Goal: Task Accomplishment & Management: Manage account settings

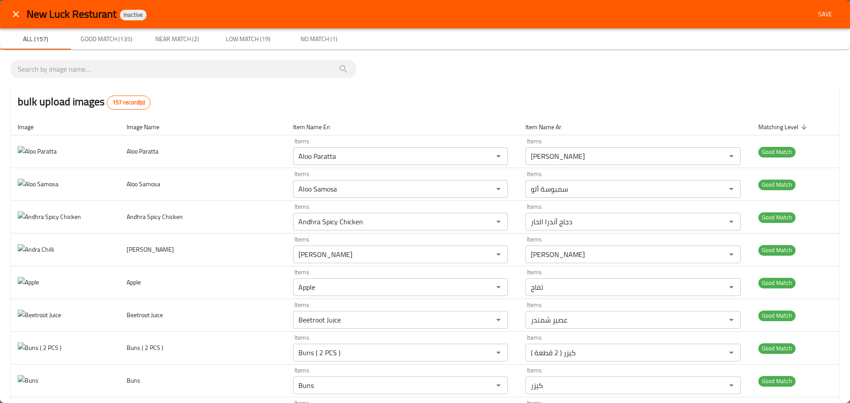
click at [14, 12] on icon "close" at bounding box center [16, 14] width 6 height 6
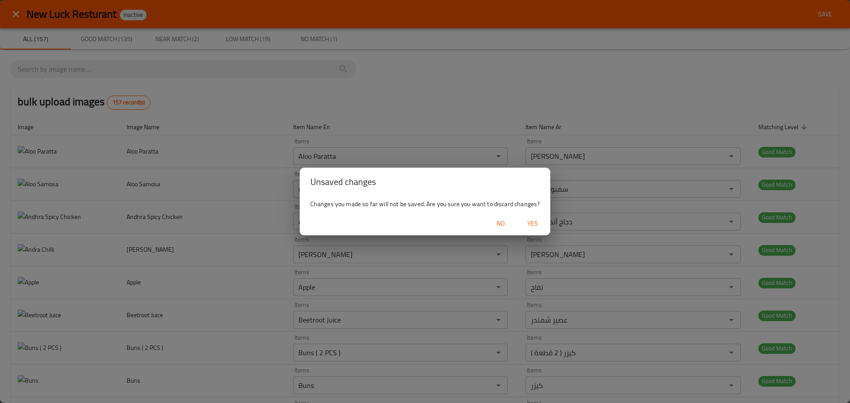
click at [533, 221] on span "Yes" at bounding box center [532, 223] width 21 height 11
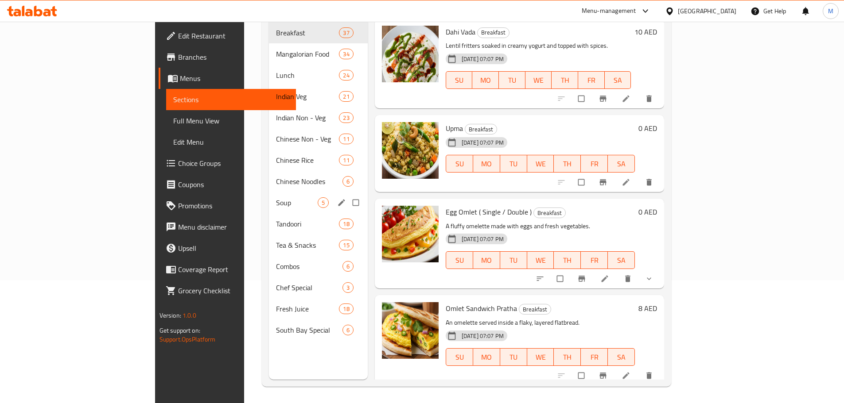
scroll to position [124, 0]
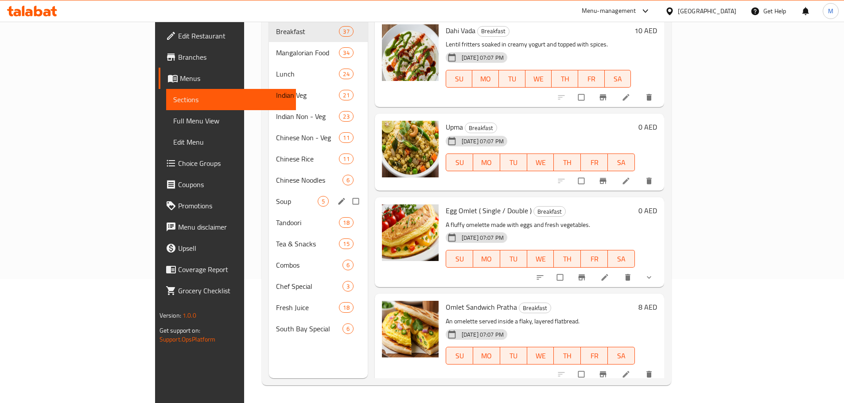
click at [276, 196] on span "Soup" at bounding box center [297, 201] width 42 height 11
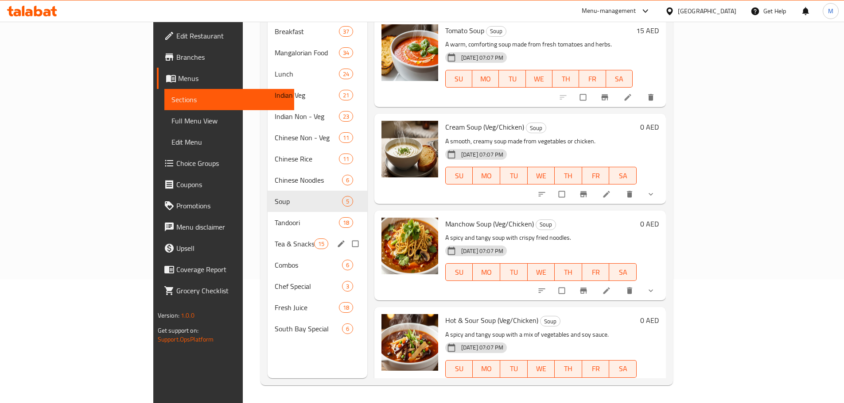
click at [268, 239] on div "Tea & Snacks 15" at bounding box center [318, 243] width 100 height 21
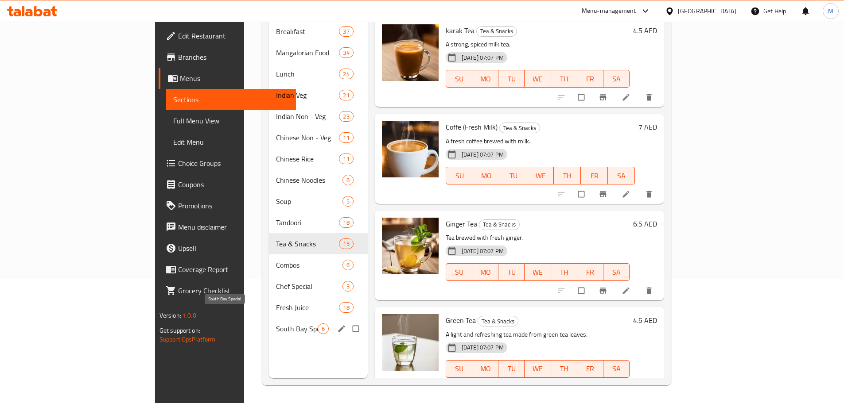
click at [276, 324] on span "South Bay Special" at bounding box center [297, 329] width 42 height 11
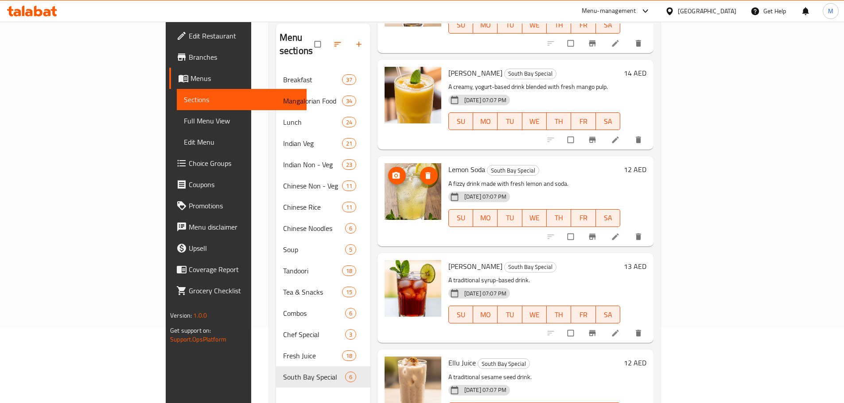
scroll to position [124, 0]
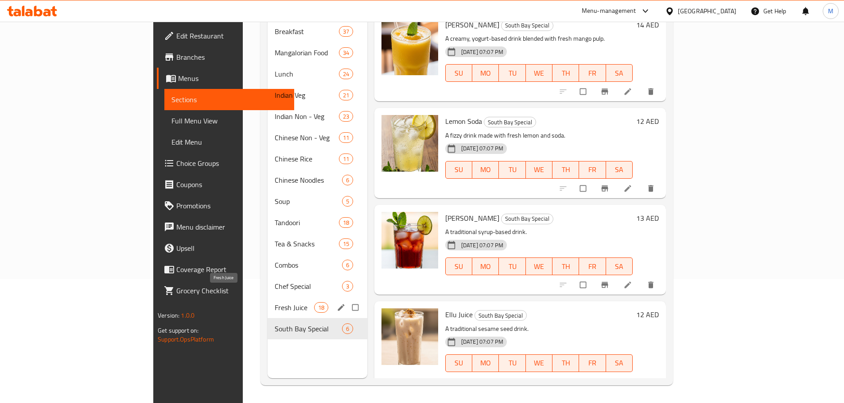
click at [275, 302] on span "Fresh Juice" at bounding box center [294, 307] width 39 height 11
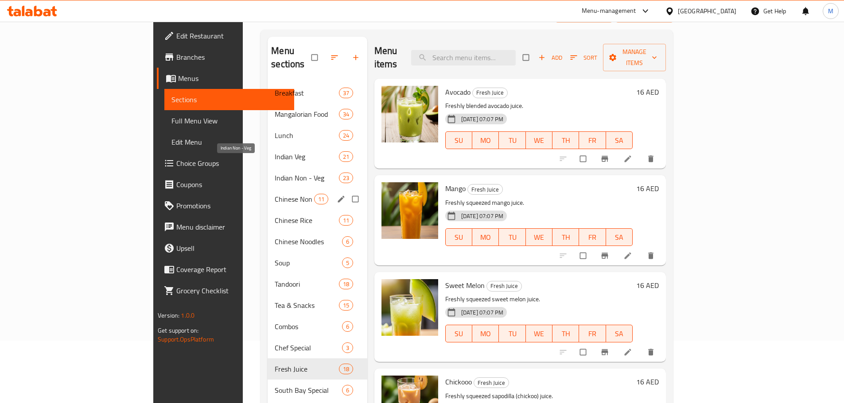
scroll to position [124, 0]
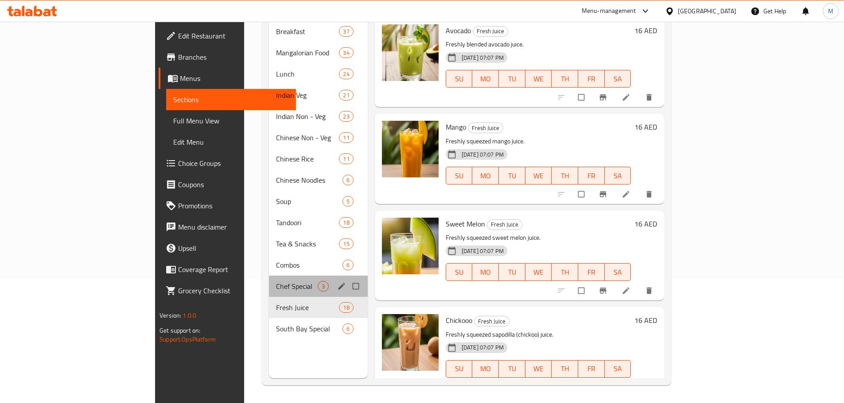
click at [269, 276] on div "Chef Special 3" at bounding box center [318, 286] width 99 height 21
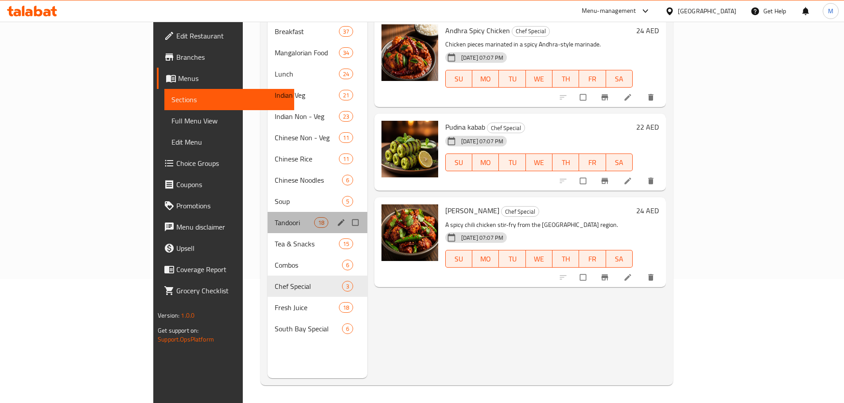
click at [268, 216] on div "Tandoori 18" at bounding box center [318, 222] width 100 height 21
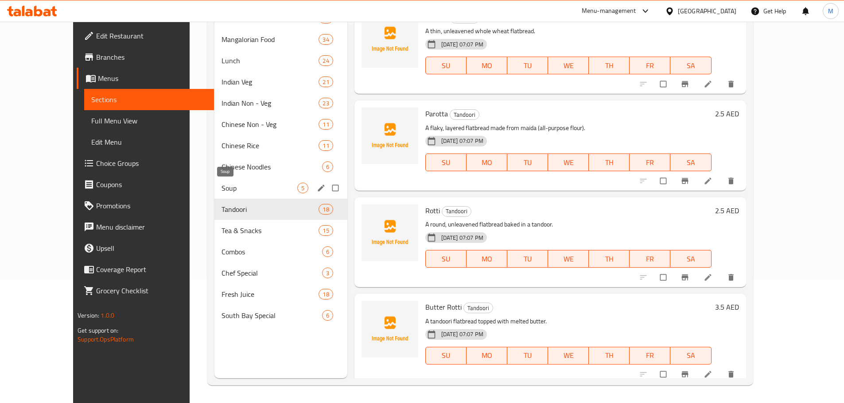
click at [238, 156] on div "Chinese Noodles 6" at bounding box center [280, 166] width 133 height 21
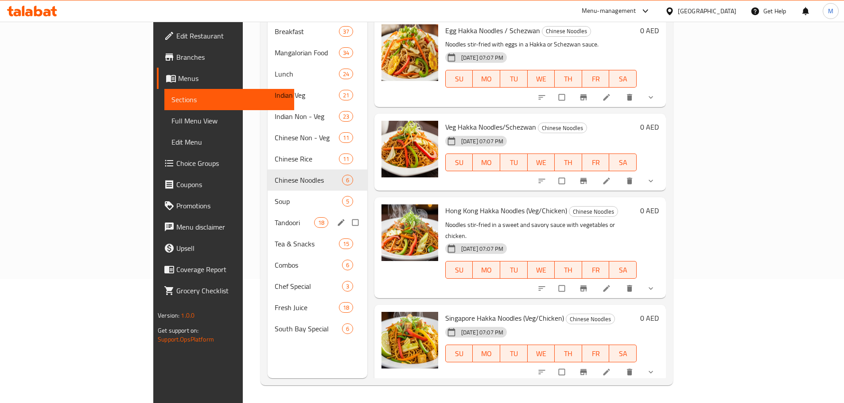
click at [268, 212] on div "Tandoori 18" at bounding box center [318, 222] width 100 height 21
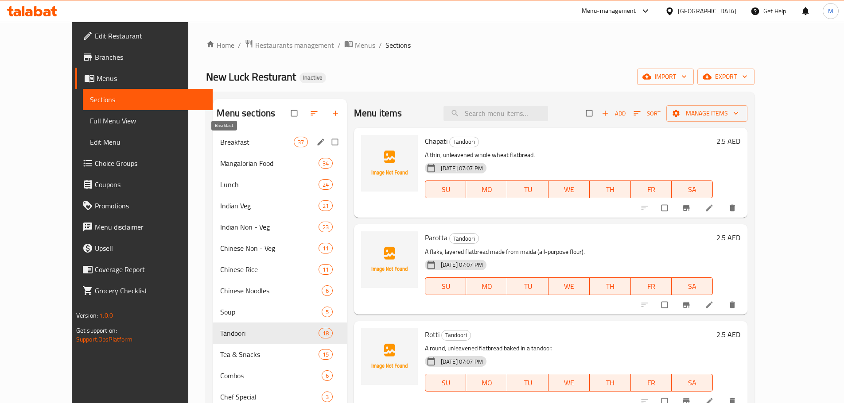
click at [220, 145] on span "Breakfast" at bounding box center [256, 142] width 73 height 11
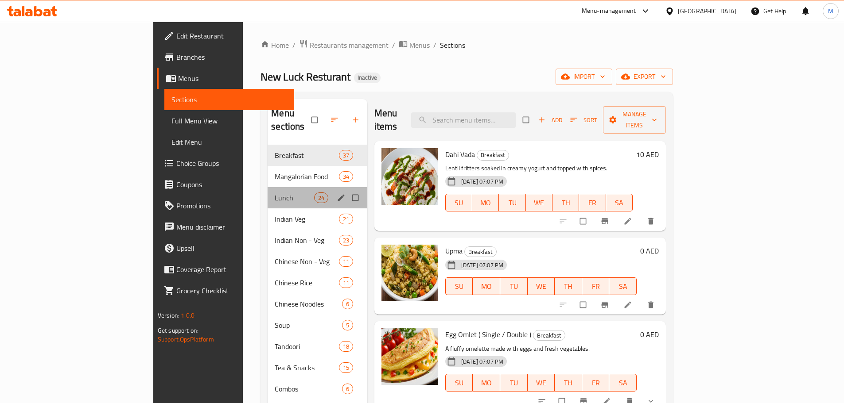
click at [268, 187] on div "Lunch 24" at bounding box center [318, 197] width 100 height 21
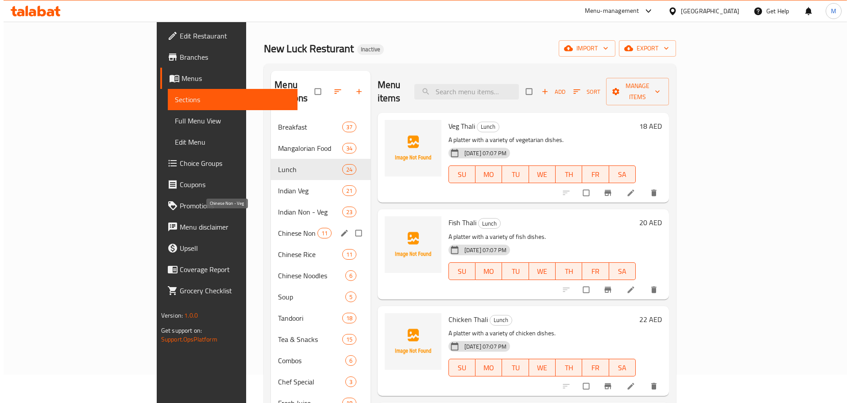
scroll to position [44, 0]
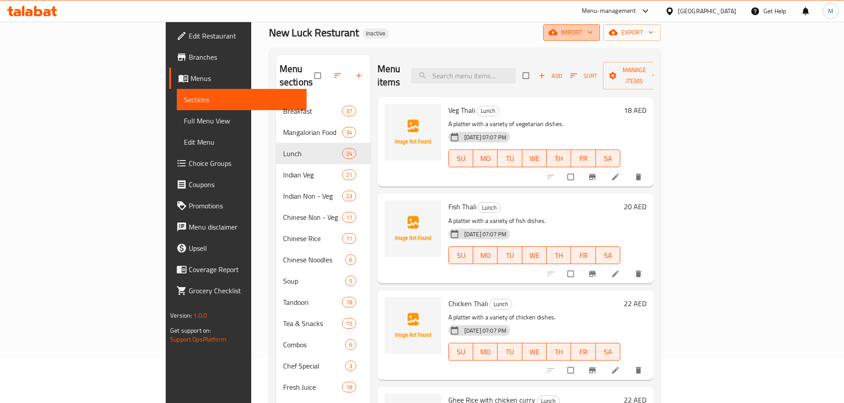
click at [593, 32] on span "import" at bounding box center [571, 32] width 43 height 11
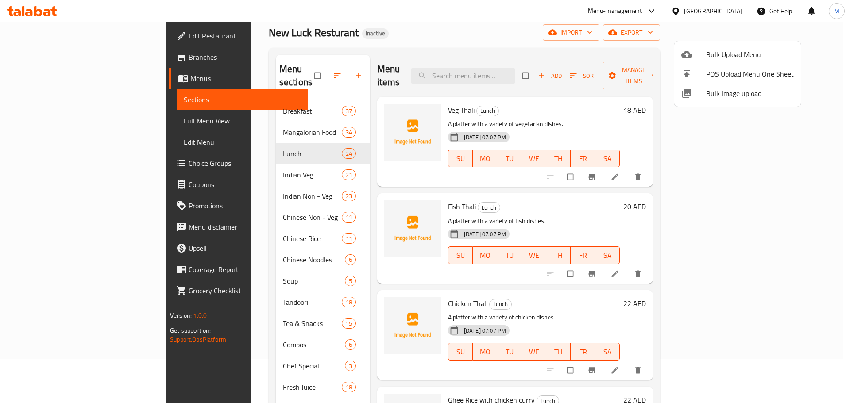
click at [732, 91] on span "Bulk Image upload" at bounding box center [750, 93] width 88 height 11
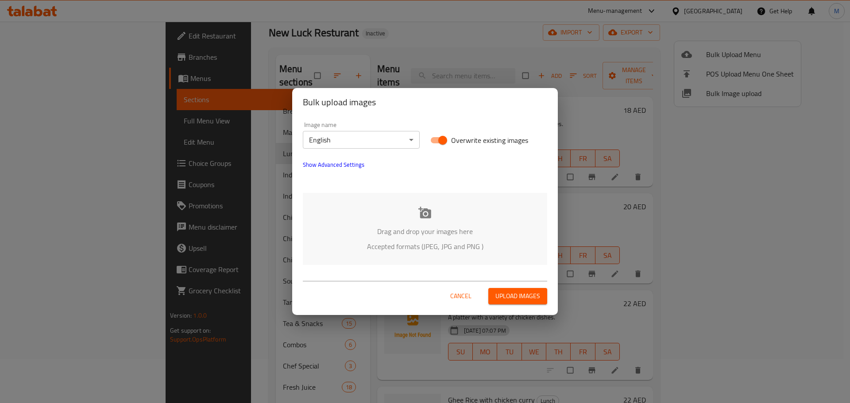
click at [437, 143] on input "Overwrite existing images" at bounding box center [443, 140] width 50 height 17
checkbox input "false"
click at [427, 219] on icon at bounding box center [425, 212] width 13 height 13
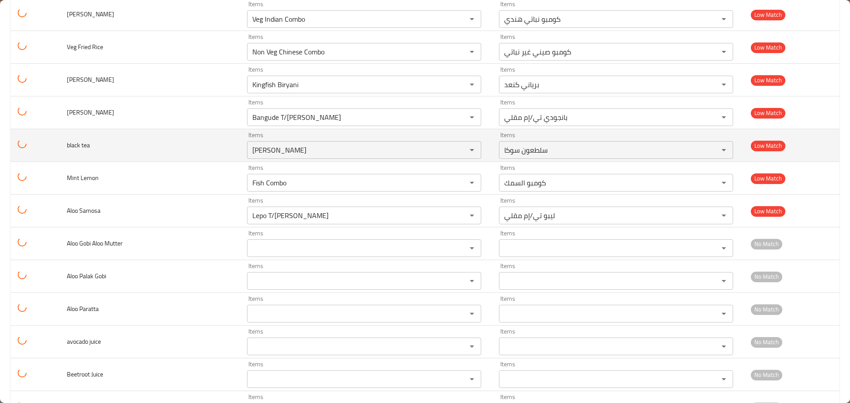
scroll to position [2480, 0]
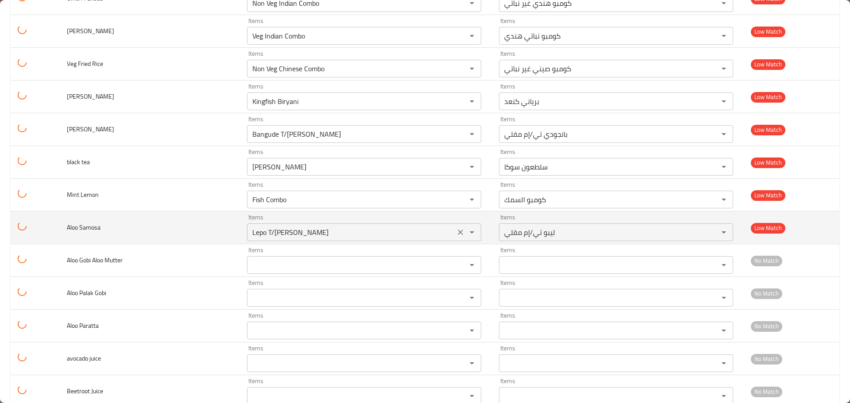
click at [458, 230] on icon "Clear" at bounding box center [460, 232] width 5 height 5
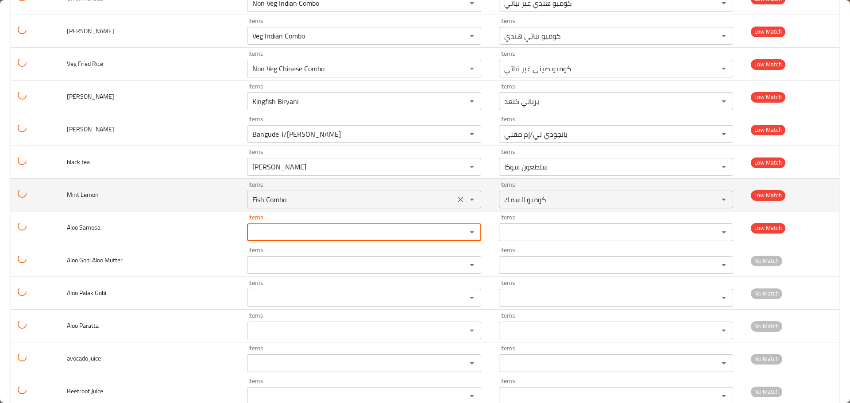
click at [458, 201] on icon "Clear" at bounding box center [460, 199] width 5 height 5
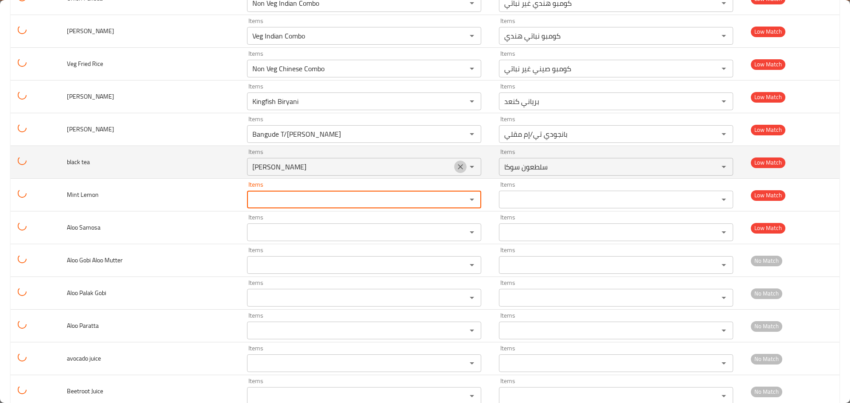
click at [458, 170] on icon "Clear" at bounding box center [460, 167] width 9 height 9
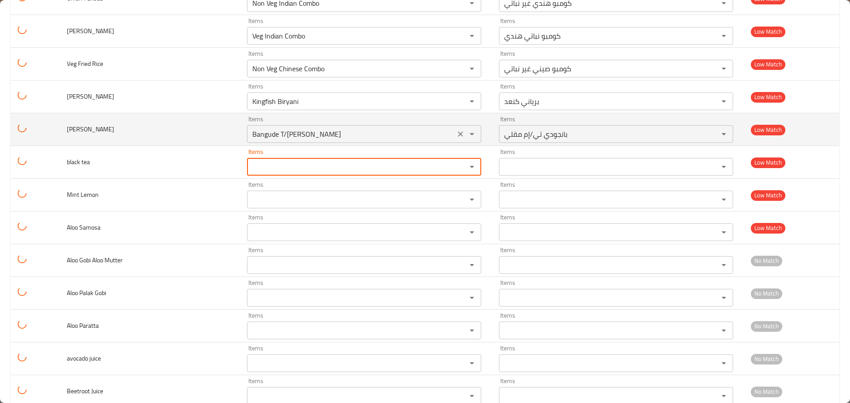
click at [458, 135] on icon "Clear" at bounding box center [460, 134] width 5 height 5
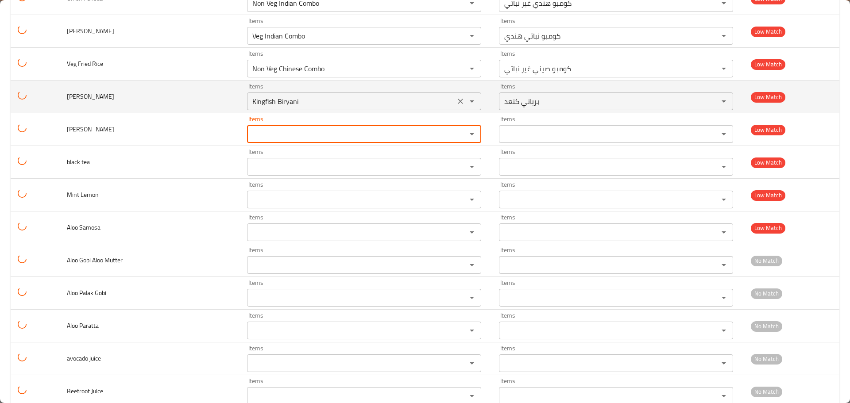
click at [458, 103] on icon "Clear" at bounding box center [460, 101] width 5 height 5
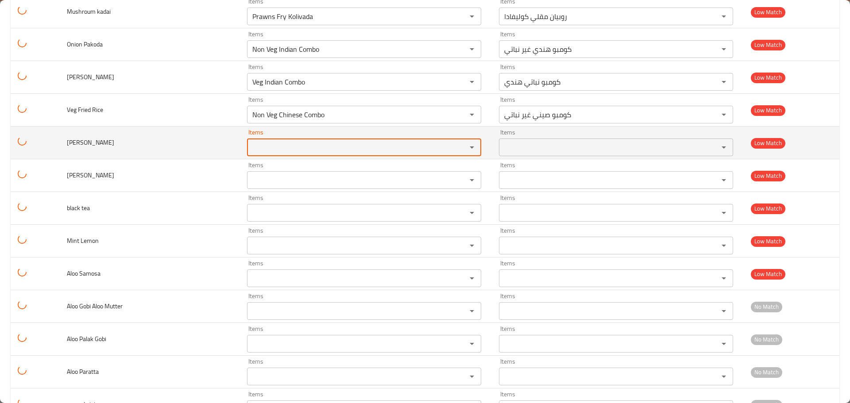
scroll to position [2392, 0]
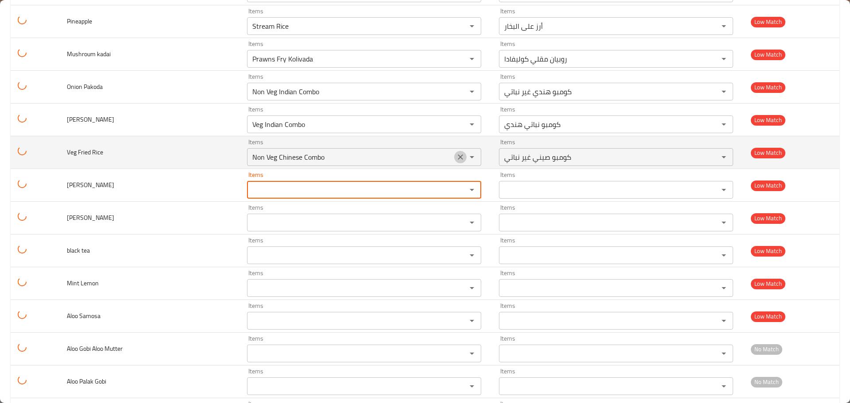
click at [458, 157] on icon "Clear" at bounding box center [460, 157] width 9 height 9
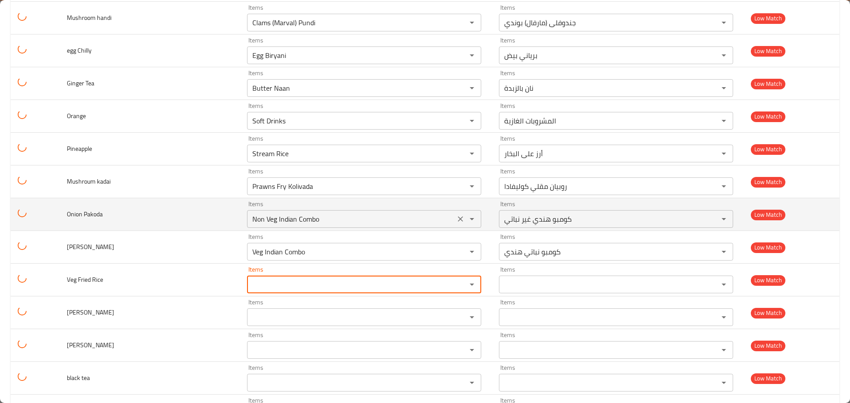
scroll to position [2259, 0]
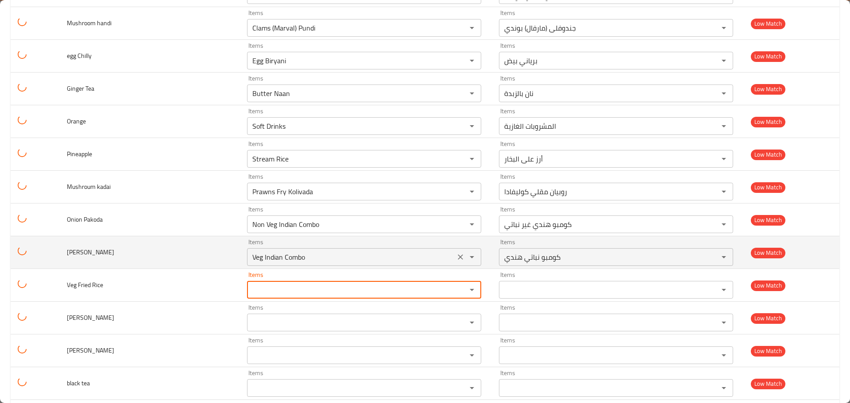
click at [458, 260] on icon "Clear" at bounding box center [460, 257] width 9 height 9
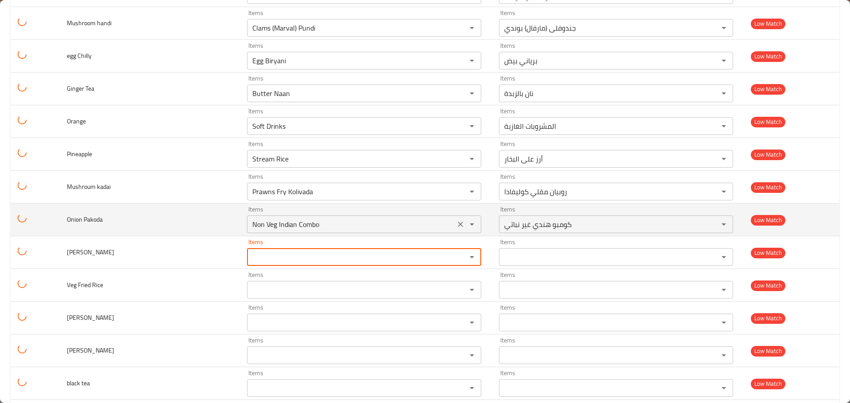
click at [458, 224] on icon "Clear" at bounding box center [460, 224] width 5 height 5
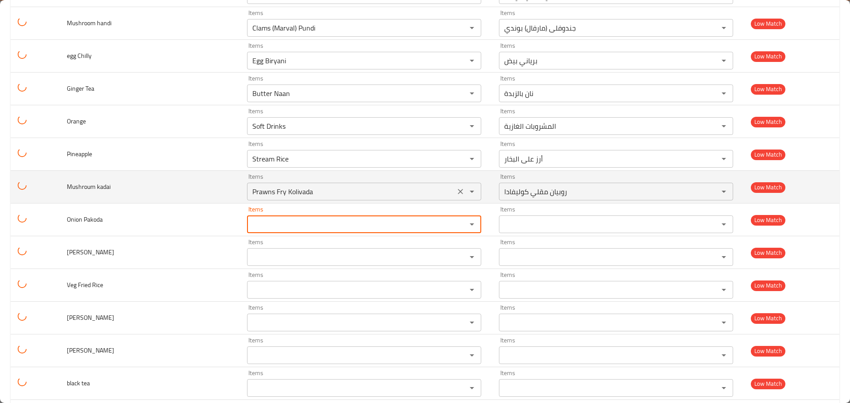
click at [457, 190] on icon "Clear" at bounding box center [460, 191] width 9 height 9
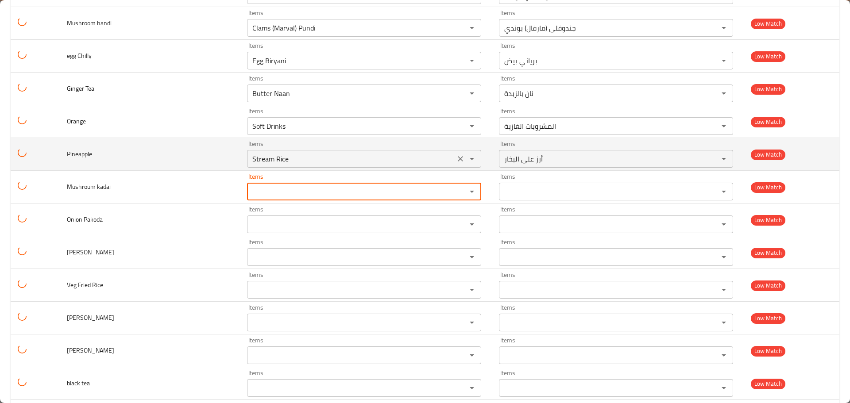
click at [456, 159] on icon "Clear" at bounding box center [460, 159] width 9 height 9
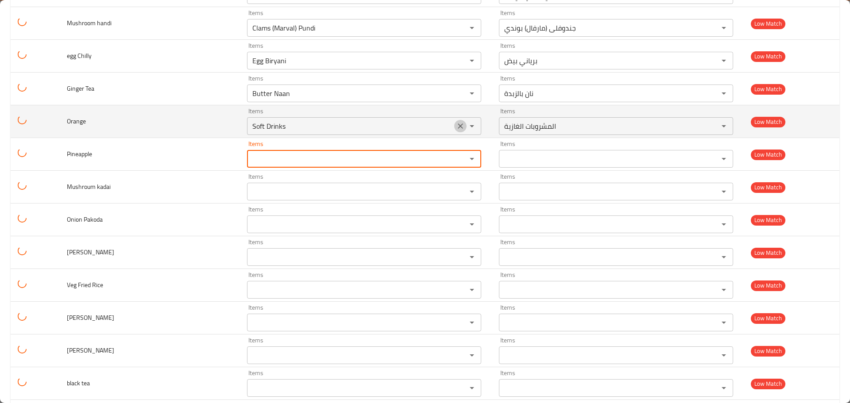
click at [458, 127] on icon "Clear" at bounding box center [460, 126] width 5 height 5
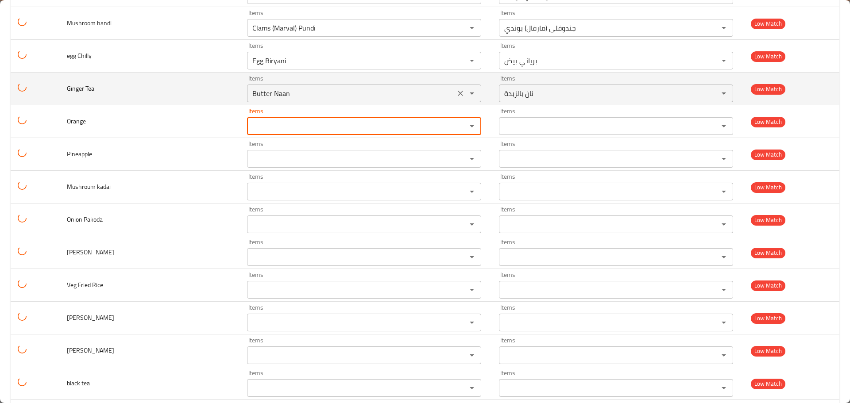
drag, startPoint x: 454, startPoint y: 93, endPoint x: 451, endPoint y: 82, distance: 11.5
click at [456, 93] on icon "Clear" at bounding box center [460, 93] width 9 height 9
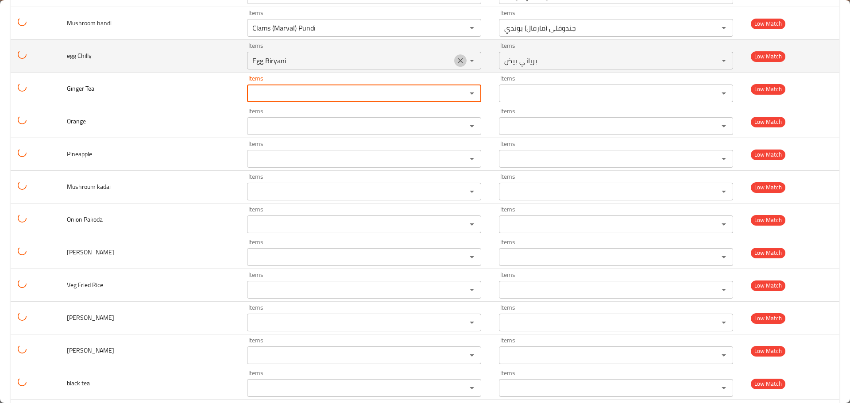
click at [459, 59] on icon "Clear" at bounding box center [460, 60] width 5 height 5
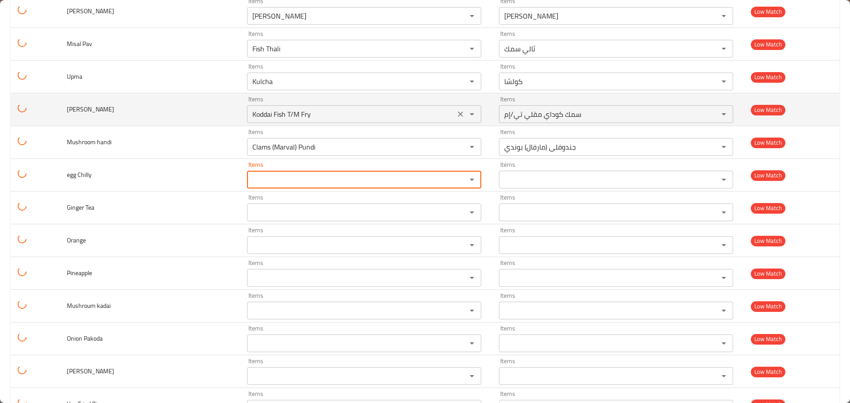
scroll to position [2082, 0]
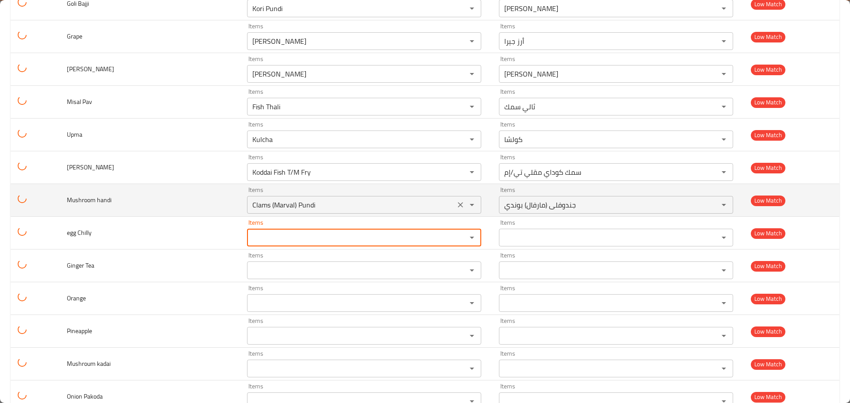
click at [459, 204] on icon "Clear" at bounding box center [460, 205] width 9 height 9
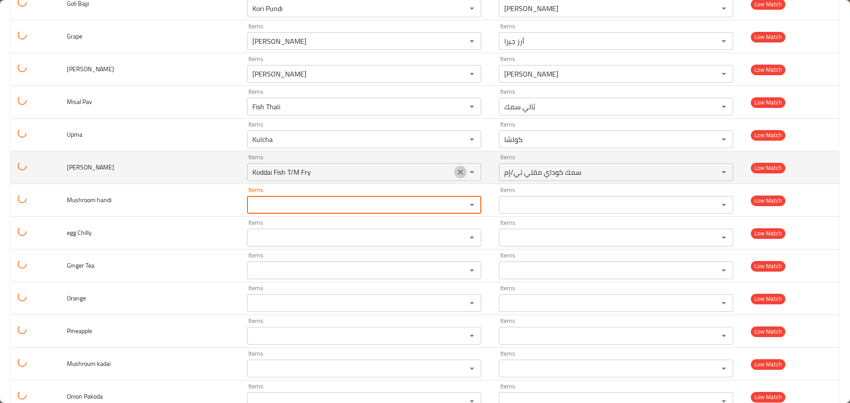
click at [459, 171] on icon "Clear" at bounding box center [460, 172] width 9 height 9
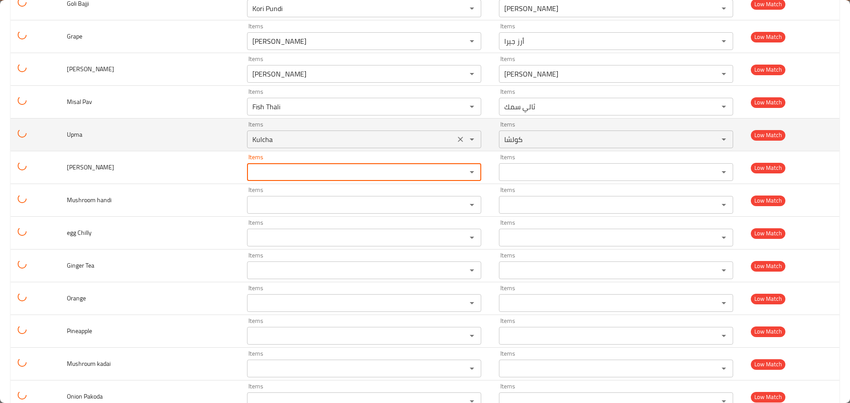
click at [459, 139] on icon "Clear" at bounding box center [460, 139] width 9 height 9
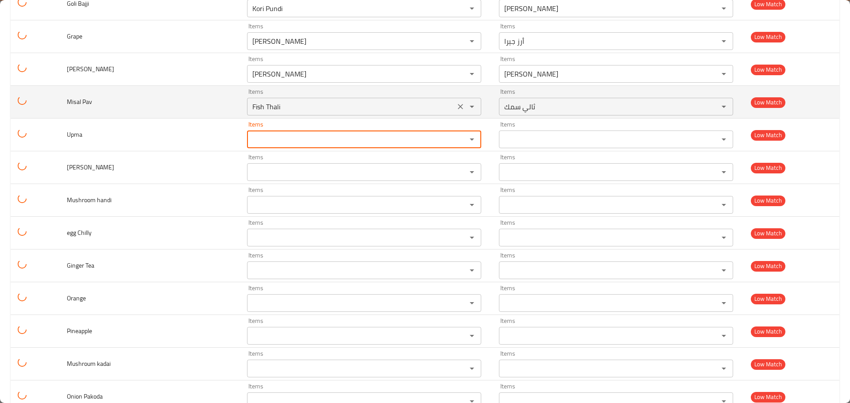
click at [456, 105] on icon "Clear" at bounding box center [460, 106] width 9 height 9
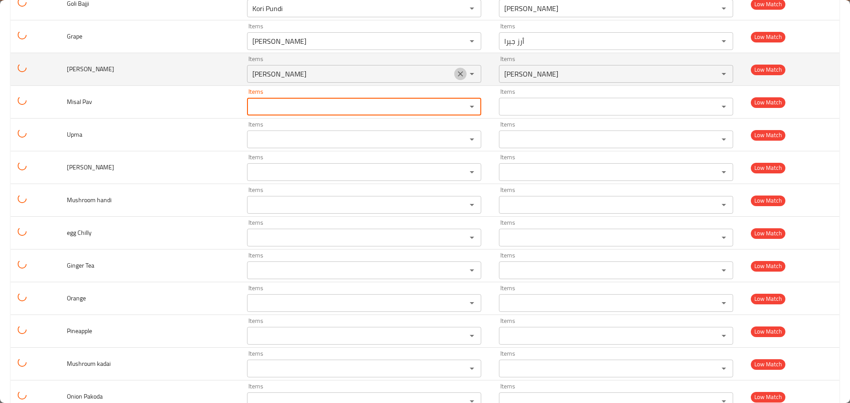
click at [456, 76] on icon "Clear" at bounding box center [460, 74] width 9 height 9
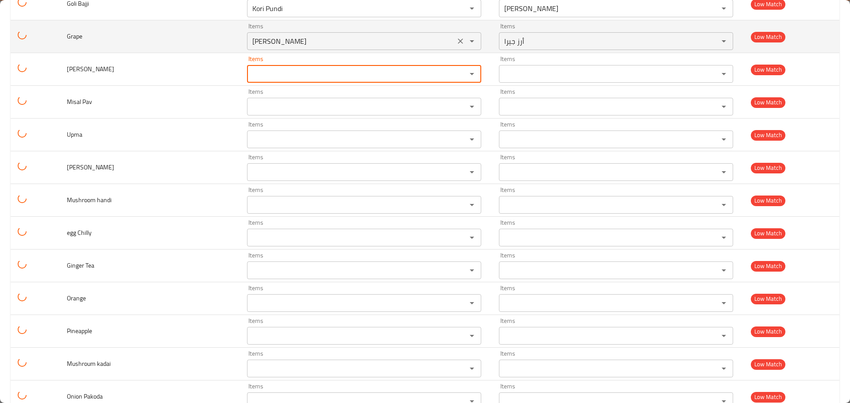
click at [457, 45] on icon "Clear" at bounding box center [460, 41] width 9 height 9
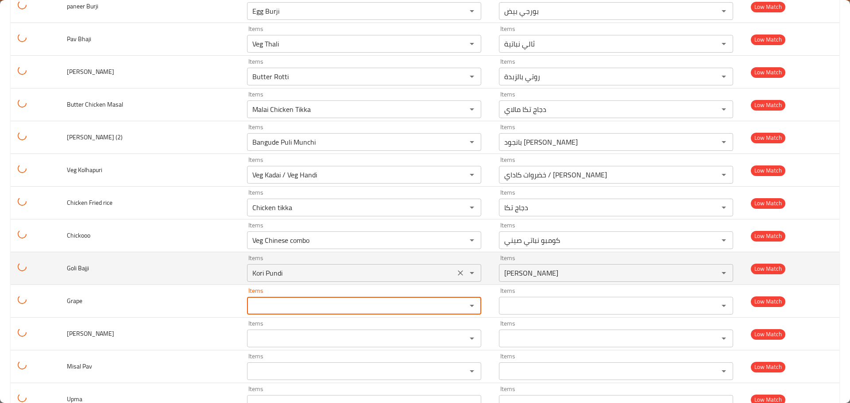
scroll to position [1816, 0]
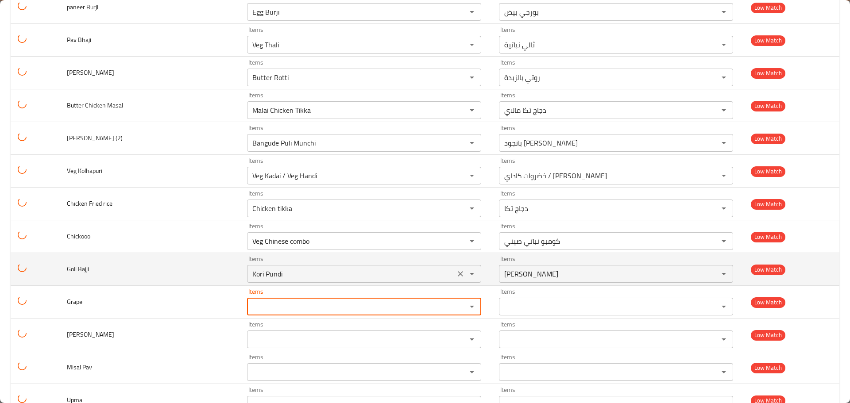
click at [457, 271] on icon "Clear" at bounding box center [460, 274] width 9 height 9
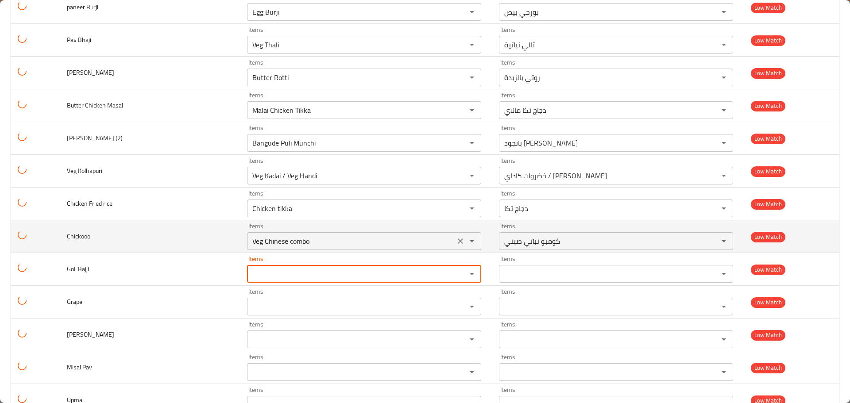
click at [458, 241] on icon "Clear" at bounding box center [460, 241] width 5 height 5
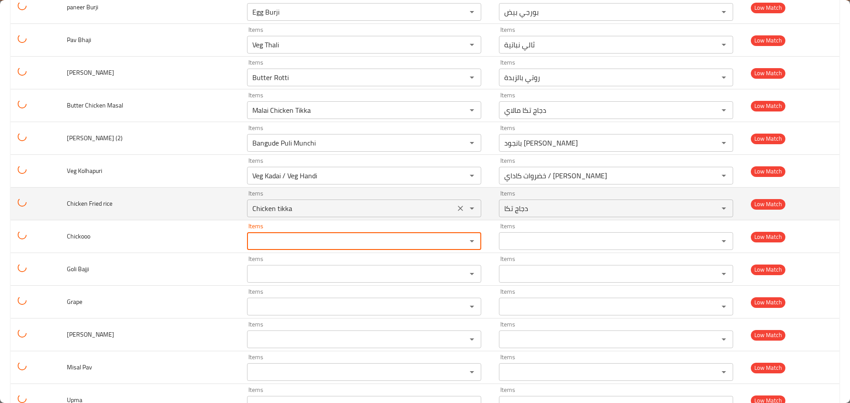
click at [460, 209] on icon "Clear" at bounding box center [460, 208] width 9 height 9
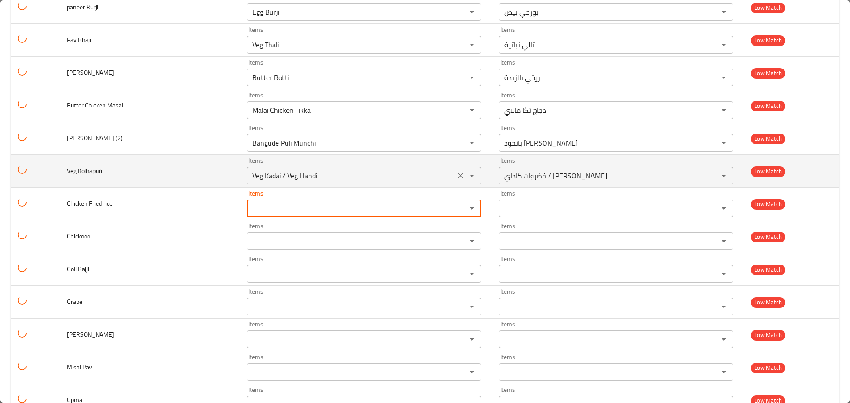
click at [458, 179] on icon "Clear" at bounding box center [460, 175] width 9 height 9
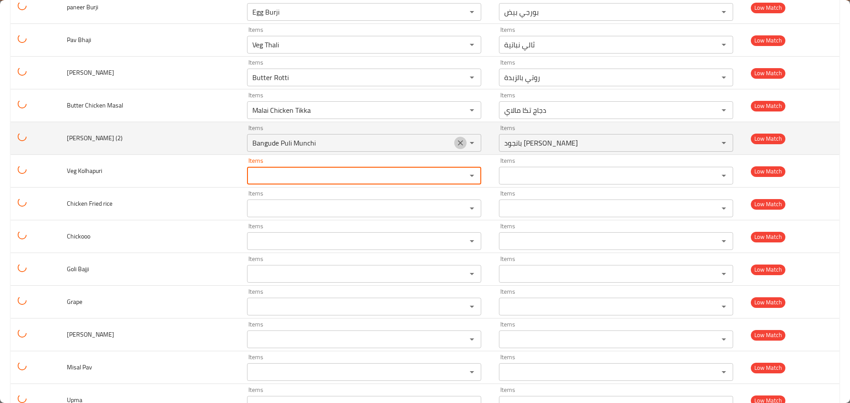
click at [457, 145] on icon "Clear" at bounding box center [460, 143] width 9 height 9
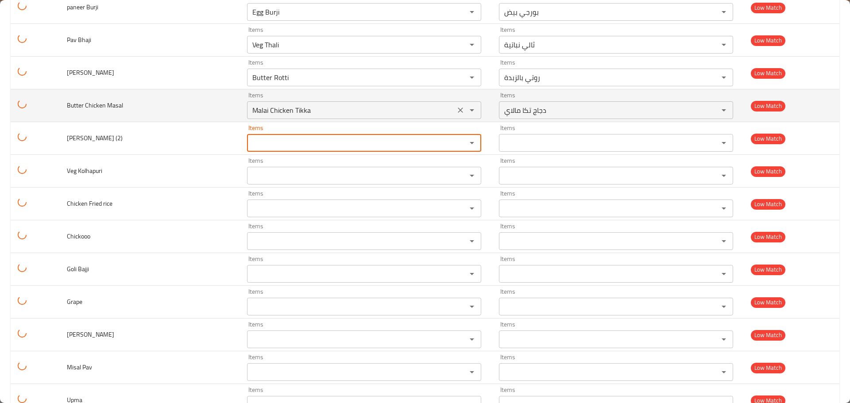
click at [458, 113] on icon "Clear" at bounding box center [460, 110] width 9 height 9
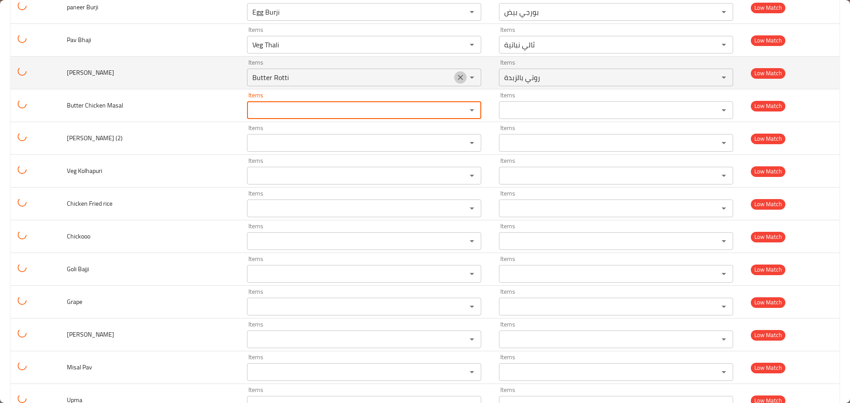
click at [460, 78] on icon "Clear" at bounding box center [460, 77] width 9 height 9
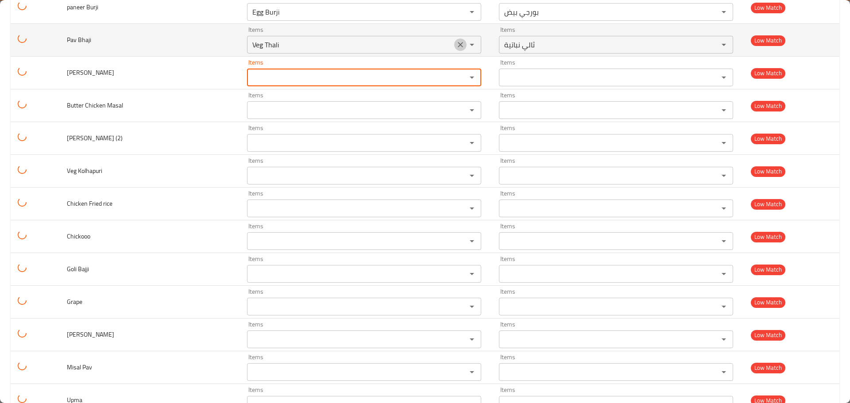
click at [460, 43] on icon "Clear" at bounding box center [460, 44] width 9 height 9
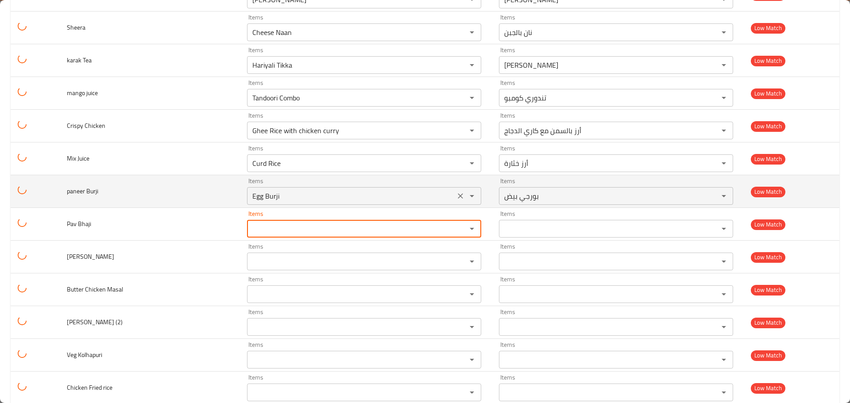
scroll to position [1550, 0]
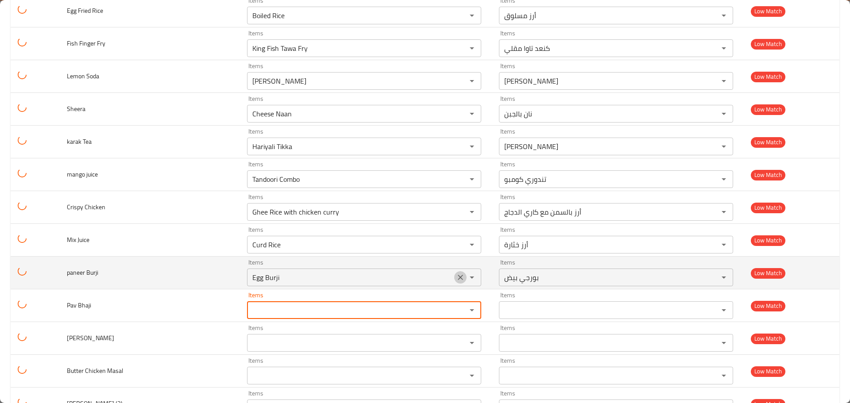
click at [458, 275] on icon "Clear" at bounding box center [460, 277] width 9 height 9
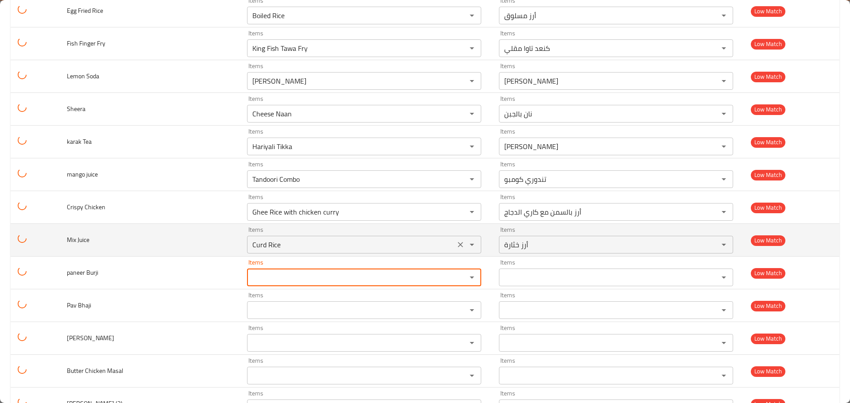
click at [456, 242] on icon "Clear" at bounding box center [460, 244] width 9 height 9
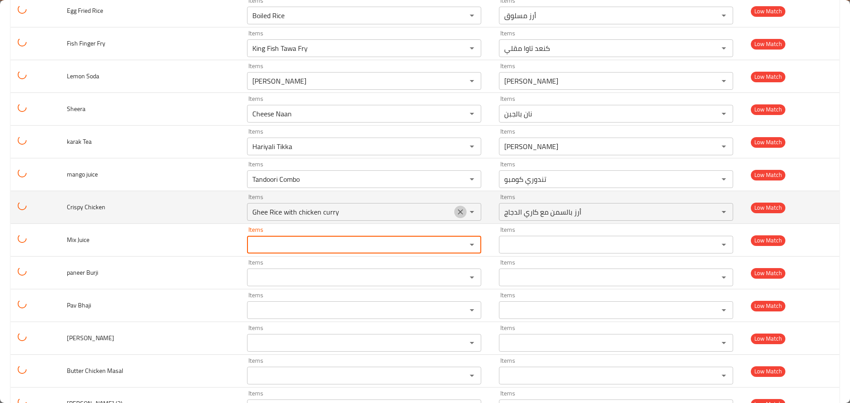
click at [461, 215] on icon "Clear" at bounding box center [460, 212] width 9 height 9
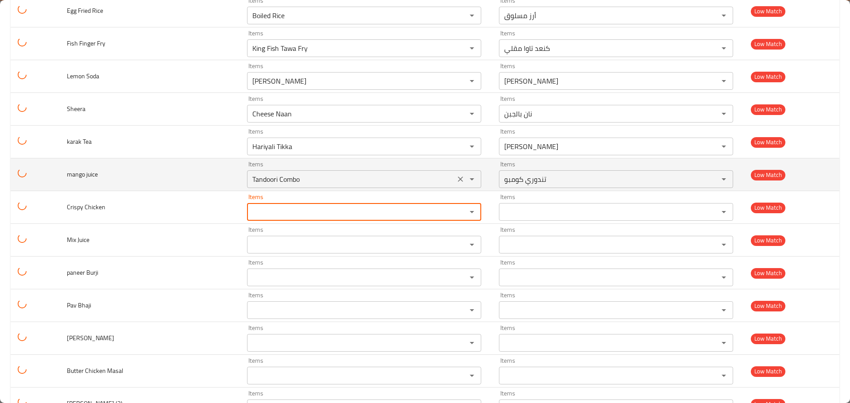
click at [456, 179] on icon "Clear" at bounding box center [460, 179] width 9 height 9
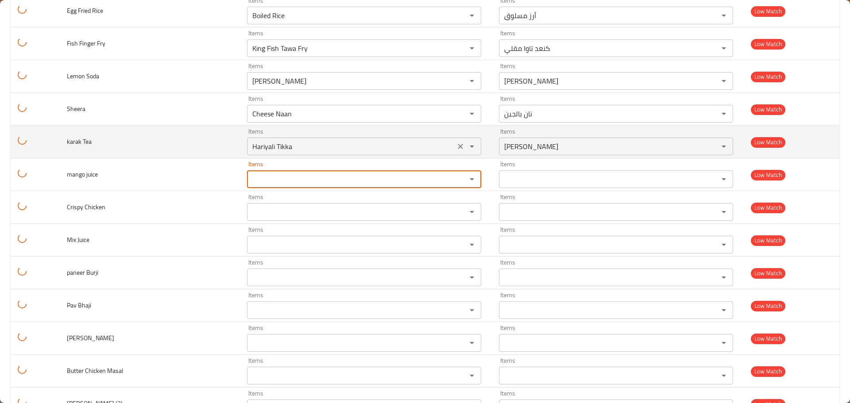
click at [456, 144] on icon "Clear" at bounding box center [460, 146] width 9 height 9
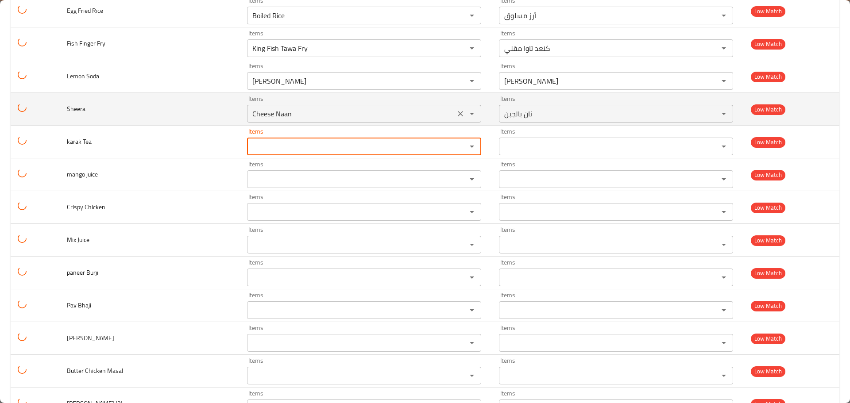
click at [460, 117] on icon "Clear" at bounding box center [460, 113] width 9 height 9
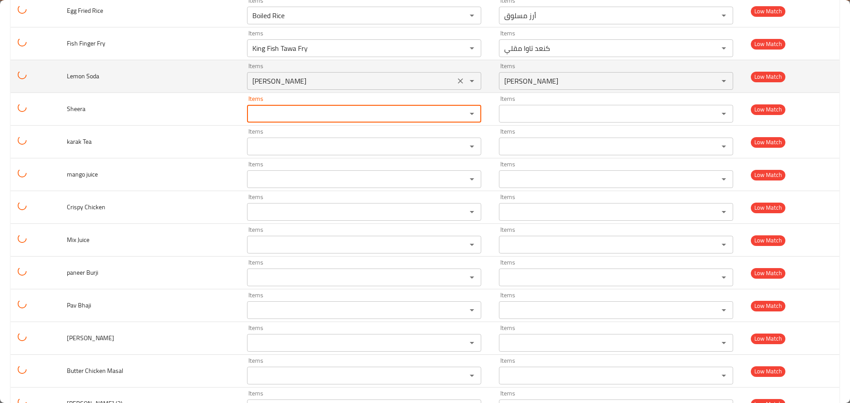
click at [458, 83] on icon "Clear" at bounding box center [460, 80] width 5 height 5
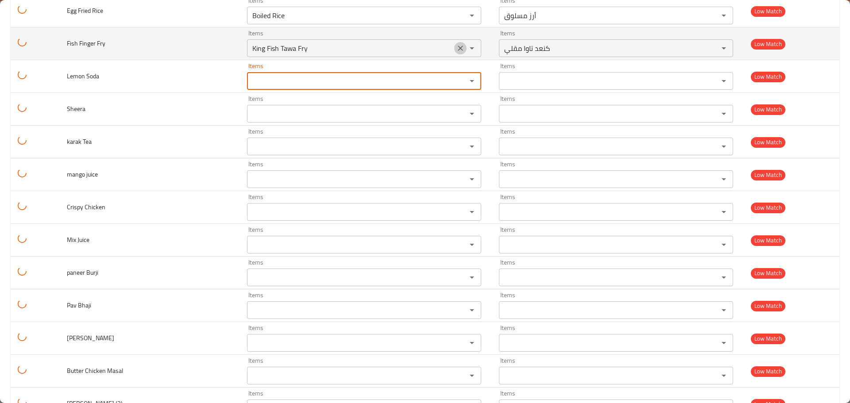
click at [455, 54] on button "Clear" at bounding box center [460, 48] width 12 height 12
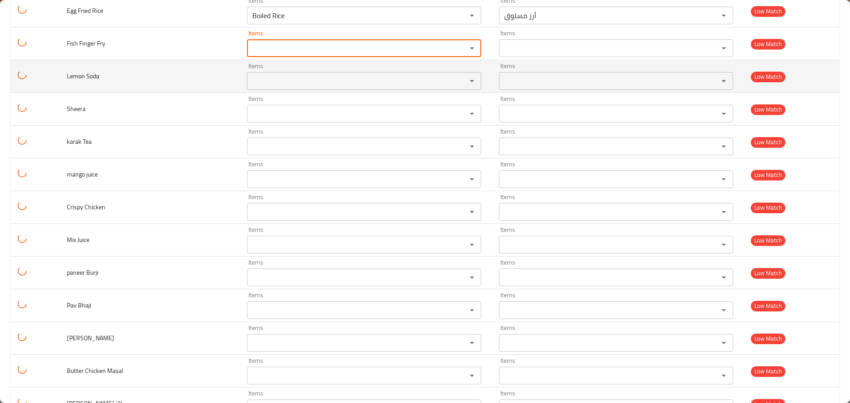
scroll to position [1373, 0]
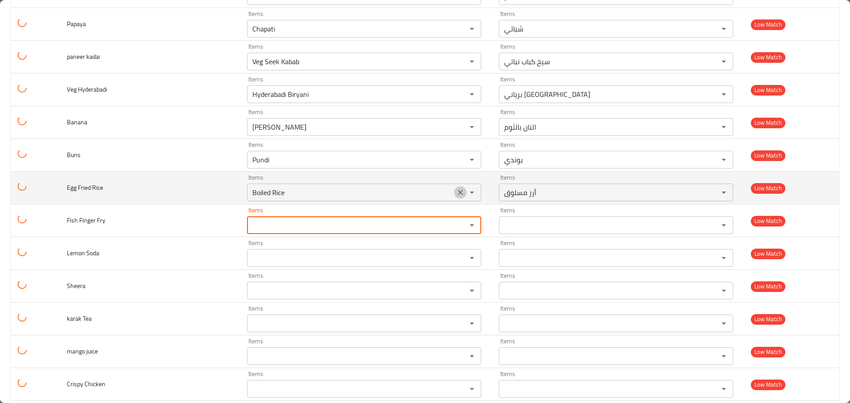
click at [456, 191] on icon "Clear" at bounding box center [460, 192] width 9 height 9
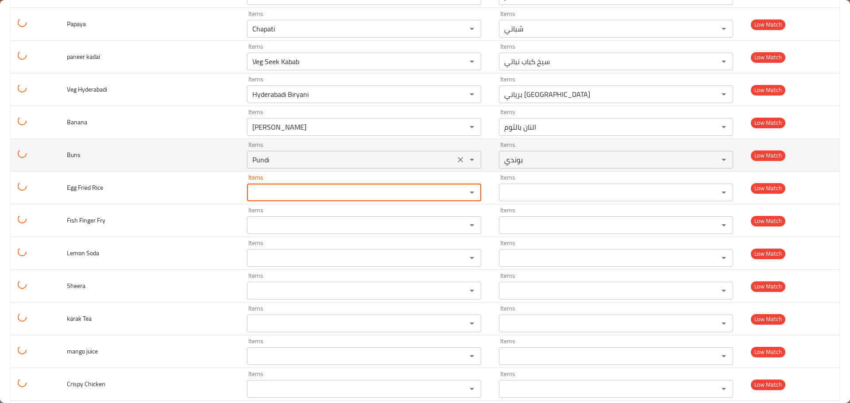
click at [456, 162] on icon "Clear" at bounding box center [460, 159] width 9 height 9
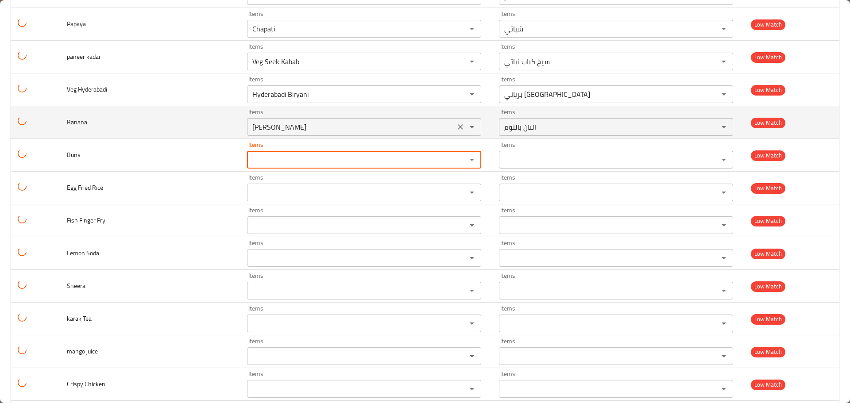
click at [458, 130] on icon "Clear" at bounding box center [460, 127] width 9 height 9
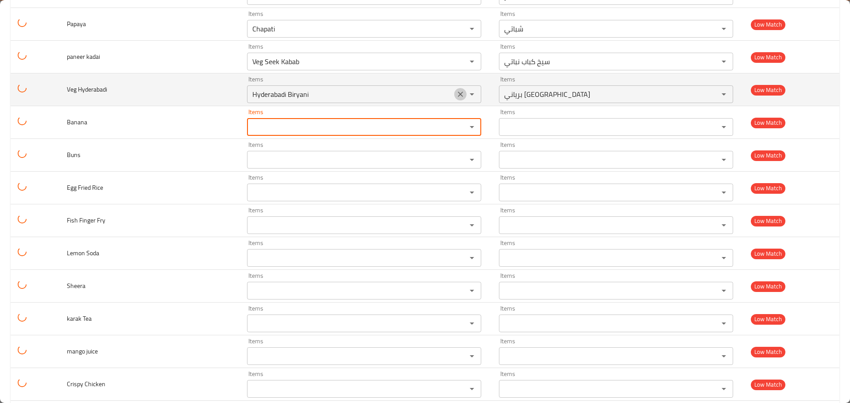
click at [460, 97] on icon "Clear" at bounding box center [460, 94] width 9 height 9
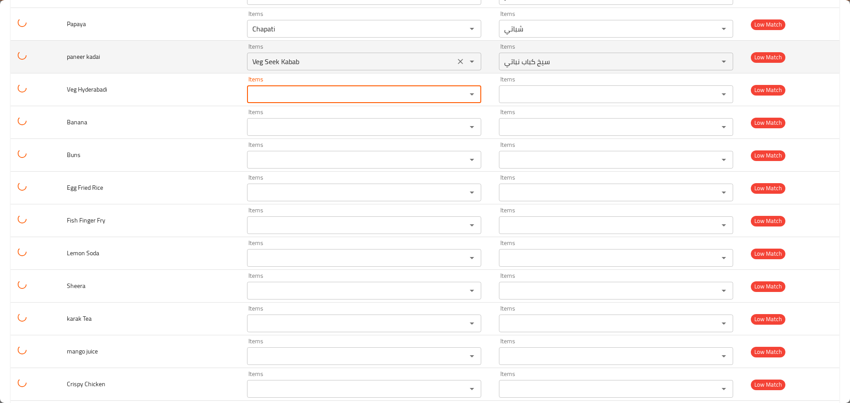
click at [460, 60] on icon "Clear" at bounding box center [460, 61] width 9 height 9
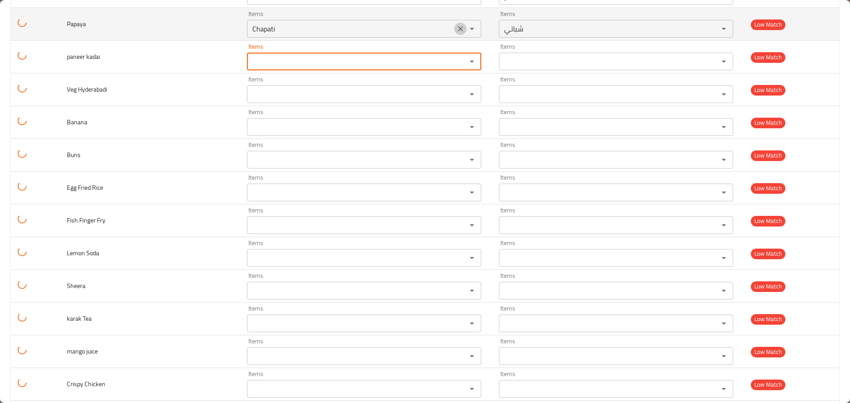
click at [458, 35] on button "Clear" at bounding box center [460, 29] width 12 height 12
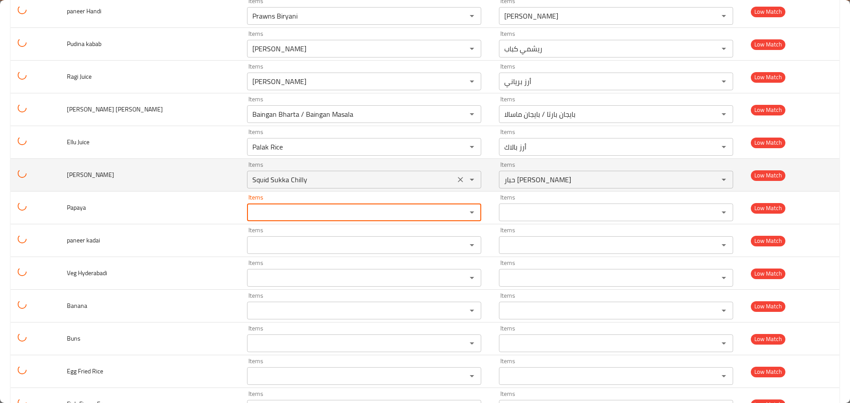
scroll to position [1107, 0]
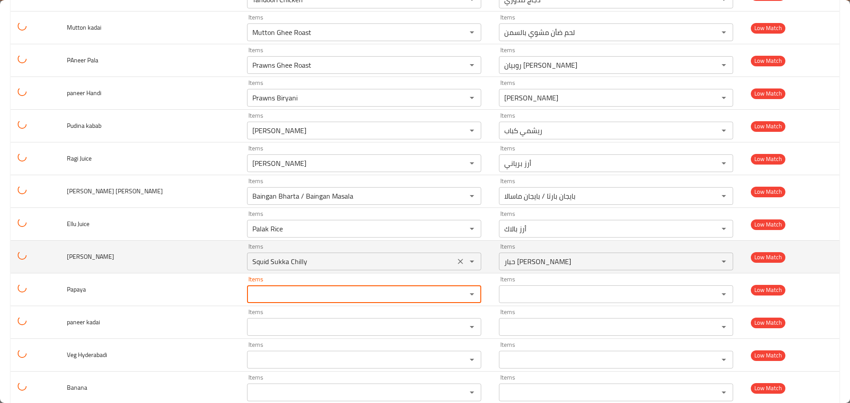
click at [458, 262] on icon "Clear" at bounding box center [460, 261] width 5 height 5
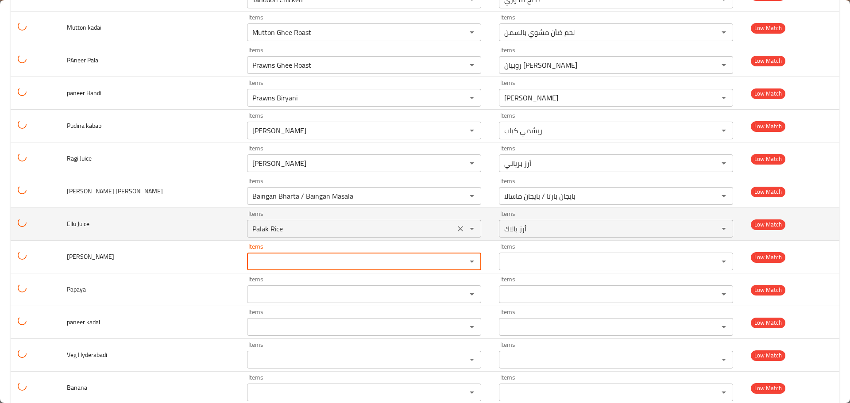
click at [456, 232] on icon "Clear" at bounding box center [460, 229] width 9 height 9
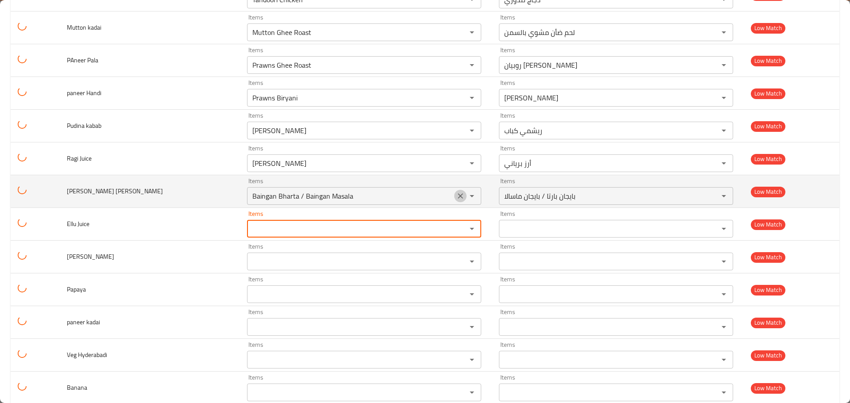
click at [458, 195] on icon "Clear" at bounding box center [460, 196] width 5 height 5
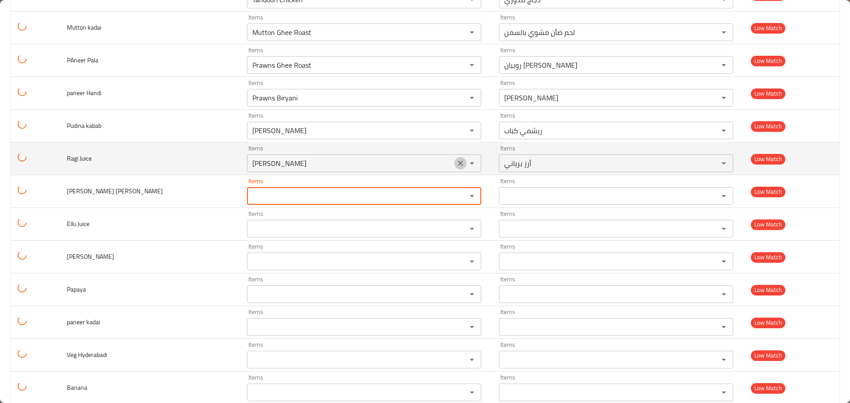
click at [457, 164] on icon "Clear" at bounding box center [460, 163] width 9 height 9
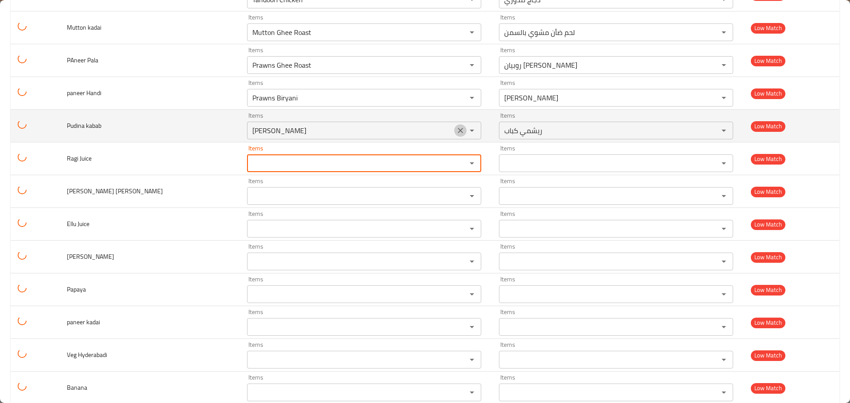
click at [457, 135] on icon "Clear" at bounding box center [460, 130] width 9 height 9
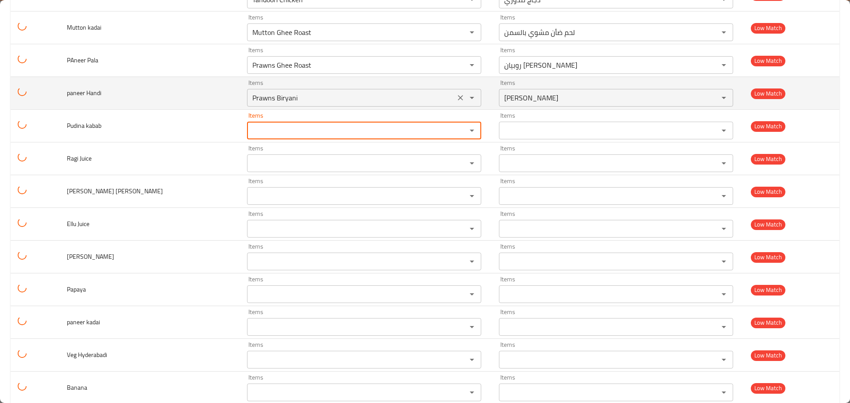
click at [459, 96] on icon "Clear" at bounding box center [460, 97] width 5 height 5
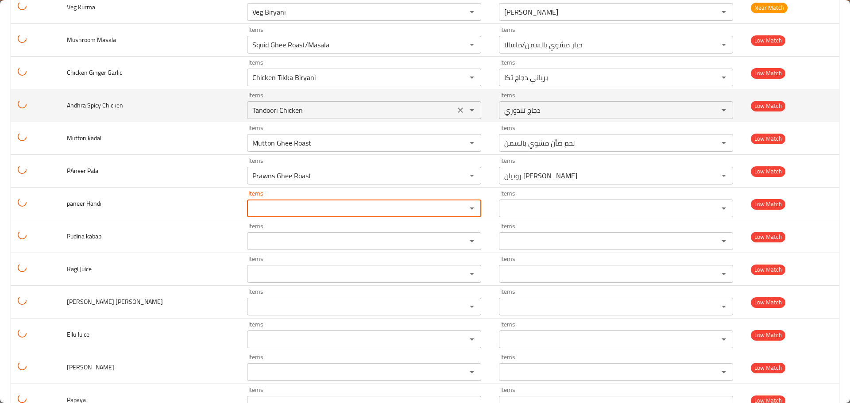
scroll to position [886, 0]
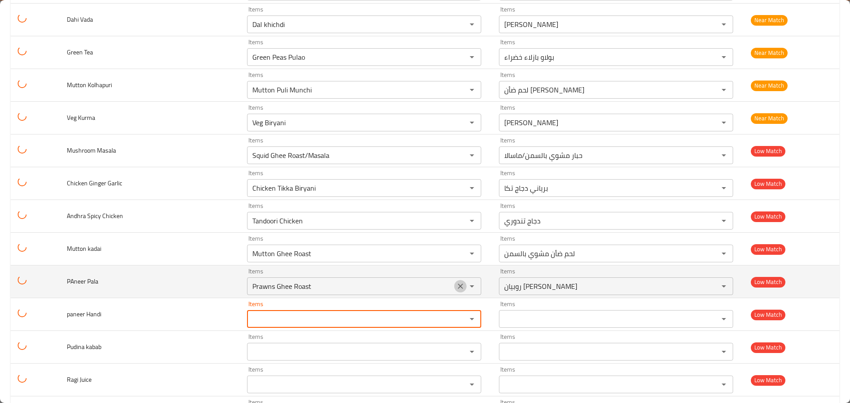
click at [458, 286] on icon "Clear" at bounding box center [460, 286] width 5 height 5
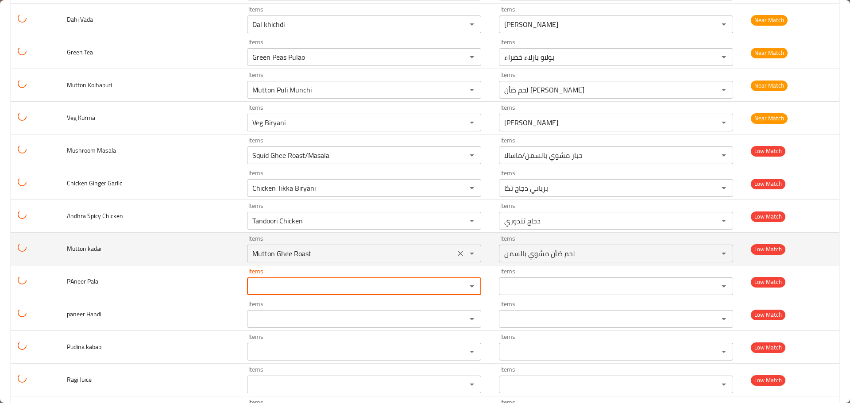
click at [458, 256] on icon "Clear" at bounding box center [460, 253] width 9 height 9
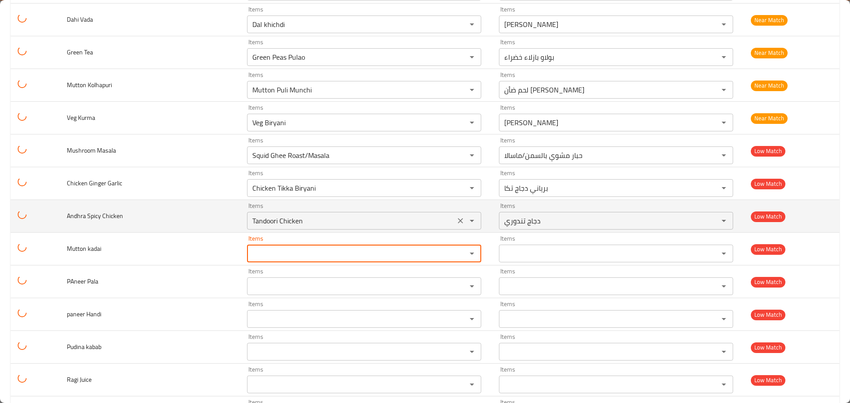
click at [459, 223] on icon "Clear" at bounding box center [460, 220] width 5 height 5
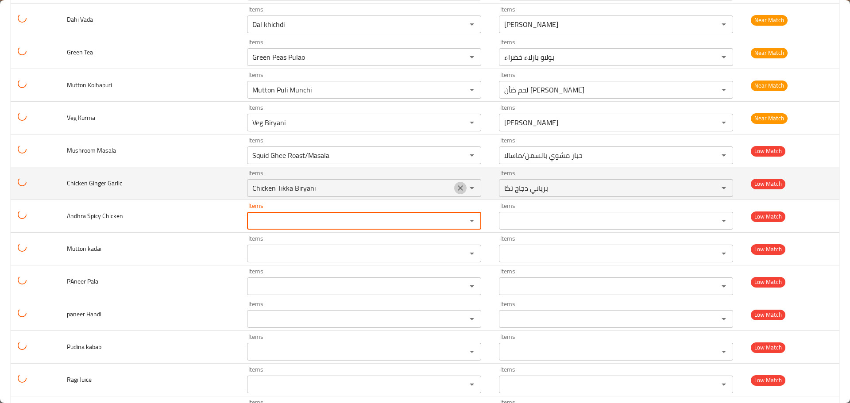
click at [459, 189] on icon "Clear" at bounding box center [460, 188] width 9 height 9
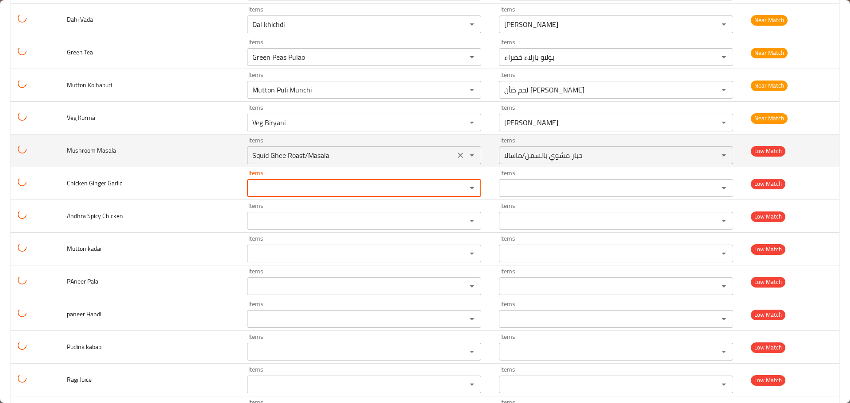
click at [455, 150] on button "Clear" at bounding box center [460, 155] width 12 height 12
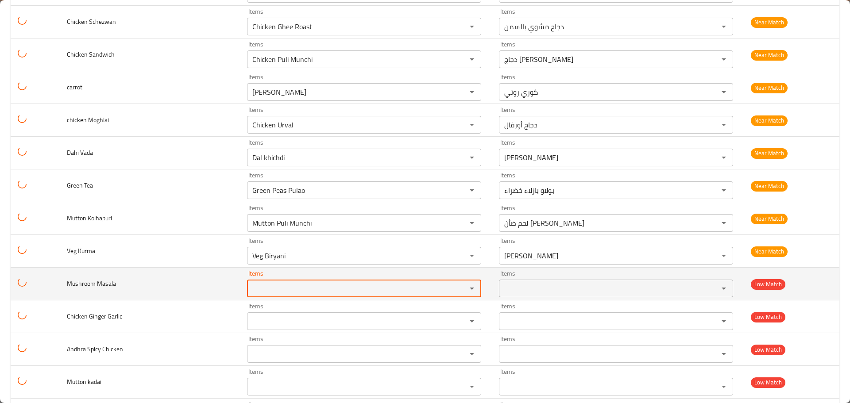
scroll to position [753, 0]
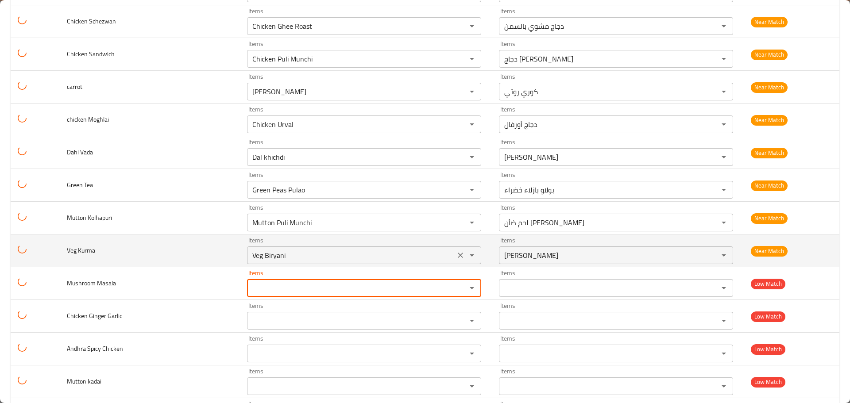
click at [456, 256] on icon "Clear" at bounding box center [460, 255] width 9 height 9
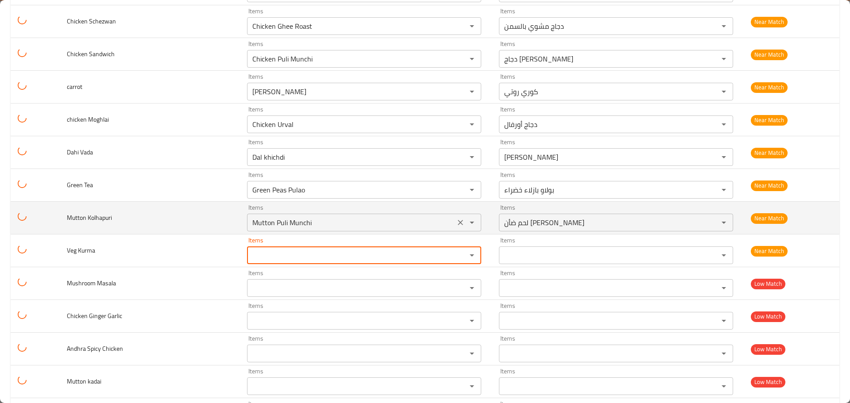
click at [461, 227] on icon "Clear" at bounding box center [460, 222] width 9 height 9
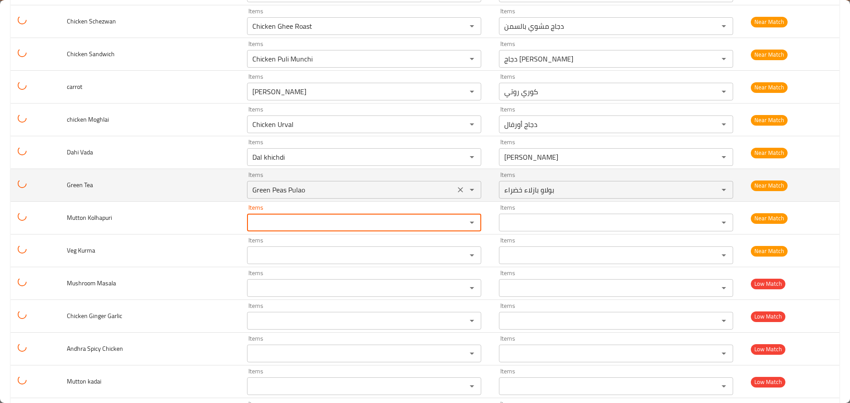
click at [458, 190] on icon "Clear" at bounding box center [460, 190] width 9 height 9
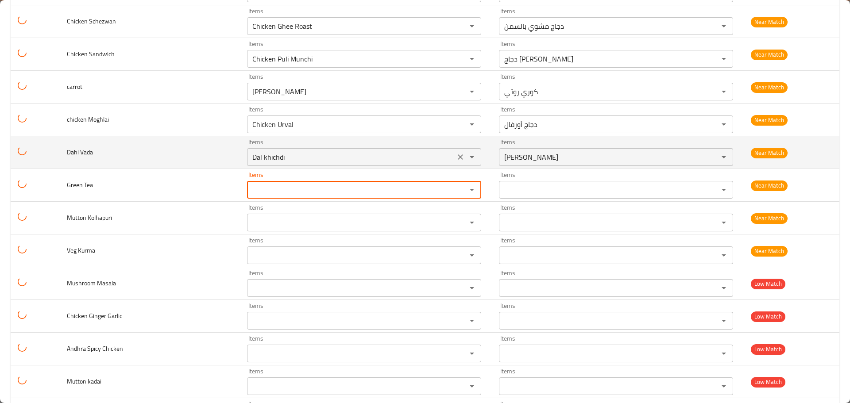
click at [458, 161] on icon "Clear" at bounding box center [460, 157] width 9 height 9
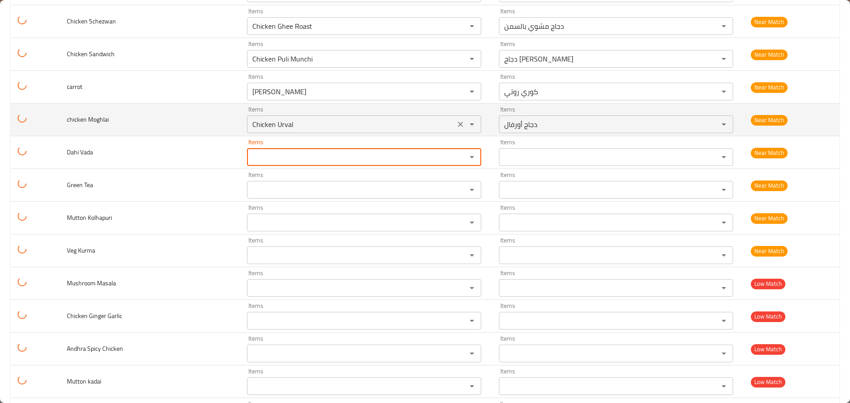
click at [456, 125] on icon "Clear" at bounding box center [460, 124] width 9 height 9
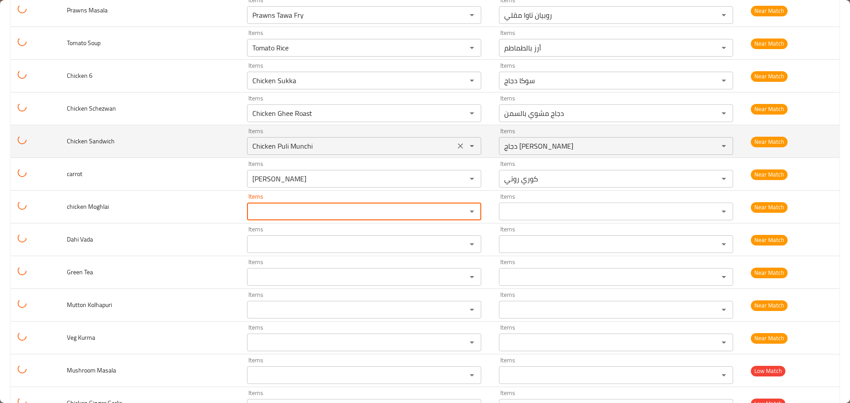
scroll to position [620, 0]
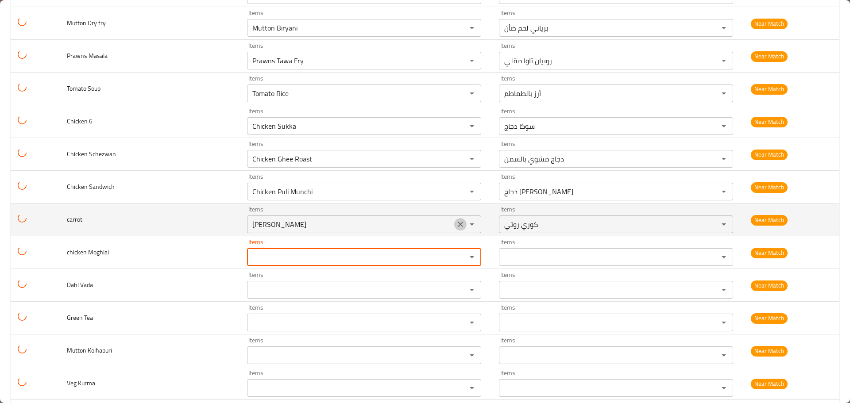
click at [458, 224] on icon "Clear" at bounding box center [460, 224] width 5 height 5
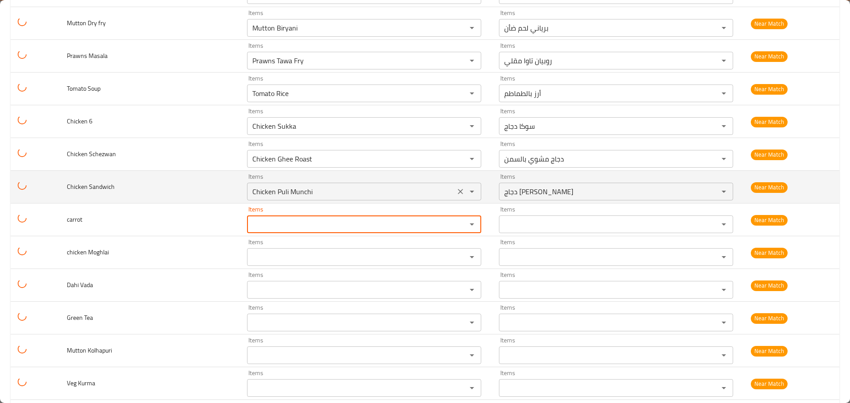
click at [460, 191] on icon "Clear" at bounding box center [460, 191] width 9 height 9
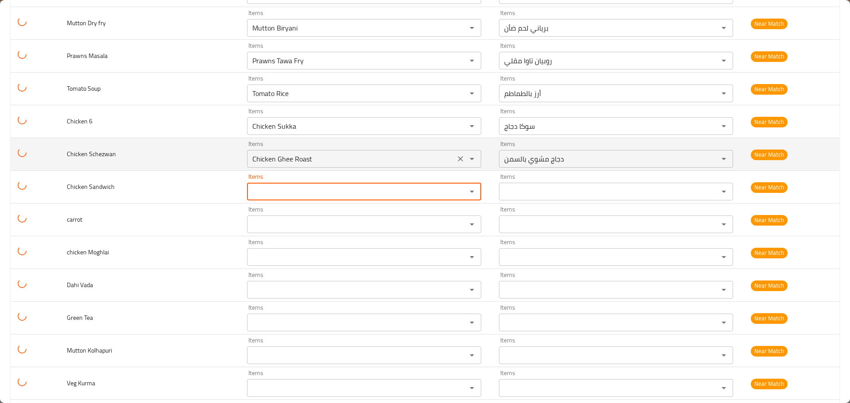
click at [455, 166] on div "Chicken Ghee Roast Items" at bounding box center [364, 159] width 234 height 18
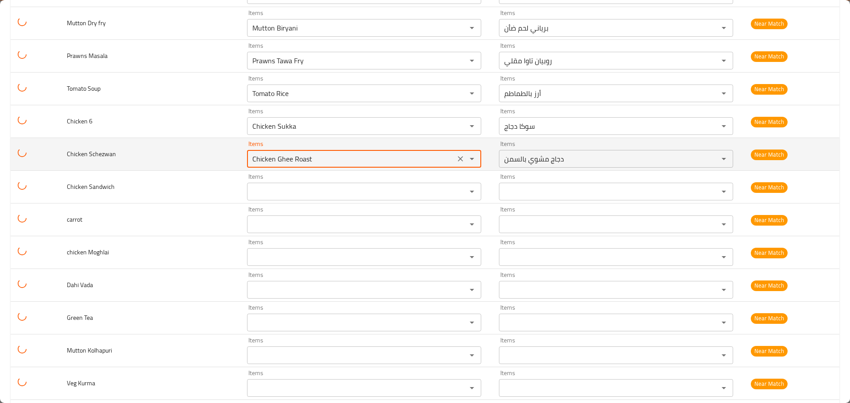
click at [456, 157] on icon "Clear" at bounding box center [460, 159] width 9 height 9
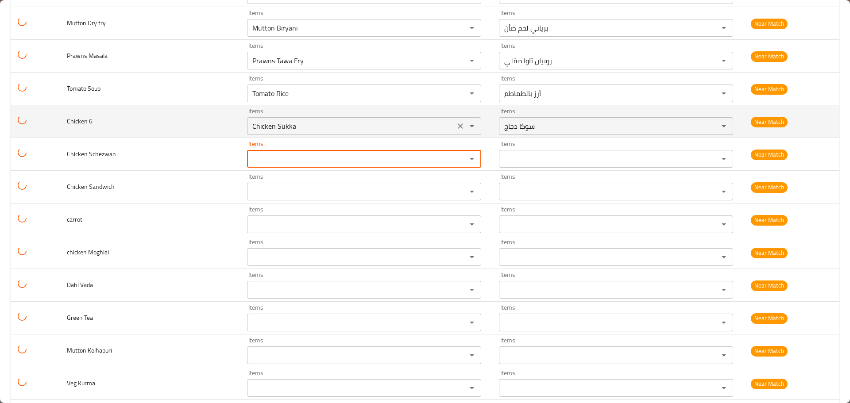
click at [457, 131] on icon "Clear" at bounding box center [460, 126] width 9 height 9
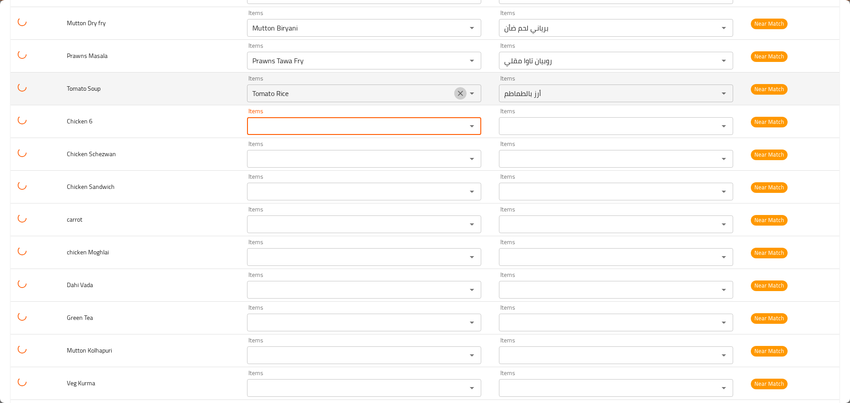
click at [458, 97] on icon "Clear" at bounding box center [460, 93] width 9 height 9
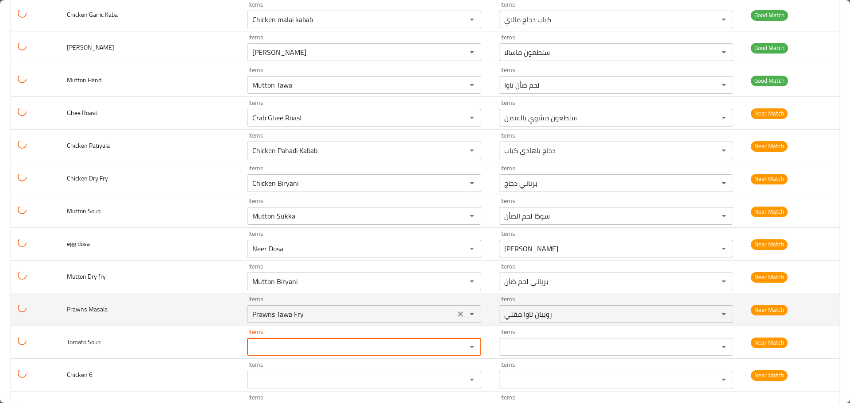
scroll to position [354, 0]
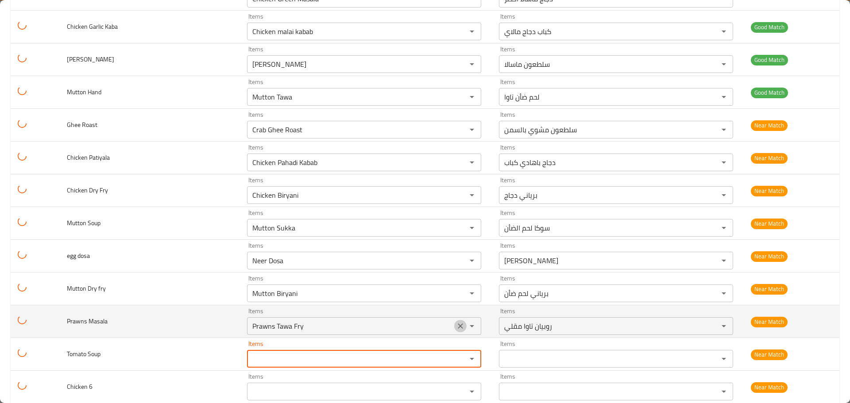
drag, startPoint x: 454, startPoint y: 325, endPoint x: 454, endPoint y: 305, distance: 19.5
click at [456, 325] on icon "Clear" at bounding box center [460, 326] width 9 height 9
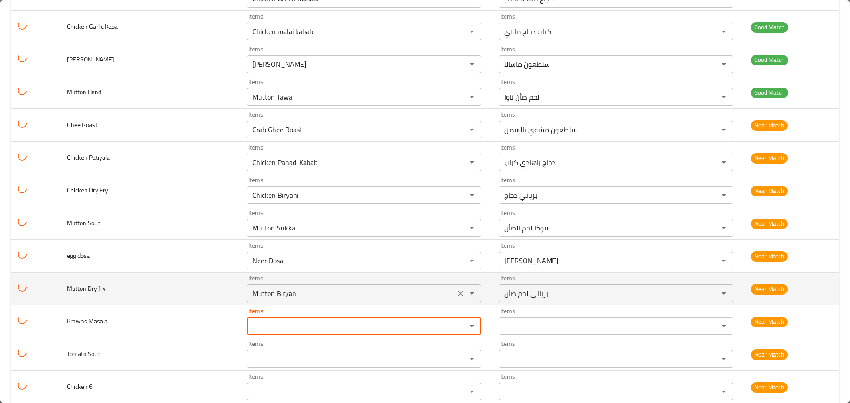
click at [458, 297] on icon "Clear" at bounding box center [460, 293] width 9 height 9
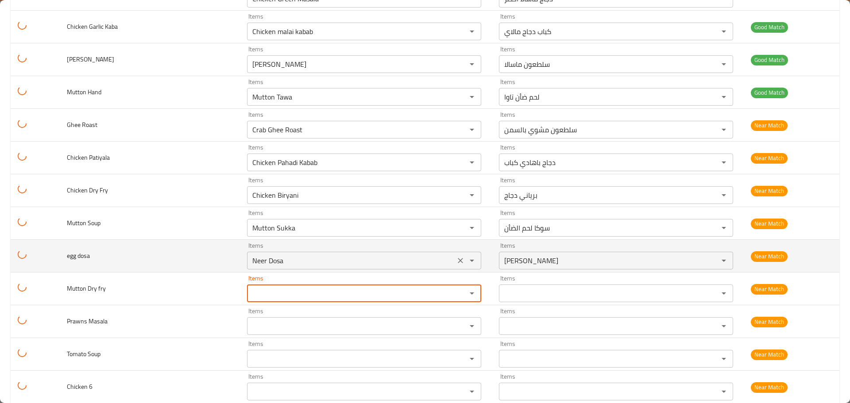
click at [458, 262] on icon "Clear" at bounding box center [460, 260] width 5 height 5
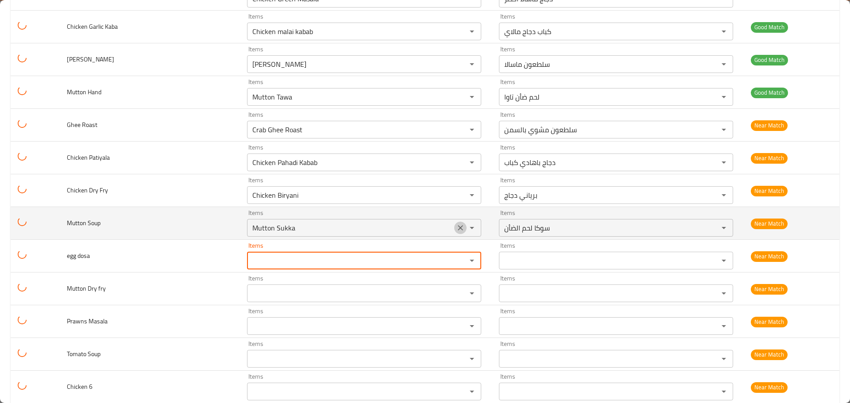
click at [460, 233] on icon "Clear" at bounding box center [460, 228] width 9 height 9
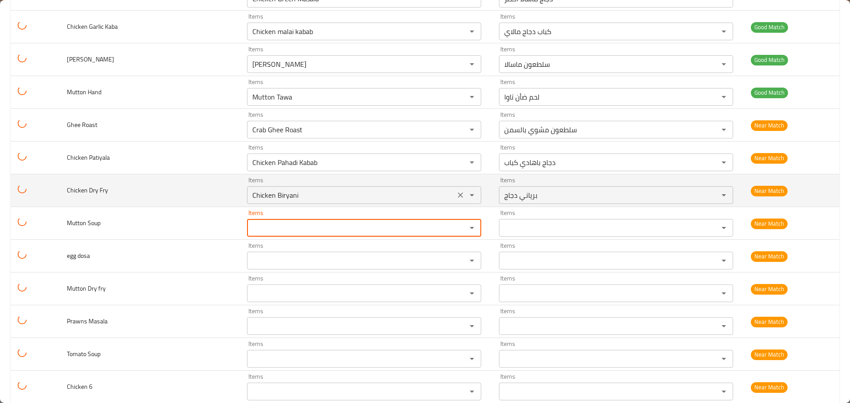
click at [457, 199] on icon "Clear" at bounding box center [460, 195] width 9 height 9
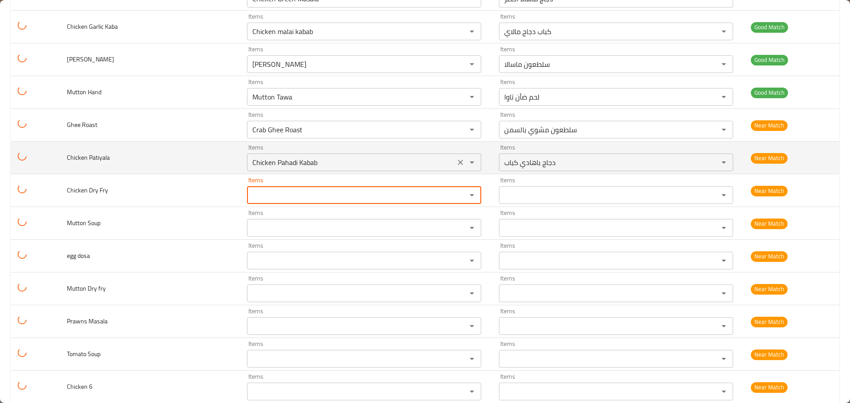
click at [456, 163] on icon "Clear" at bounding box center [460, 162] width 9 height 9
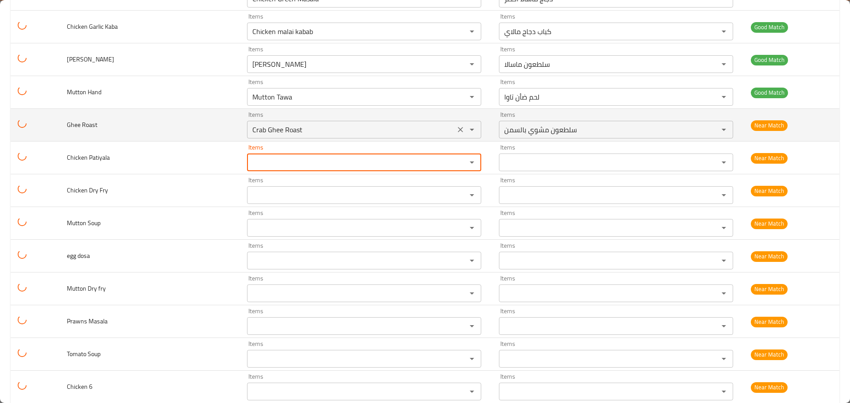
click at [460, 137] on div "Crab Ghee Roast Items" at bounding box center [364, 130] width 234 height 18
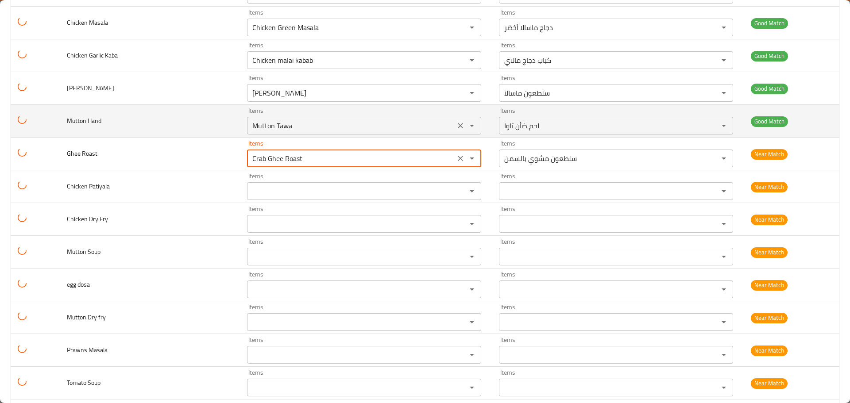
scroll to position [310, 0]
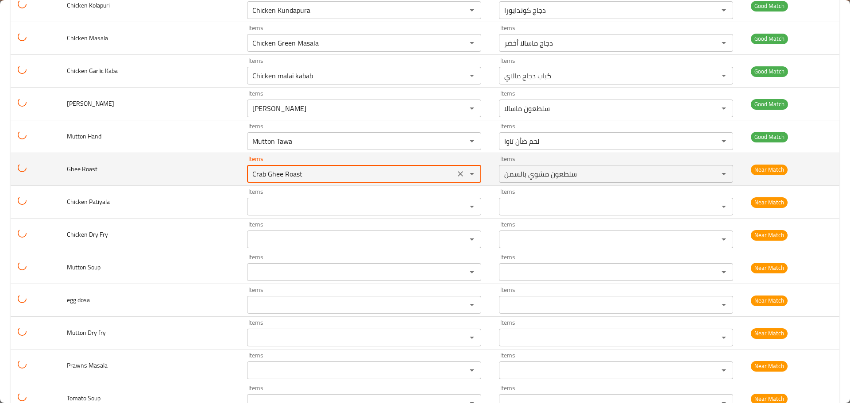
click at [457, 172] on icon "Clear" at bounding box center [460, 174] width 9 height 9
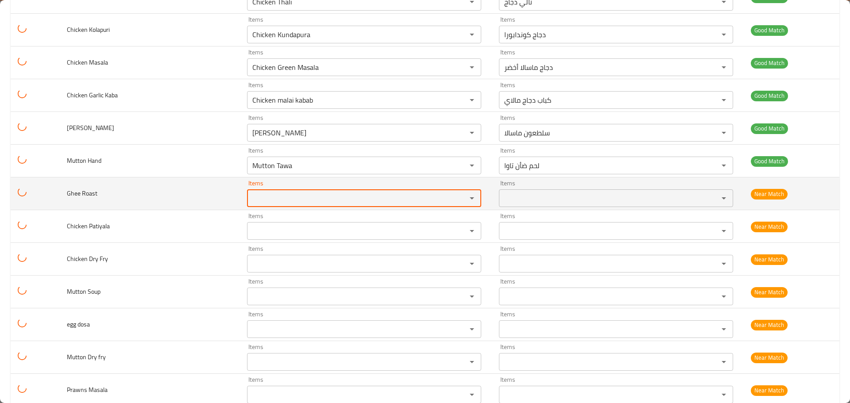
scroll to position [266, 0]
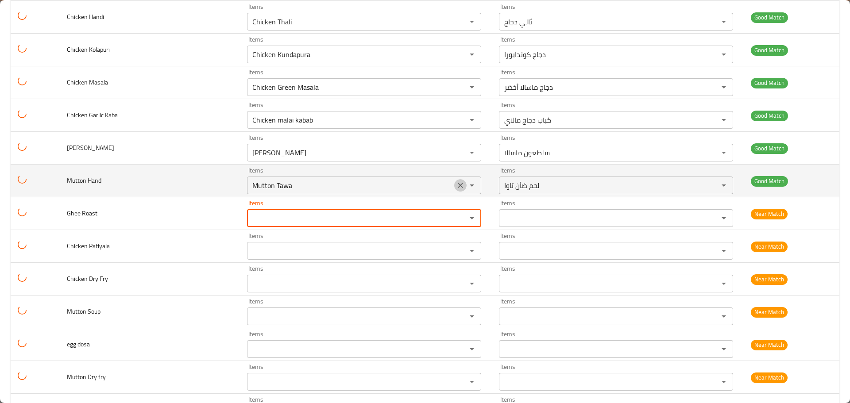
click at [457, 186] on icon "Clear" at bounding box center [460, 185] width 9 height 9
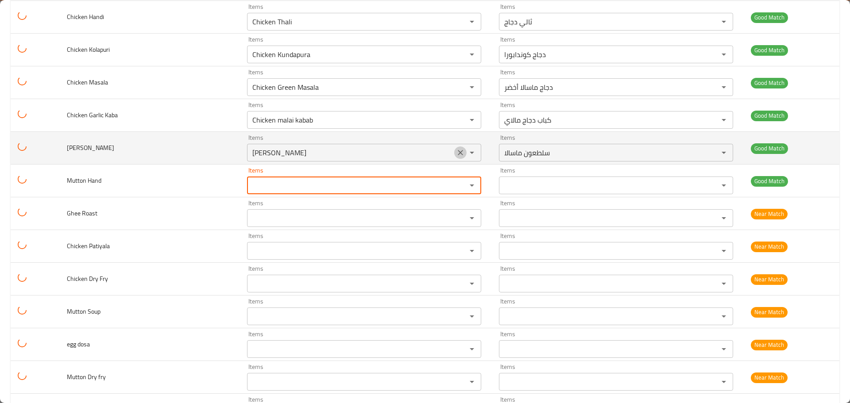
click at [456, 152] on icon "Clear" at bounding box center [460, 152] width 9 height 9
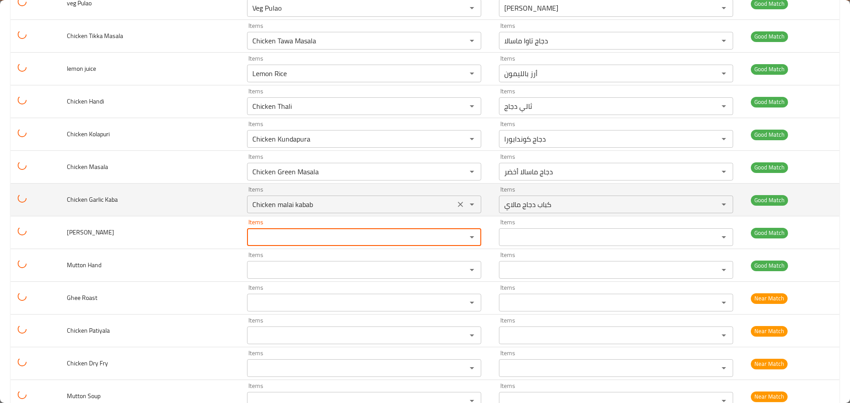
scroll to position [177, 0]
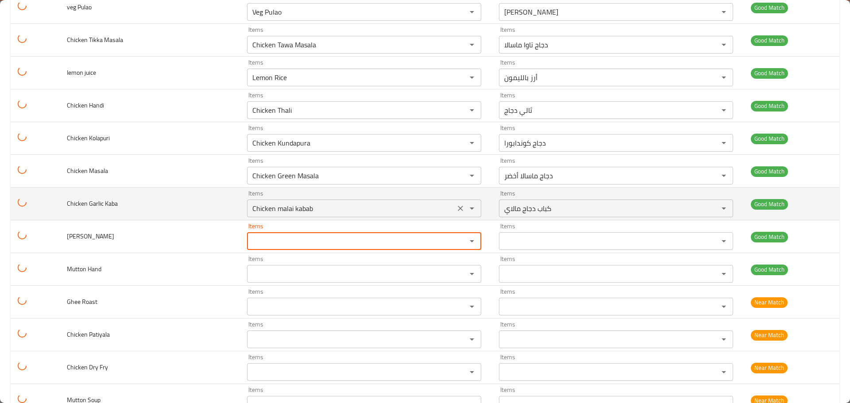
click at [456, 208] on icon "Clear" at bounding box center [460, 208] width 9 height 9
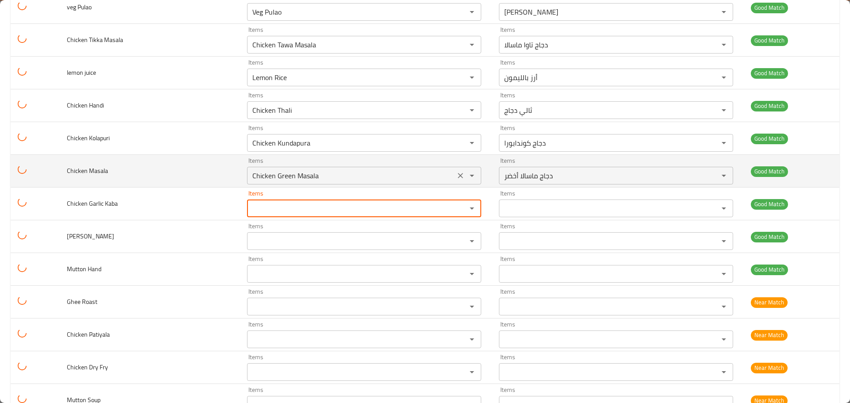
click at [456, 178] on icon "Clear" at bounding box center [460, 175] width 9 height 9
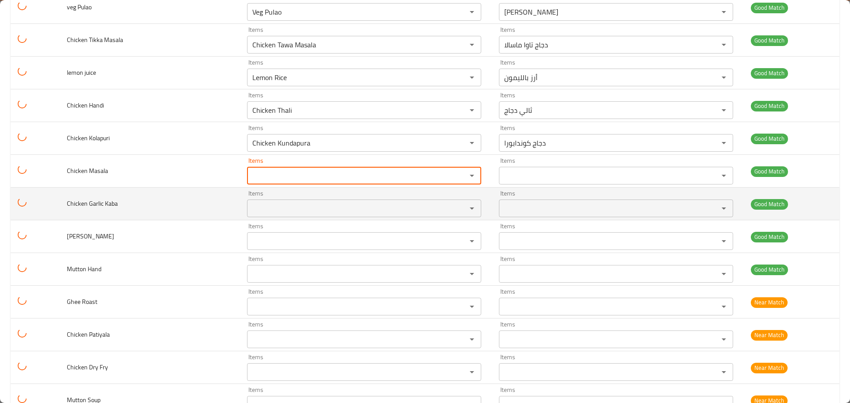
scroll to position [133, 0]
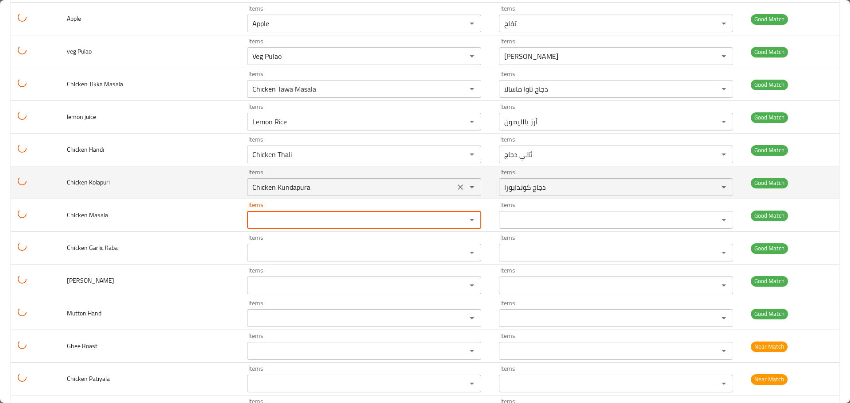
click at [456, 187] on icon "Clear" at bounding box center [460, 187] width 9 height 9
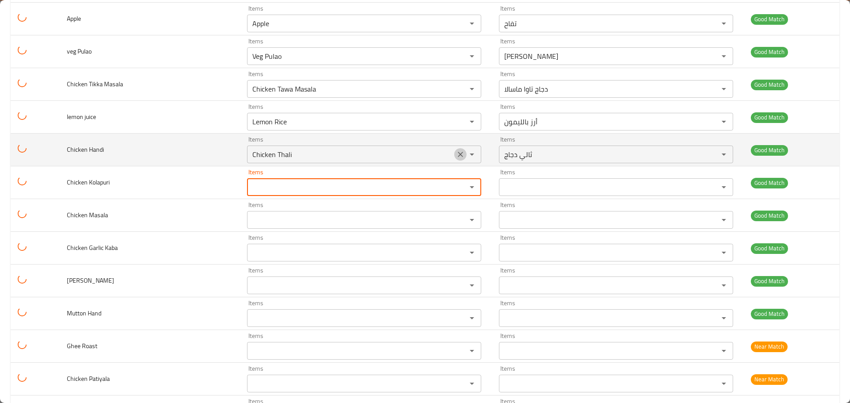
click at [457, 151] on icon "Clear" at bounding box center [460, 154] width 9 height 9
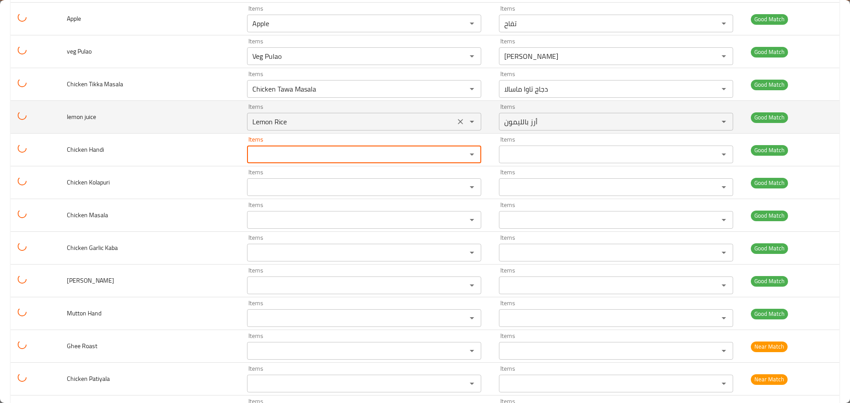
click at [456, 123] on icon "Clear" at bounding box center [460, 121] width 9 height 9
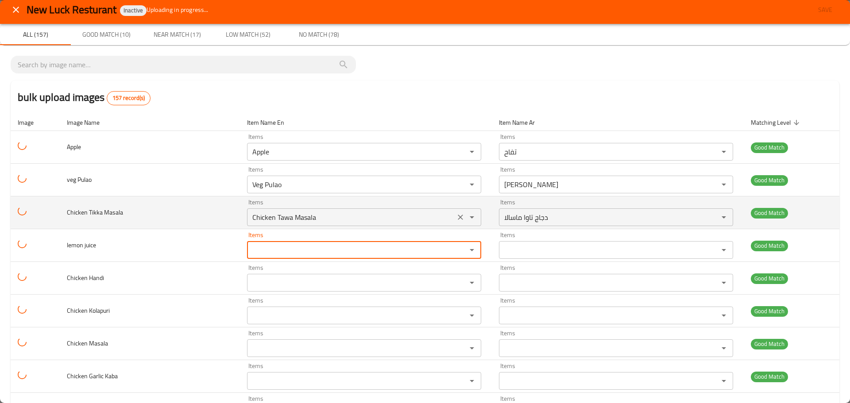
scroll to position [0, 0]
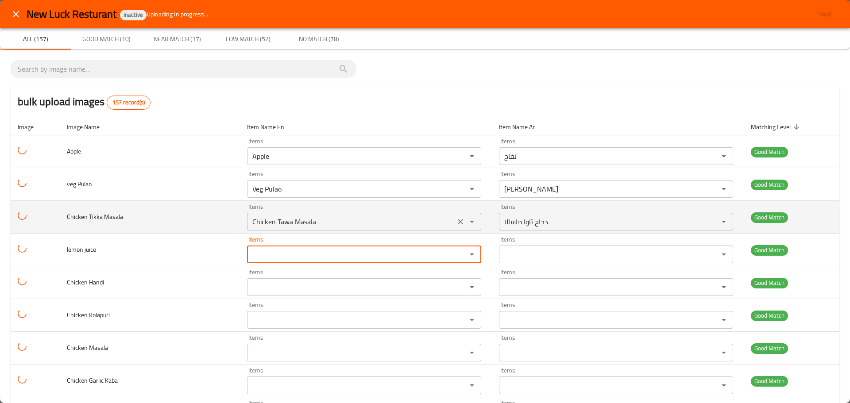
click at [456, 221] on icon "Clear" at bounding box center [460, 221] width 9 height 9
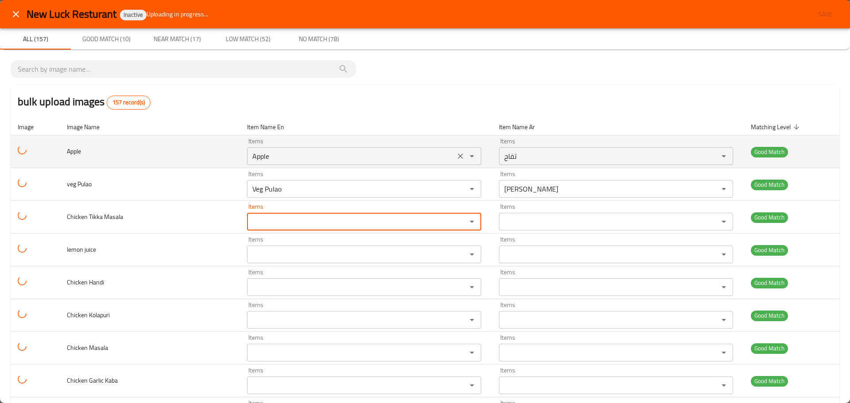
click at [262, 157] on input "Apple" at bounding box center [351, 156] width 203 height 12
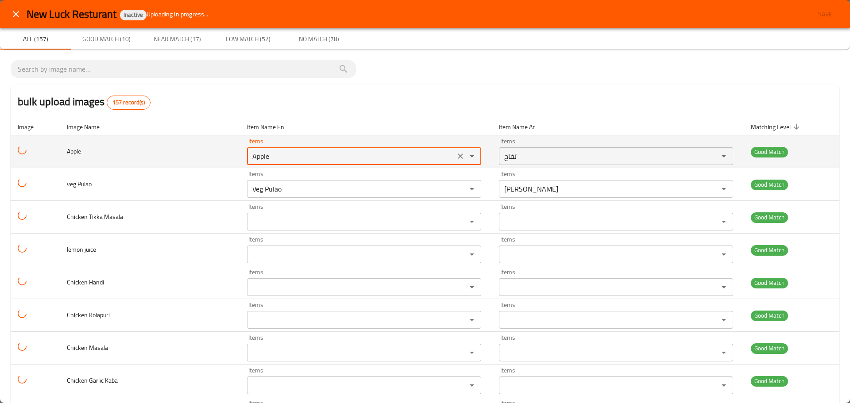
click at [262, 157] on input "Apple" at bounding box center [351, 156] width 203 height 12
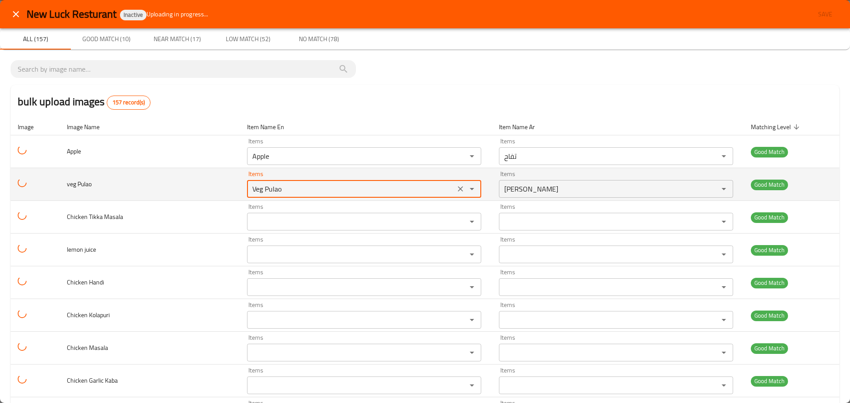
drag, startPoint x: 281, startPoint y: 190, endPoint x: 236, endPoint y: 188, distance: 44.8
click at [236, 188] on tr "veg Pulao Items Veg Pulao Items Items بولاو خضروات Items Good Match" at bounding box center [425, 184] width 829 height 33
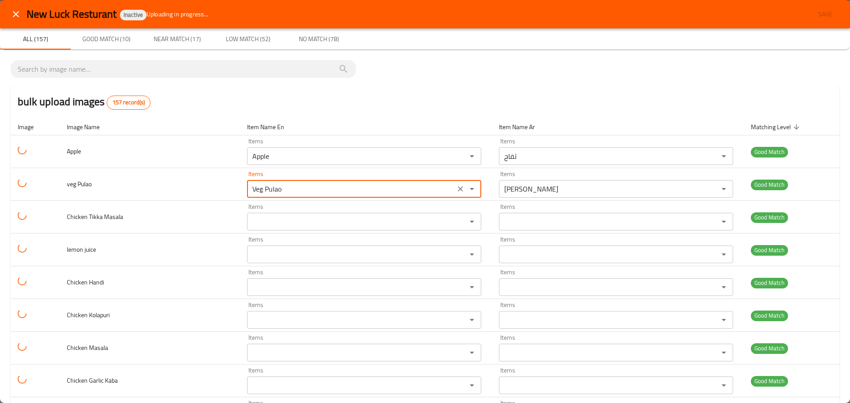
click at [18, 21] on button "close" at bounding box center [15, 14] width 21 height 21
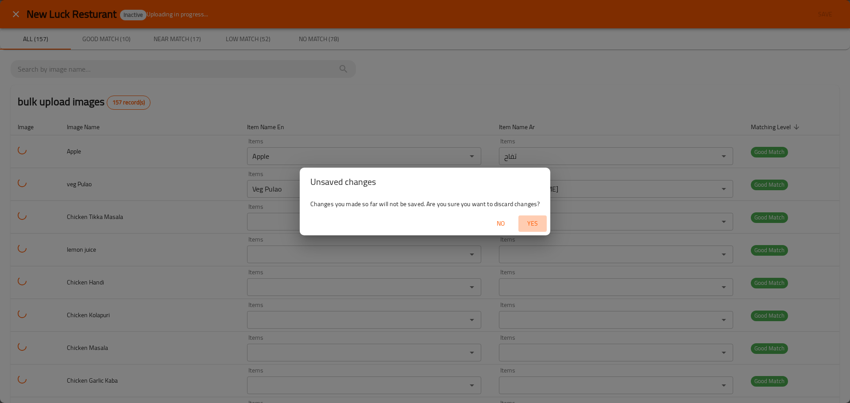
click at [534, 221] on span "Yes" at bounding box center [532, 223] width 21 height 11
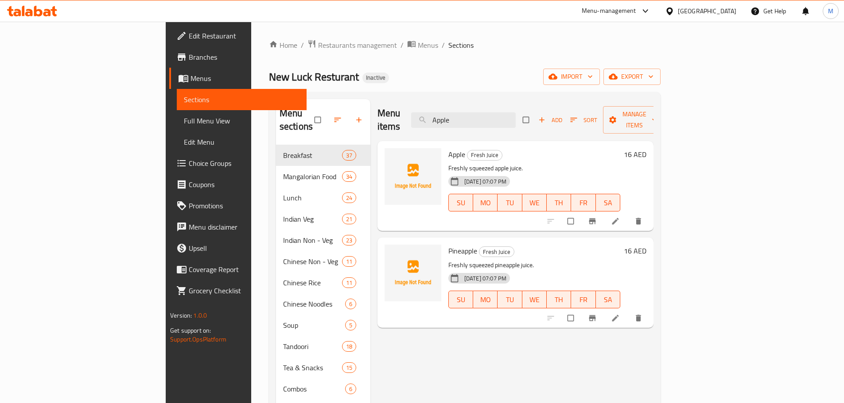
type input "Apple"
drag, startPoint x: 536, startPoint y: 116, endPoint x: 474, endPoint y: 114, distance: 62.0
click at [474, 114] on input "Apple" at bounding box center [463, 120] width 105 height 16
click at [516, 113] on input "Apple" at bounding box center [463, 120] width 105 height 16
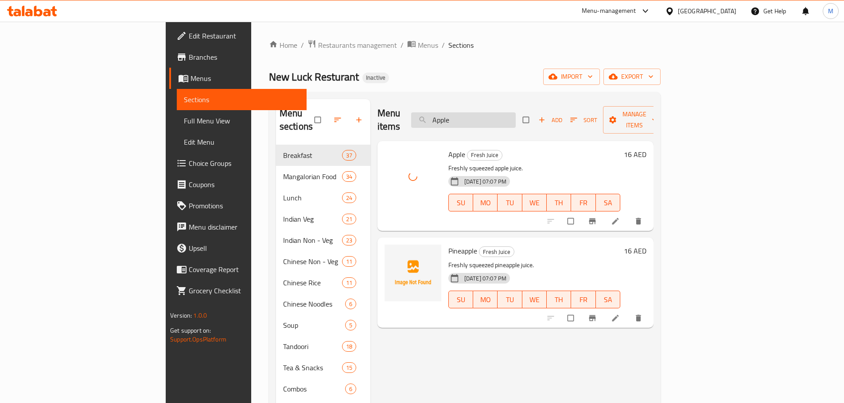
click at [516, 113] on input "Apple" at bounding box center [463, 120] width 105 height 16
click at [461, 363] on div "Menu items Apple Add Sort Manage items Apple Fresh Juice Freshly squeezed apple…" at bounding box center [511, 300] width 283 height 403
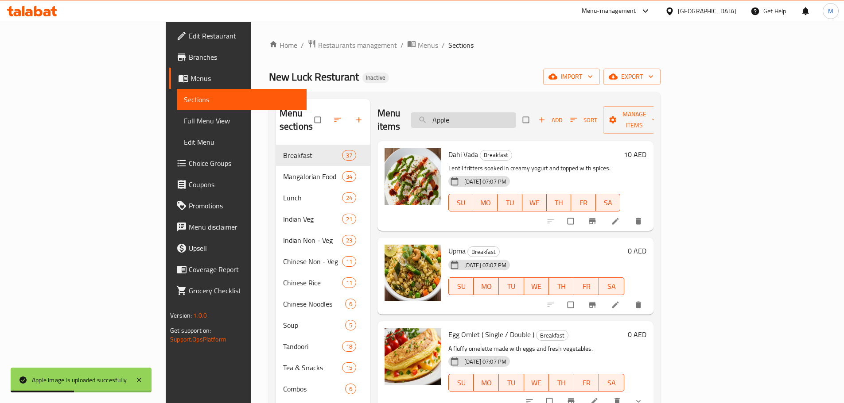
click at [516, 116] on input "Apple" at bounding box center [463, 120] width 105 height 16
drag, startPoint x: 518, startPoint y: 113, endPoint x: 484, endPoint y: 112, distance: 34.1
click at [484, 112] on input "Apple" at bounding box center [463, 120] width 105 height 16
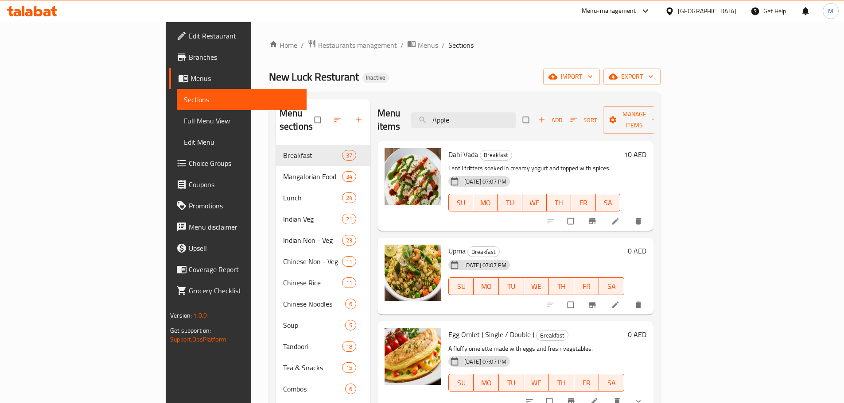
click at [26, 16] on icon at bounding box center [29, 13] width 8 height 8
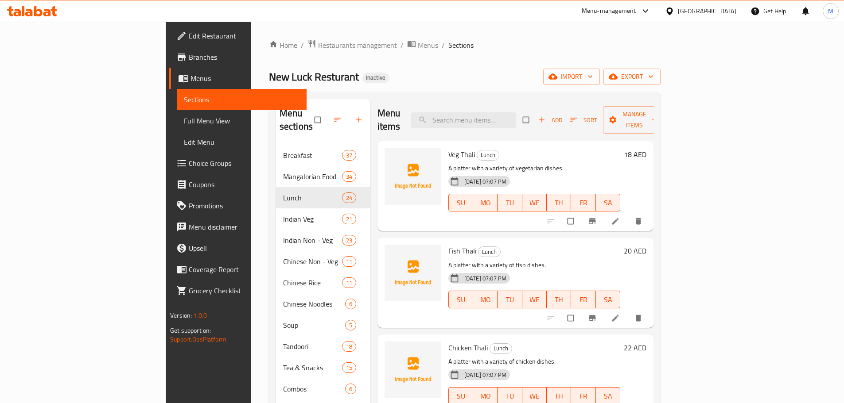
drag, startPoint x: 652, startPoint y: 178, endPoint x: 629, endPoint y: 176, distance: 23.1
click at [624, 190] on div "SU MO TU WE TH FR SA" at bounding box center [534, 202] width 179 height 25
click at [487, 116] on input "search" at bounding box center [463, 120] width 105 height 16
paste input "Veg Pulao"
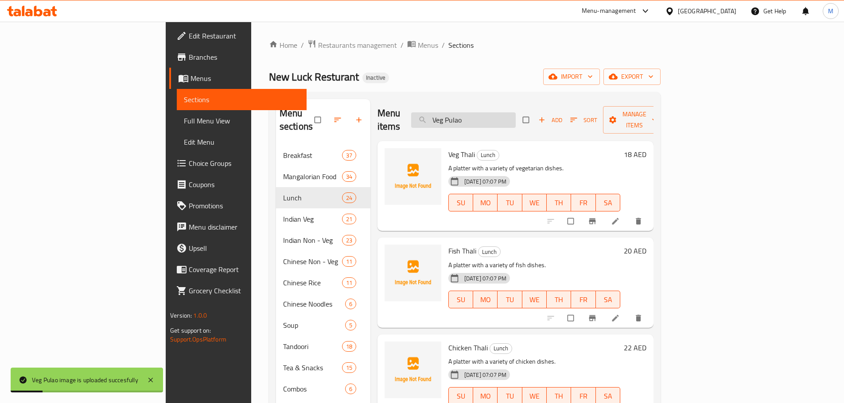
drag, startPoint x: 534, startPoint y: 111, endPoint x: 467, endPoint y: 108, distance: 66.9
click at [467, 112] on input "Veg Pulao" at bounding box center [463, 120] width 105 height 16
paste input "Apple"
type input "Apple"
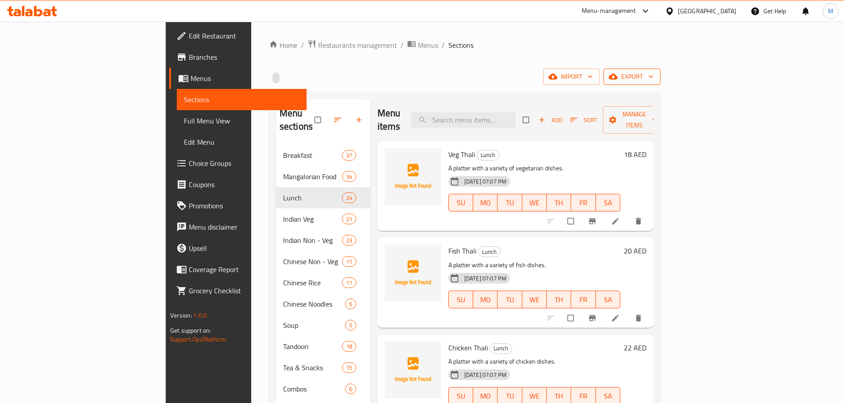
click at [653, 73] on span "export" at bounding box center [631, 76] width 43 height 11
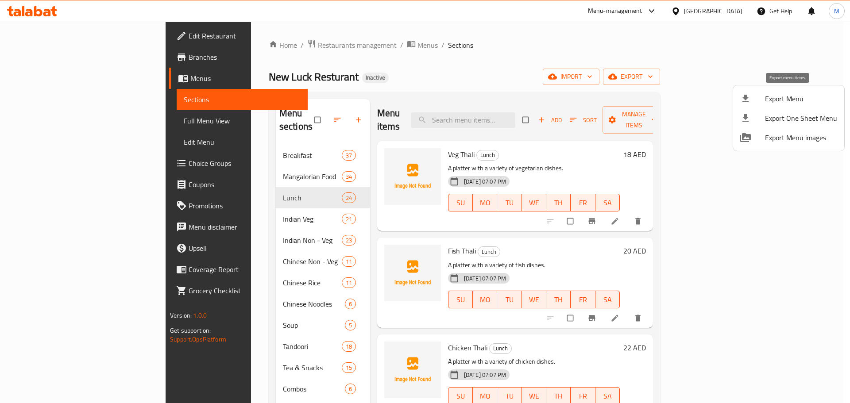
click at [781, 95] on span "Export Menu" at bounding box center [801, 98] width 72 height 11
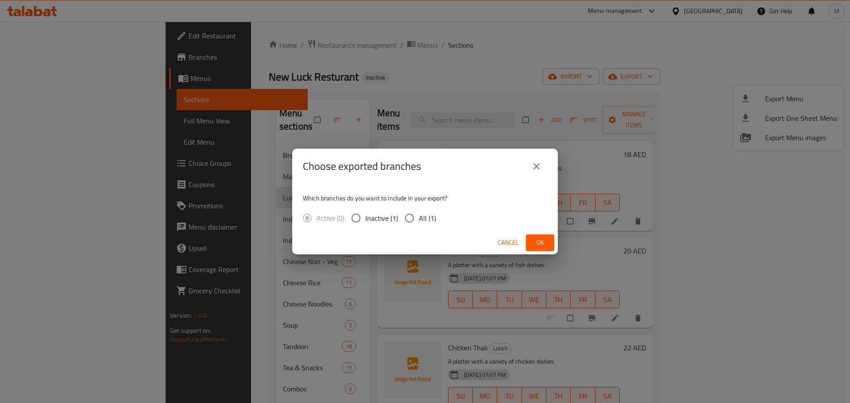
click at [415, 221] on input "All (1)" at bounding box center [409, 218] width 19 height 19
radio input "true"
click at [543, 243] on span "Ok" at bounding box center [540, 242] width 14 height 11
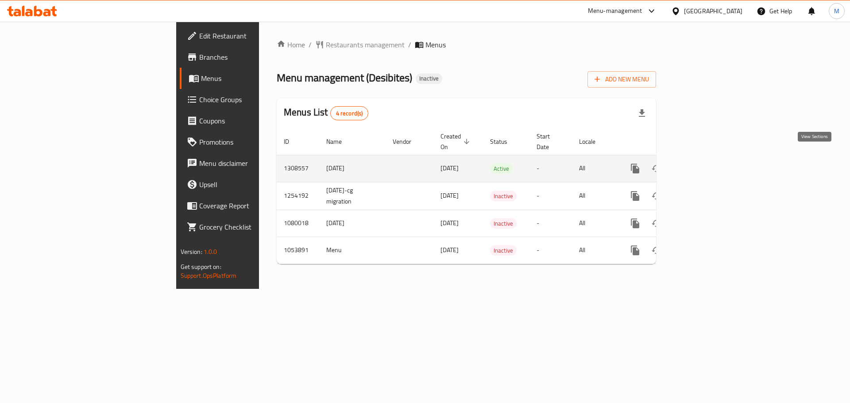
click at [705, 163] on icon "enhanced table" at bounding box center [699, 168] width 11 height 11
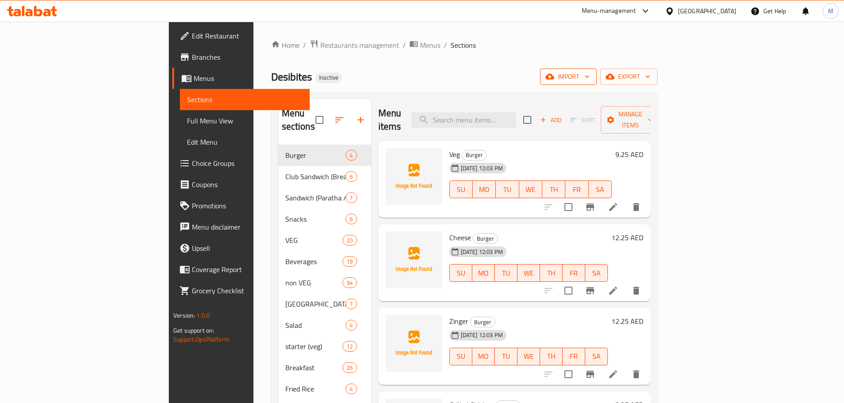
click at [597, 70] on button "import" at bounding box center [568, 77] width 57 height 16
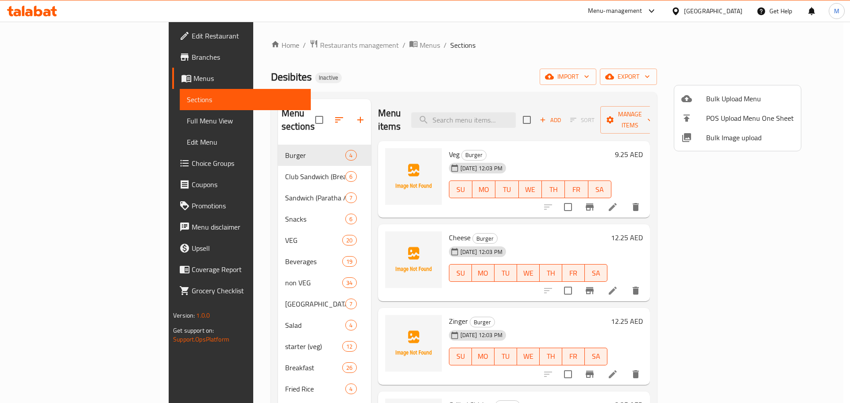
click at [732, 140] on span "Bulk Image upload" at bounding box center [750, 137] width 88 height 11
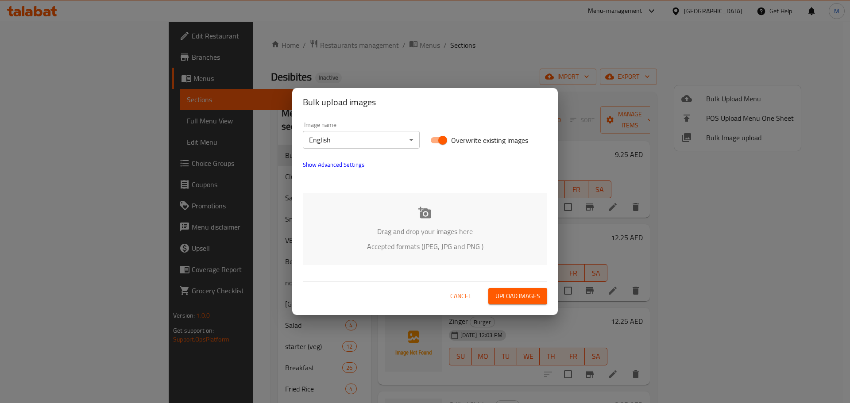
click at [458, 139] on span "Overwrite existing images" at bounding box center [489, 140] width 77 height 11
click at [458, 139] on input "Overwrite existing images" at bounding box center [443, 140] width 50 height 17
checkbox input "false"
click at [423, 230] on p "Drag and drop your images here" at bounding box center [425, 231] width 218 height 11
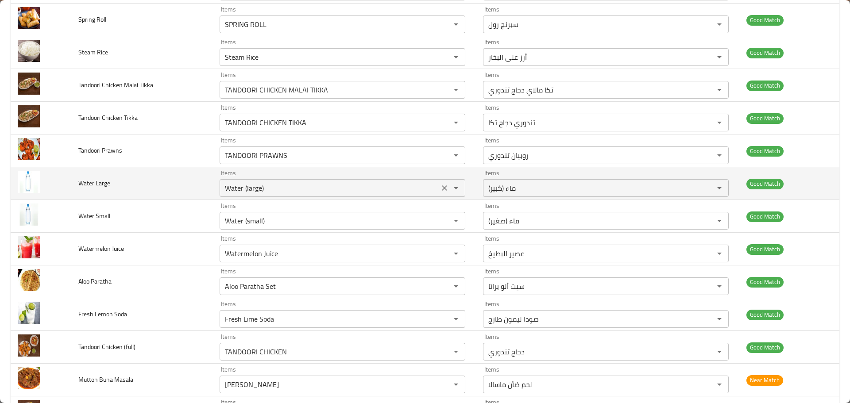
scroll to position [1594, 0]
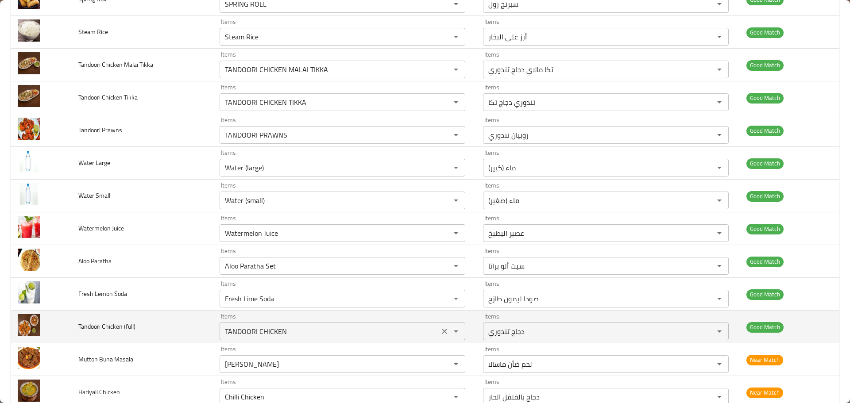
click at [323, 332] on \(full\) "TANDOORI CHICKEN" at bounding box center [329, 332] width 214 height 12
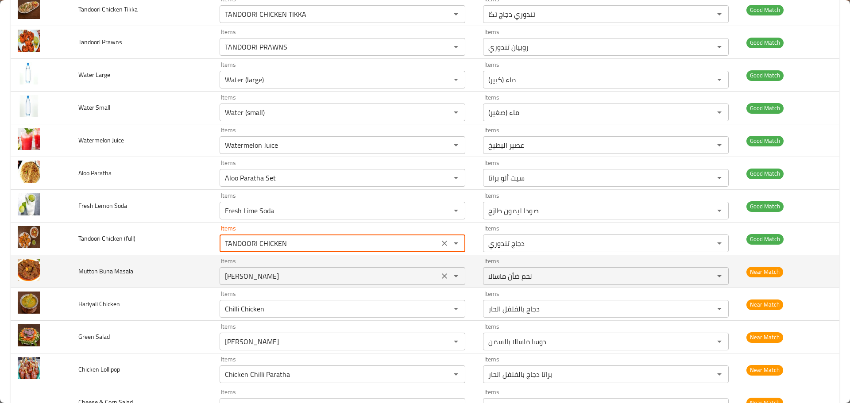
scroll to position [1683, 0]
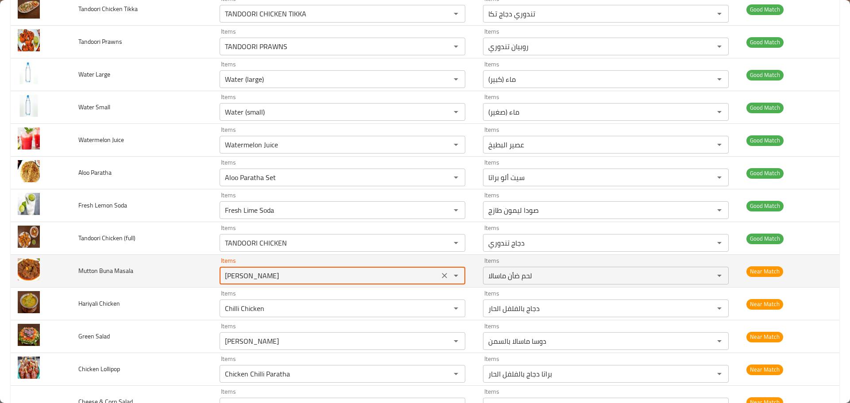
drag, startPoint x: 302, startPoint y: 281, endPoint x: 202, endPoint y: 275, distance: 100.3
click at [203, 274] on tr "Mutton Buna Masala Items Mutton Masala Items Items لحم ضأن ماسالا Items Near Ma…" at bounding box center [425, 271] width 829 height 33
click at [109, 271] on span "Mutton Buna Masala" at bounding box center [105, 271] width 55 height 12
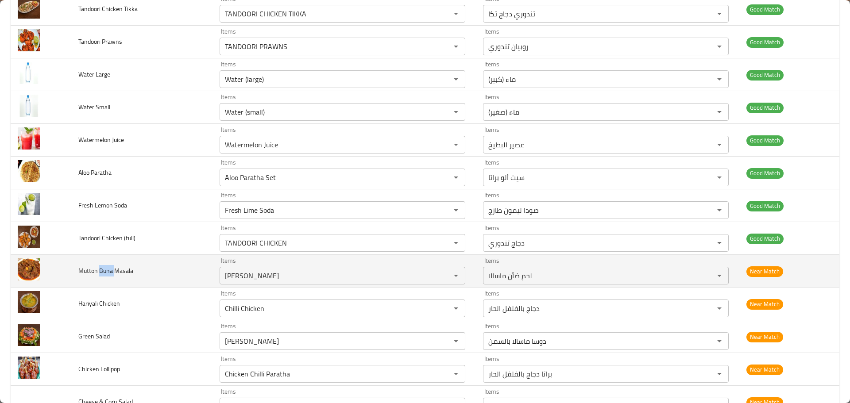
click at [109, 271] on span "Mutton Buna Masala" at bounding box center [105, 271] width 55 height 12
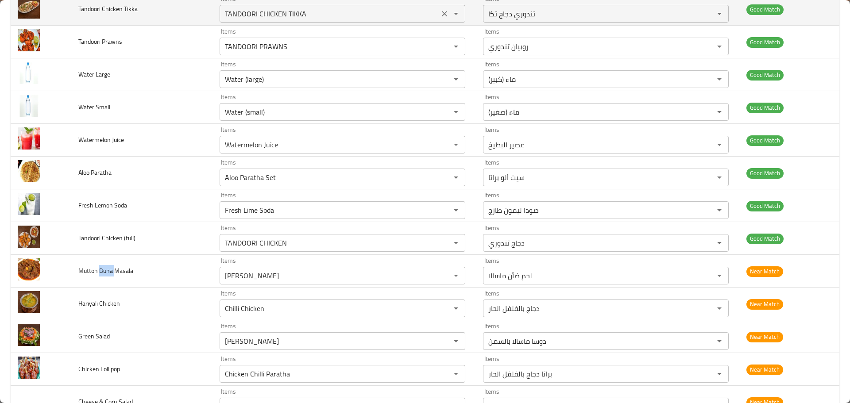
copy span "Buna"
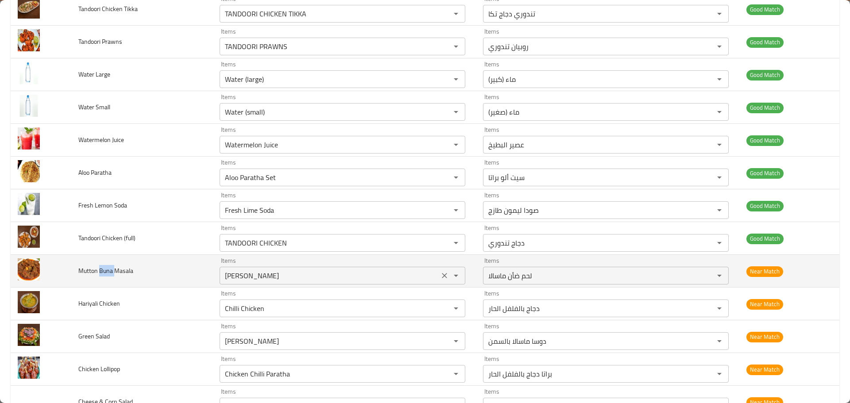
click at [443, 274] on icon "Clear" at bounding box center [444, 275] width 9 height 9
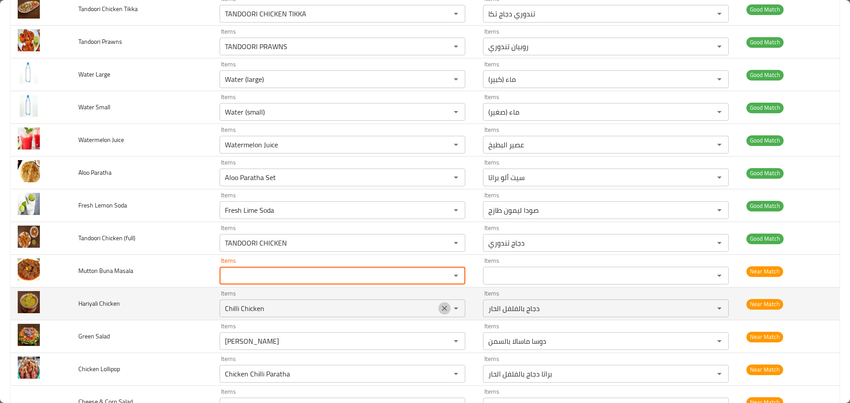
click at [442, 311] on icon "Clear" at bounding box center [444, 308] width 5 height 5
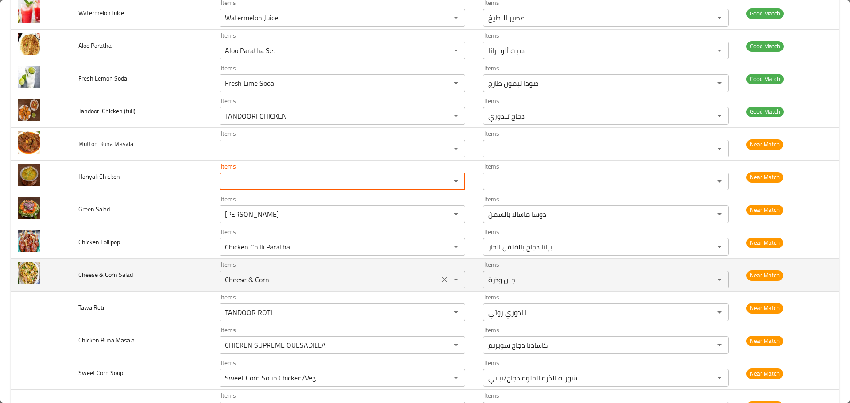
scroll to position [1816, 0]
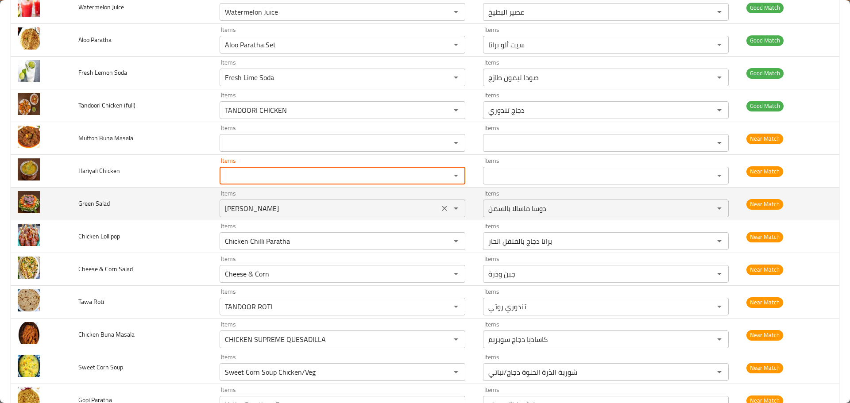
click at [306, 216] on div "Ghee Masala Dosa Items" at bounding box center [343, 209] width 246 height 18
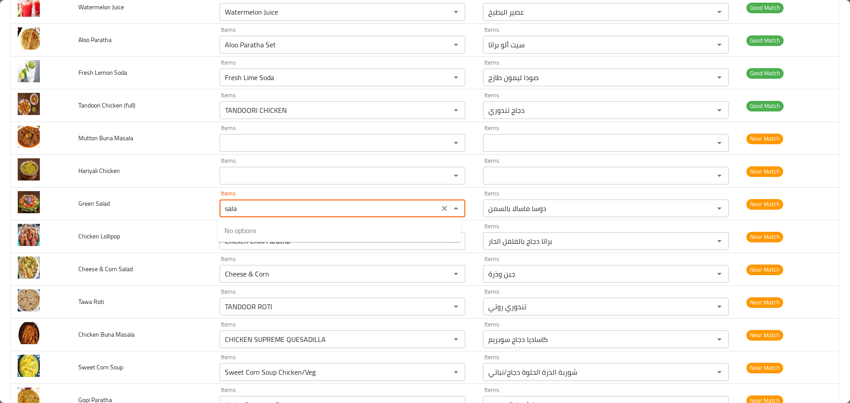
type Salad "salad"
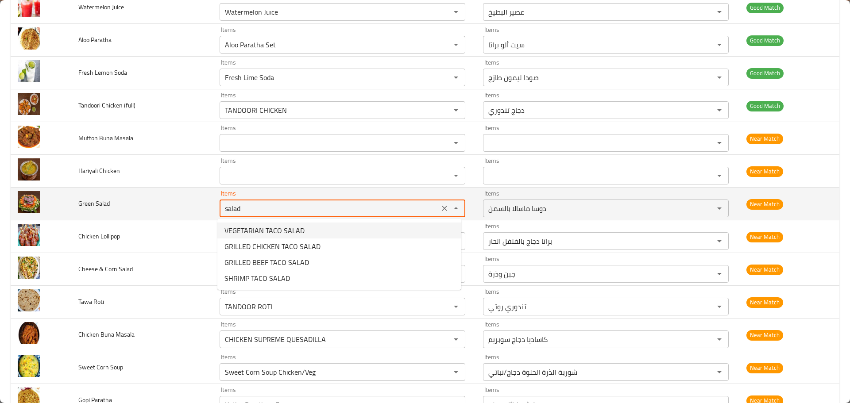
click at [441, 203] on button "Clear" at bounding box center [444, 208] width 12 height 12
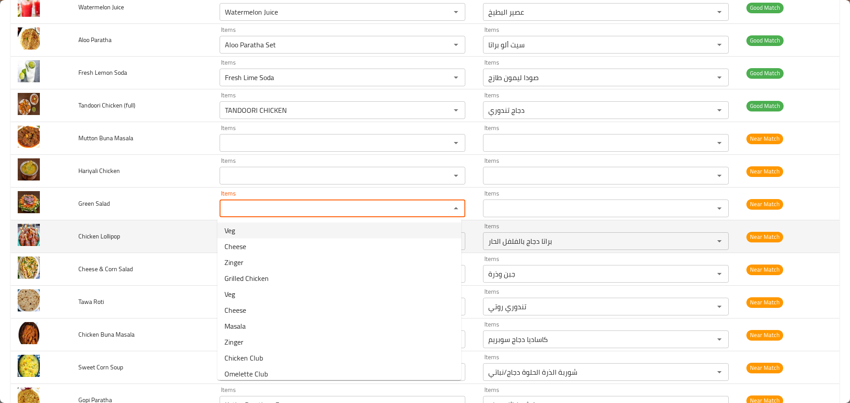
click at [105, 235] on span "Chicken Lollipop" at bounding box center [99, 237] width 42 height 12
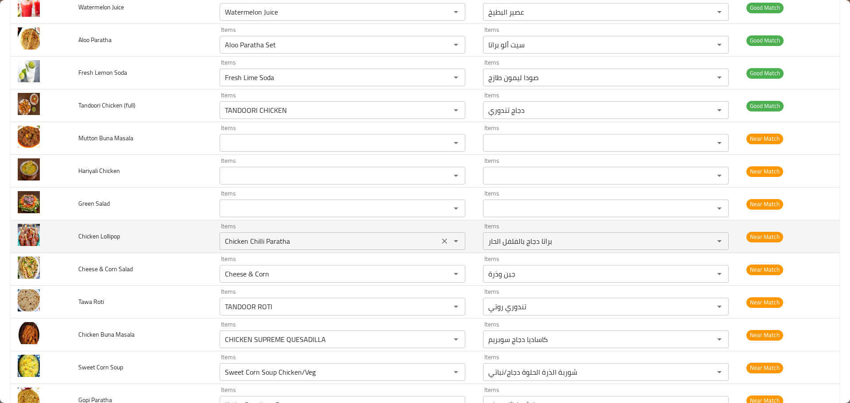
click at [440, 246] on icon "Clear" at bounding box center [444, 241] width 9 height 9
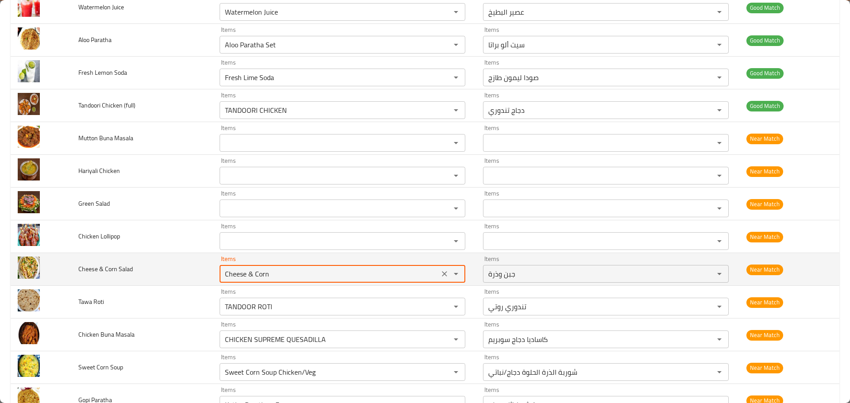
drag, startPoint x: 290, startPoint y: 276, endPoint x: 213, endPoint y: 268, distance: 77.0
click at [213, 268] on td "Items Cheese & Corn Items" at bounding box center [345, 269] width 264 height 33
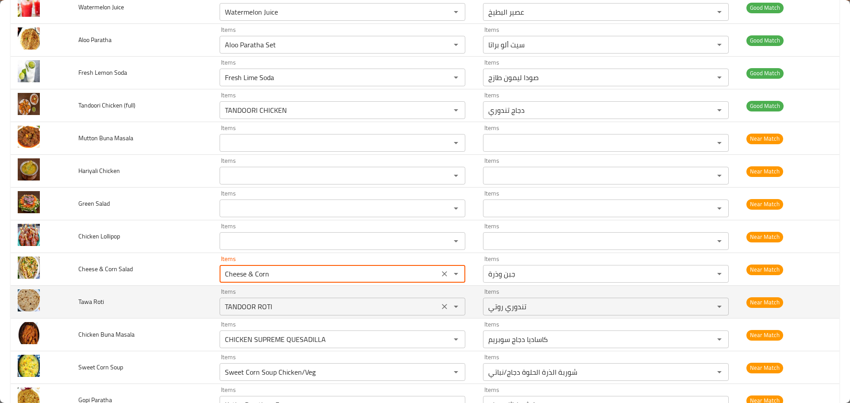
click at [440, 307] on icon "Clear" at bounding box center [444, 306] width 9 height 9
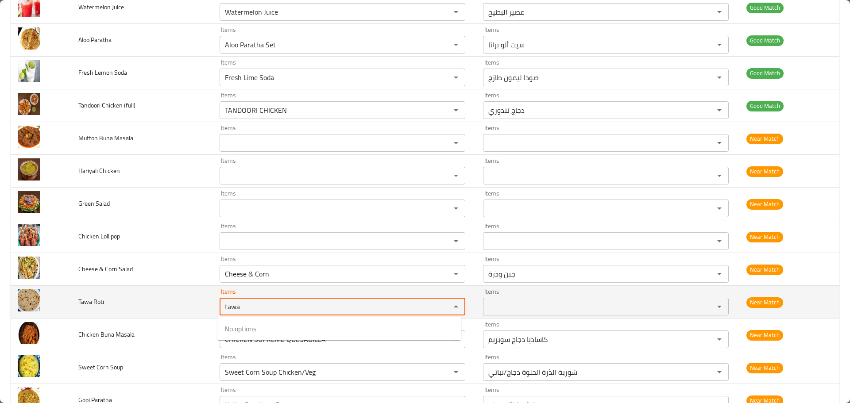
click at [270, 299] on div "tawa Items" at bounding box center [343, 307] width 246 height 18
type Roti "tawa"
click at [188, 307] on td "Tawa Roti" at bounding box center [141, 302] width 141 height 33
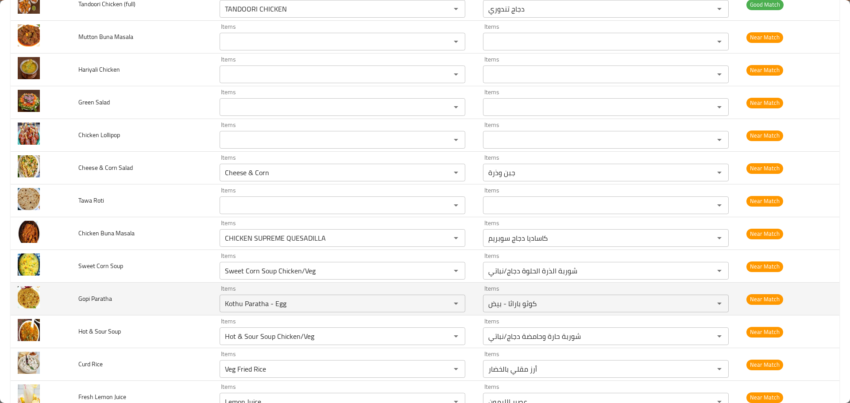
scroll to position [1949, 0]
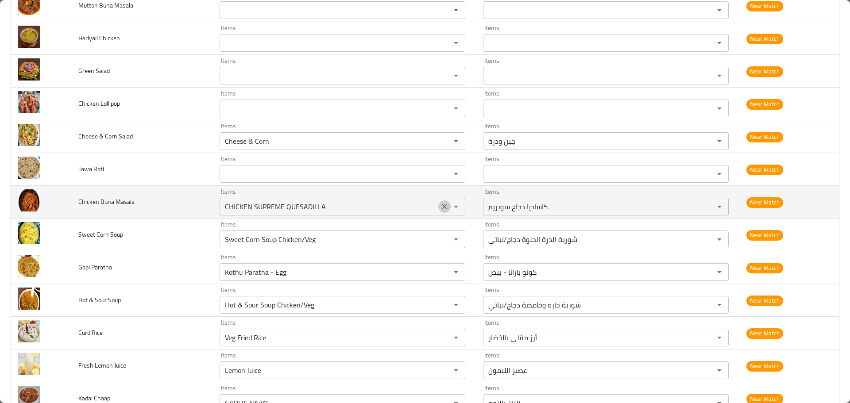
click at [443, 209] on icon "Clear" at bounding box center [444, 206] width 5 height 5
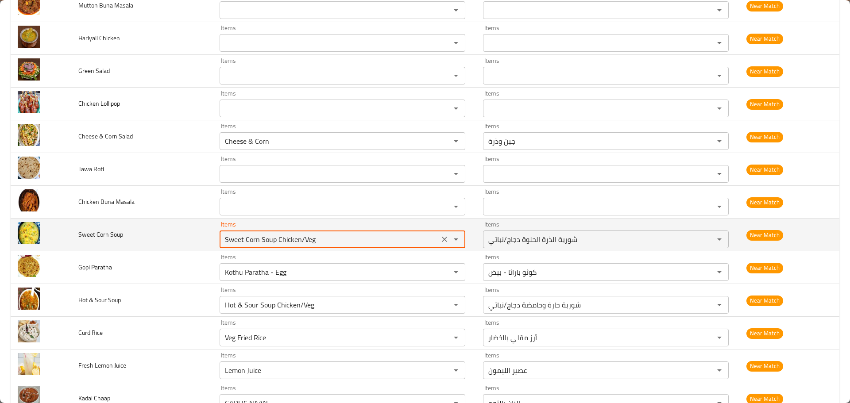
drag, startPoint x: 356, startPoint y: 245, endPoint x: 209, endPoint y: 243, distance: 147.1
click at [209, 243] on tr "Sweet Corn Soup Items Sweet Corn Soup Chicken/Veg Items Items شوربة الذرة الحلو…" at bounding box center [425, 235] width 829 height 33
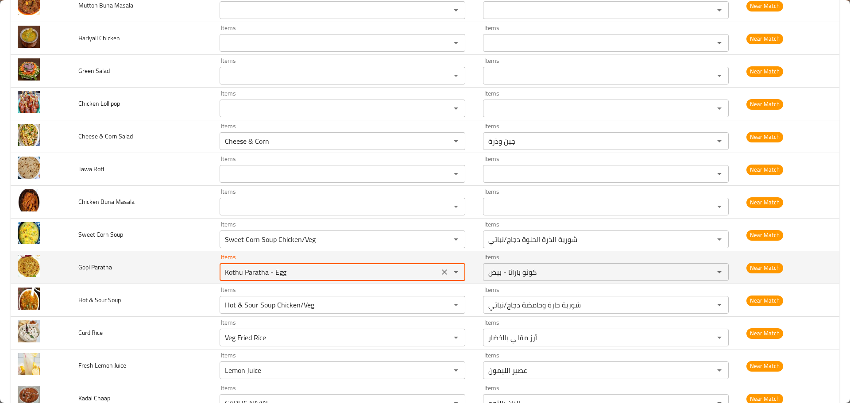
click at [305, 270] on Paratha "Kothu Paratha - Egg" at bounding box center [329, 272] width 214 height 12
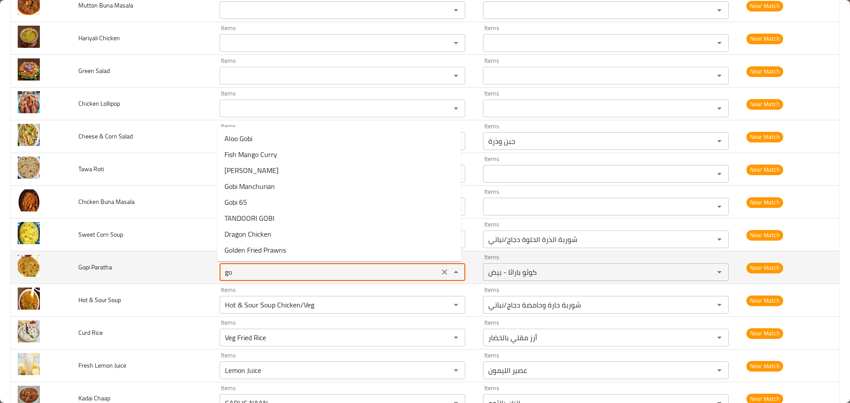
type Paratha "gob"
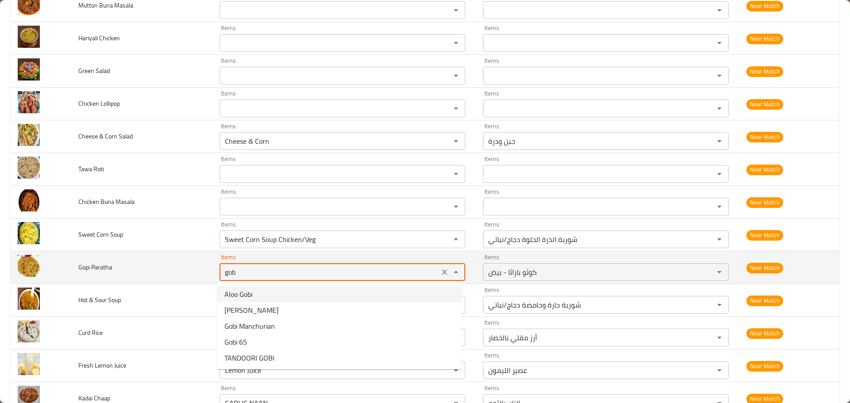
click at [442, 272] on icon "Clear" at bounding box center [444, 272] width 5 height 5
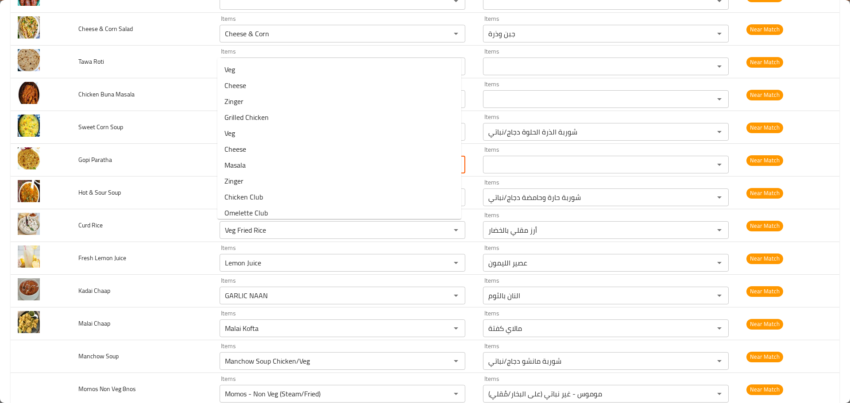
scroll to position [2082, 0]
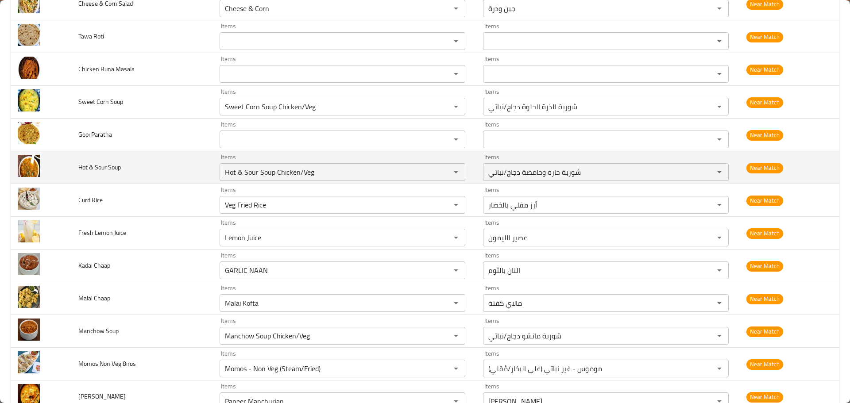
click at [149, 182] on td "Hot & Sour Soup" at bounding box center [141, 167] width 141 height 33
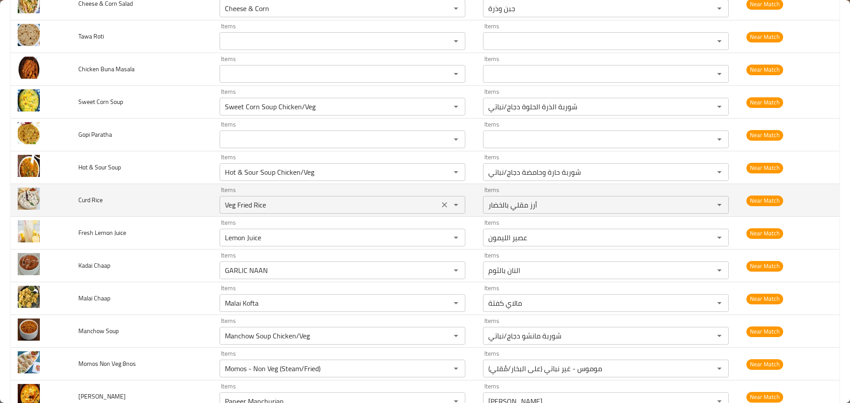
click at [300, 213] on div "Veg Fried Rice Items" at bounding box center [343, 205] width 246 height 18
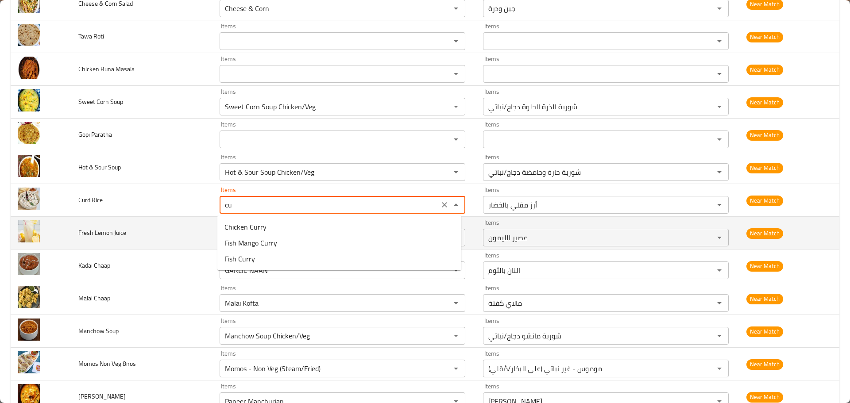
type Rice "cur"
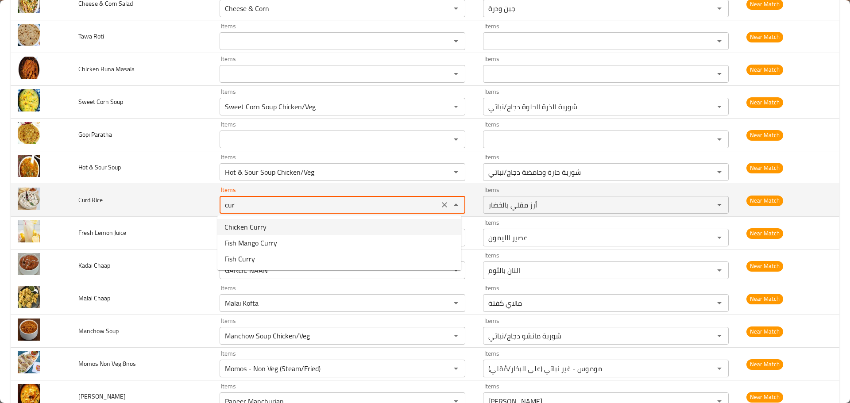
click at [445, 211] on div "enhanced table" at bounding box center [449, 205] width 23 height 12
click at [434, 206] on div "cur Items" at bounding box center [343, 205] width 246 height 18
click at [440, 205] on icon "Clear" at bounding box center [444, 205] width 9 height 9
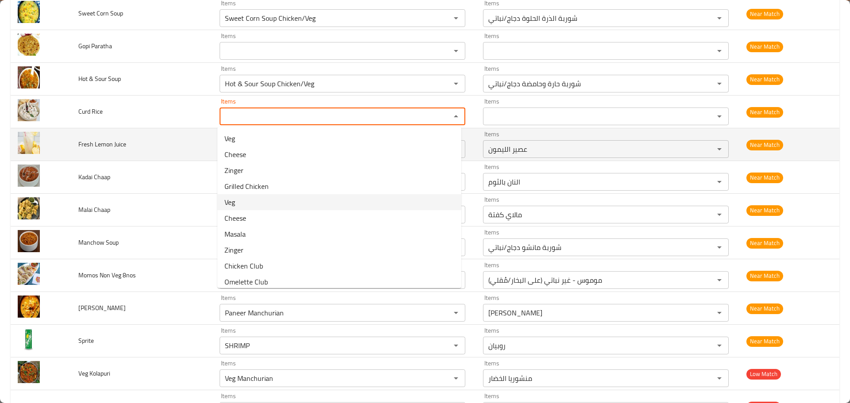
click at [155, 147] on td "Fresh Lemon Juice" at bounding box center [141, 144] width 141 height 33
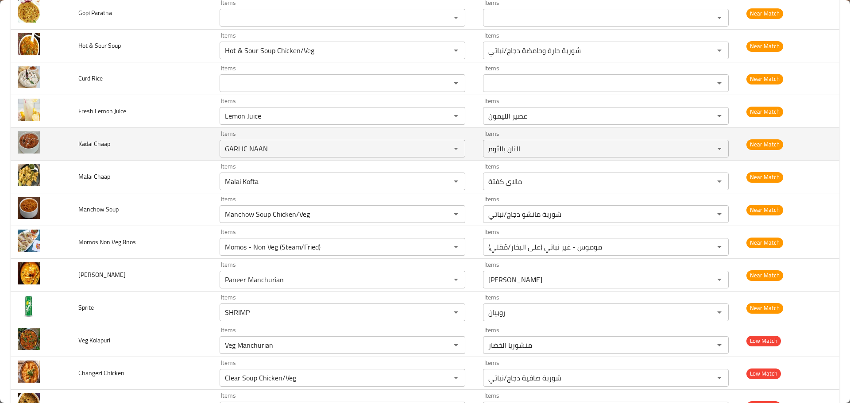
scroll to position [2259, 0]
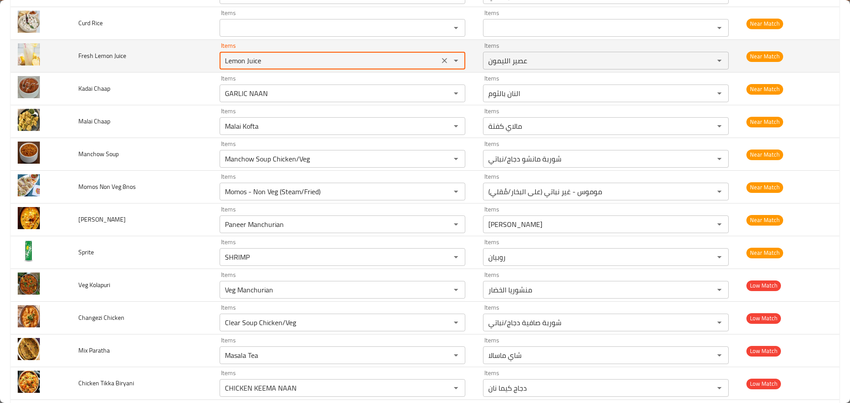
click at [291, 66] on Juice "Lemon Juice" at bounding box center [329, 60] width 214 height 12
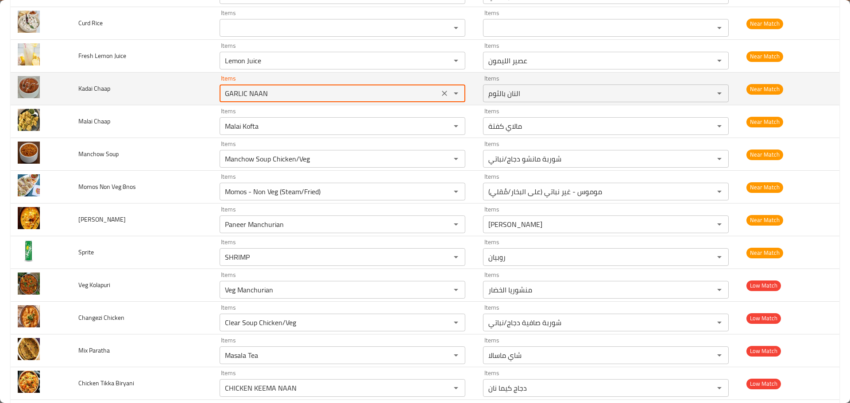
click at [277, 90] on Chaap "GARLIC NAAN" at bounding box center [329, 93] width 214 height 12
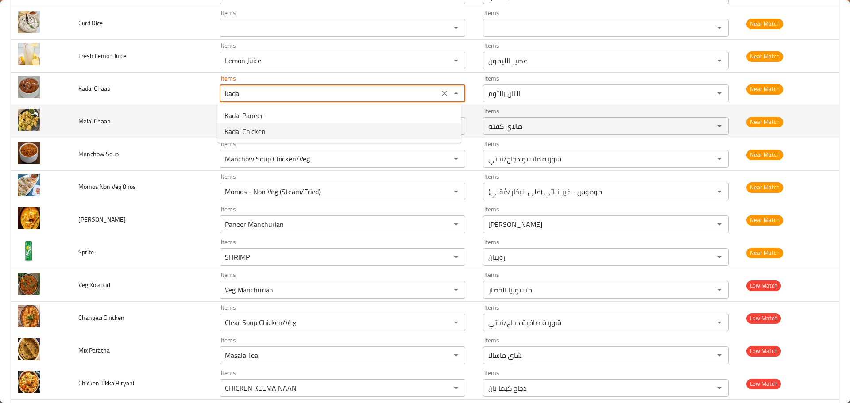
type Chaap "GARLIC NAAN"
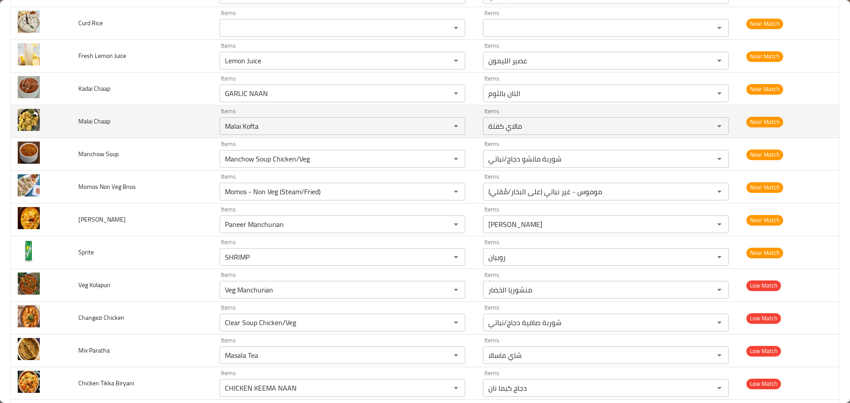
click at [112, 124] on td "Malai Chaap" at bounding box center [141, 121] width 141 height 33
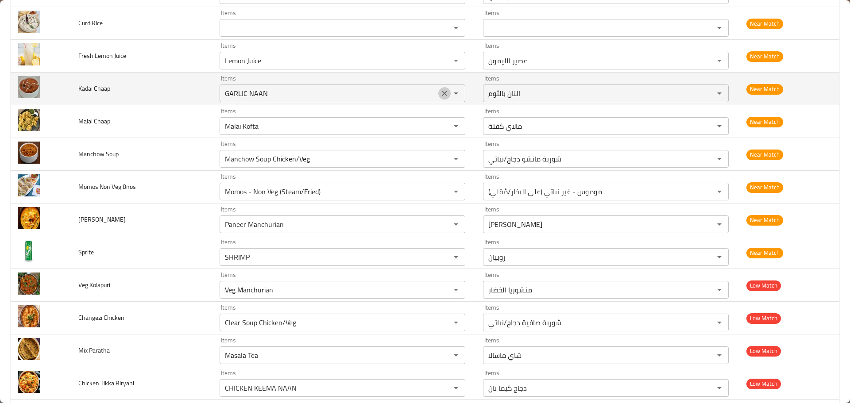
click at [440, 94] on icon "Clear" at bounding box center [444, 93] width 9 height 9
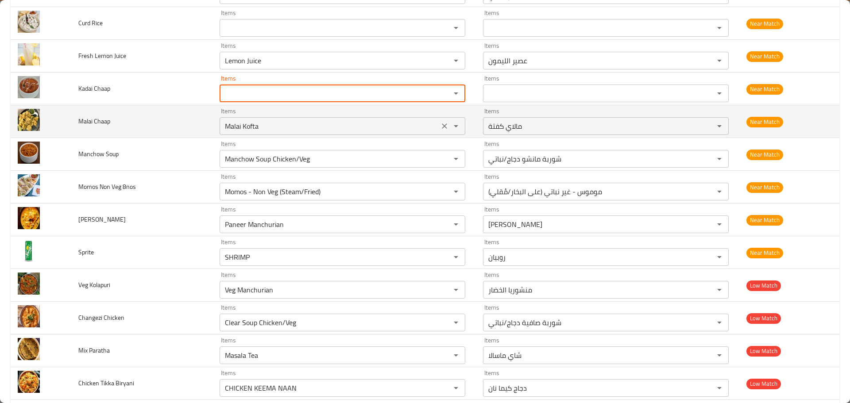
click at [322, 119] on div "Malai Kofta Items" at bounding box center [343, 126] width 246 height 18
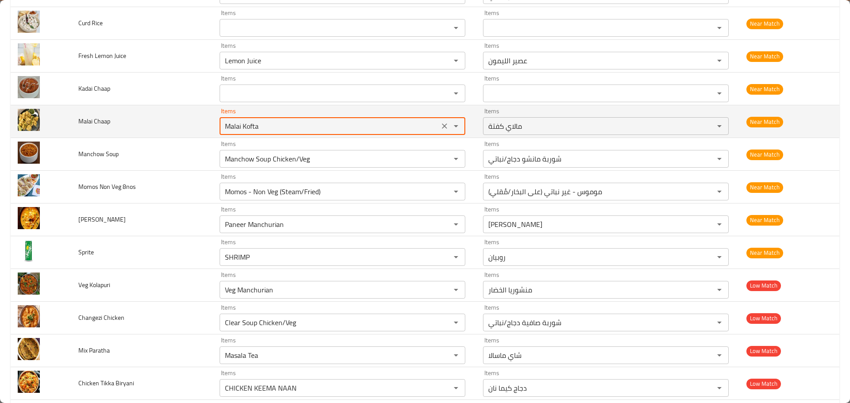
click at [444, 128] on icon "Clear" at bounding box center [444, 126] width 9 height 9
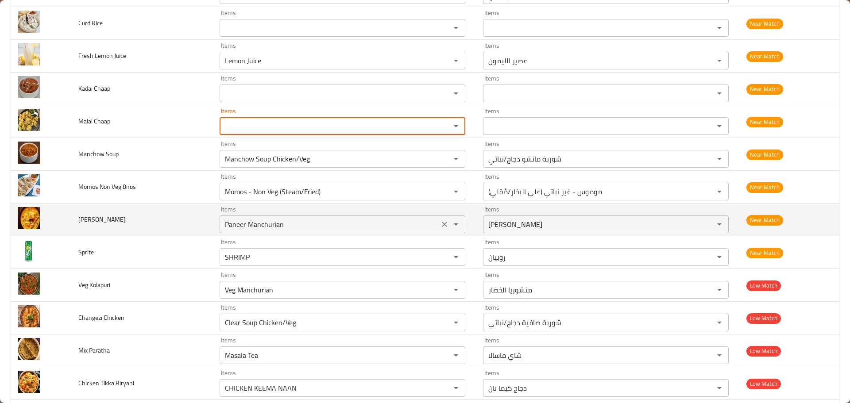
click at [443, 226] on icon "Clear" at bounding box center [444, 224] width 5 height 5
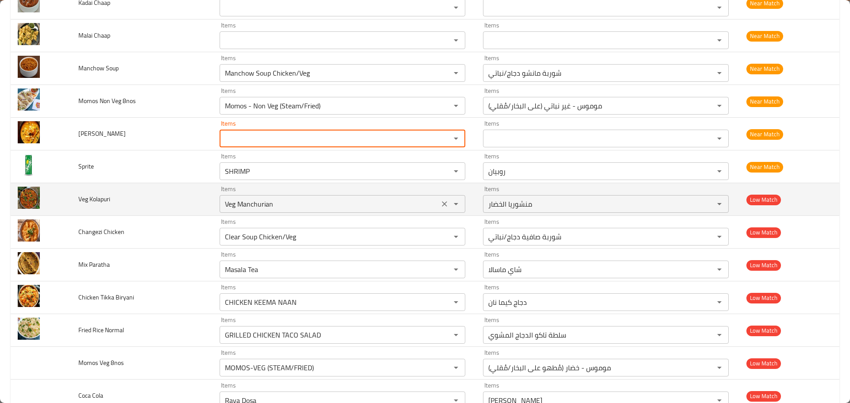
scroll to position [2347, 0]
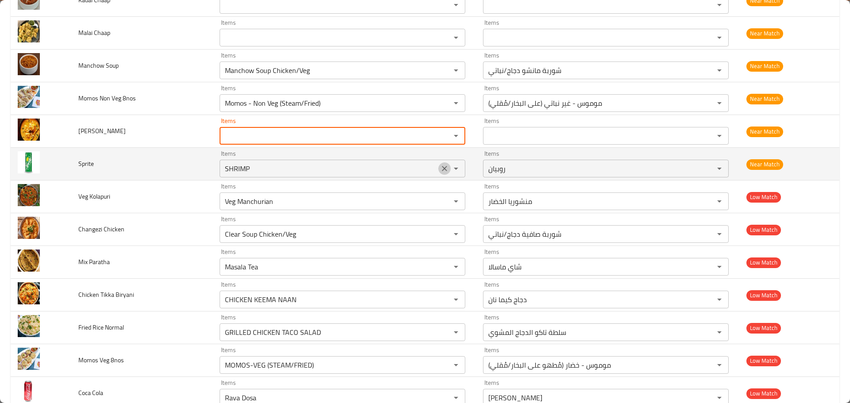
click at [442, 166] on icon "Clear" at bounding box center [444, 168] width 9 height 9
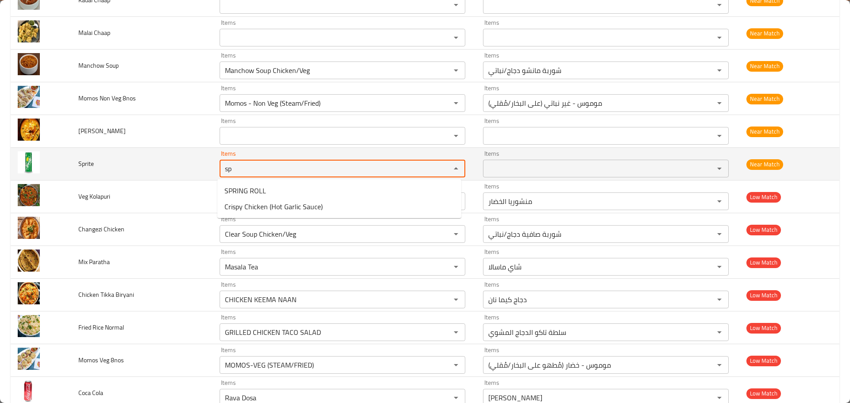
click at [364, 162] on div "sp Items" at bounding box center [343, 169] width 246 height 18
click at [352, 162] on div "sp Items" at bounding box center [343, 169] width 246 height 18
type input "sp"
click at [125, 161] on td "Sprite" at bounding box center [141, 164] width 141 height 33
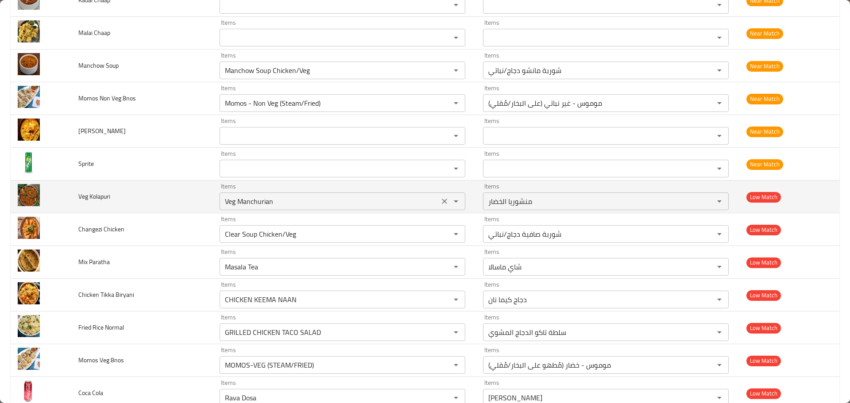
click at [342, 203] on Kolapuri "Veg Manchurian" at bounding box center [329, 201] width 214 height 12
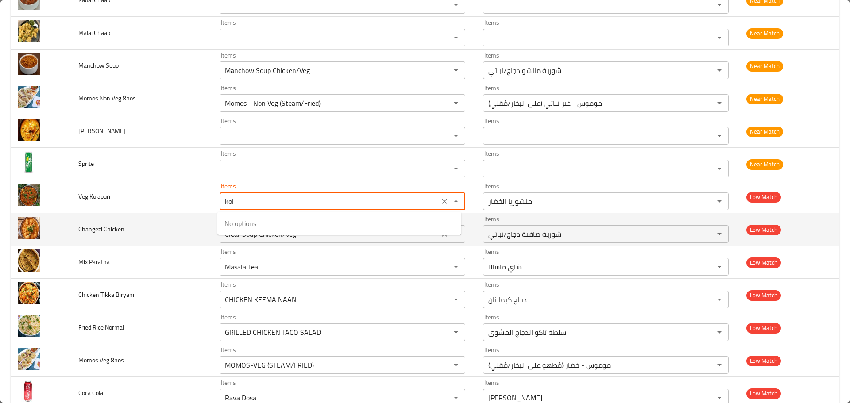
type Kolapuri "kola"
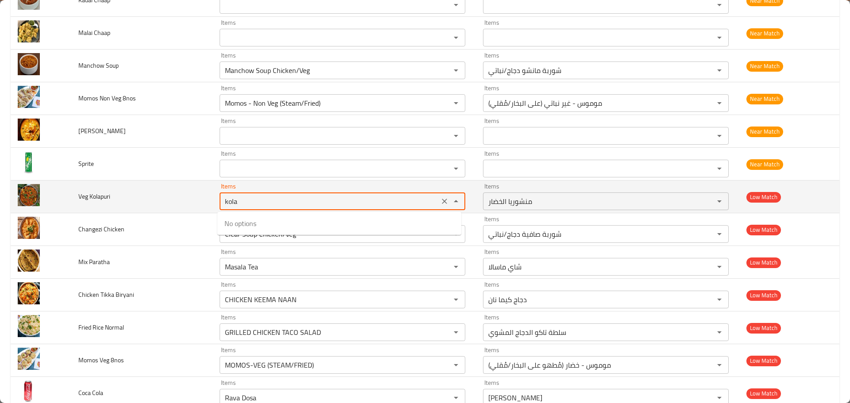
click at [442, 200] on icon "Clear" at bounding box center [444, 201] width 5 height 5
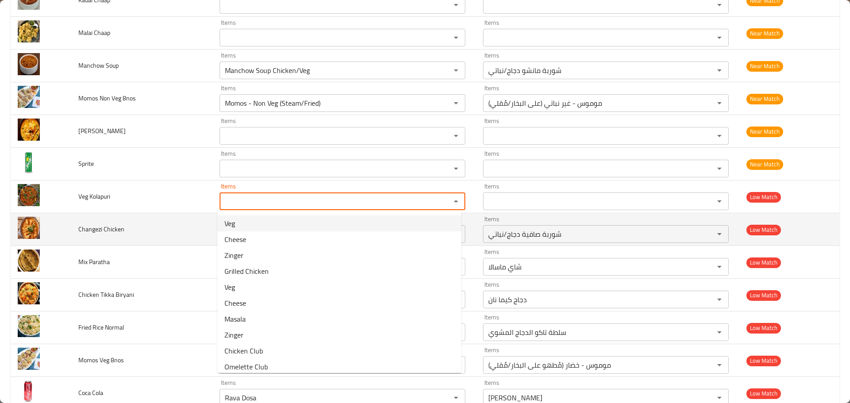
click at [111, 227] on span "Changezi Chicken" at bounding box center [101, 230] width 46 height 12
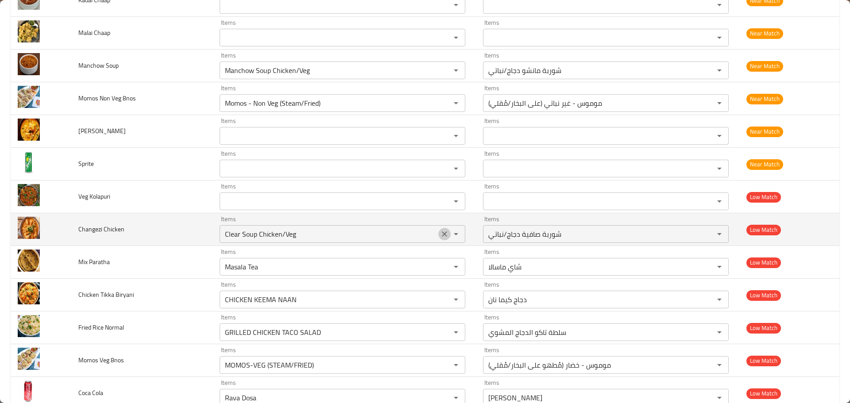
click at [440, 230] on icon "Clear" at bounding box center [444, 234] width 9 height 9
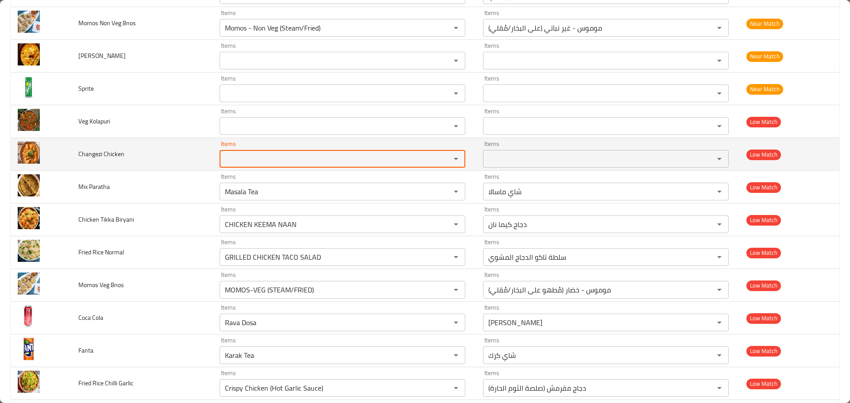
scroll to position [2480, 0]
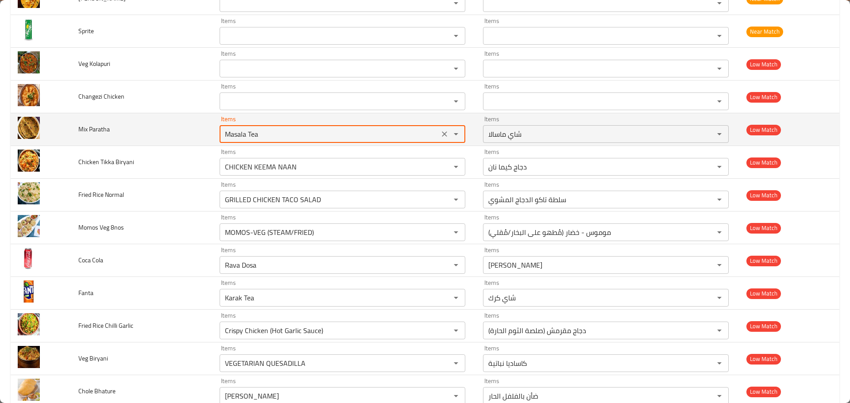
click at [311, 136] on Paratha "Masala Tea" at bounding box center [329, 134] width 214 height 12
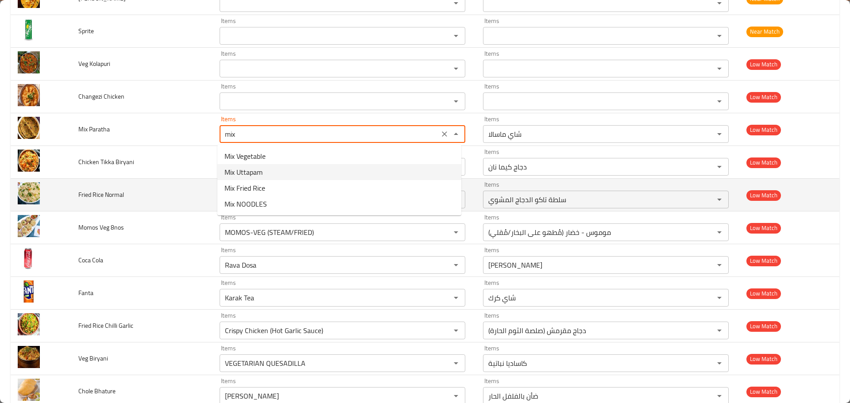
type Paratha "Masala Tea"
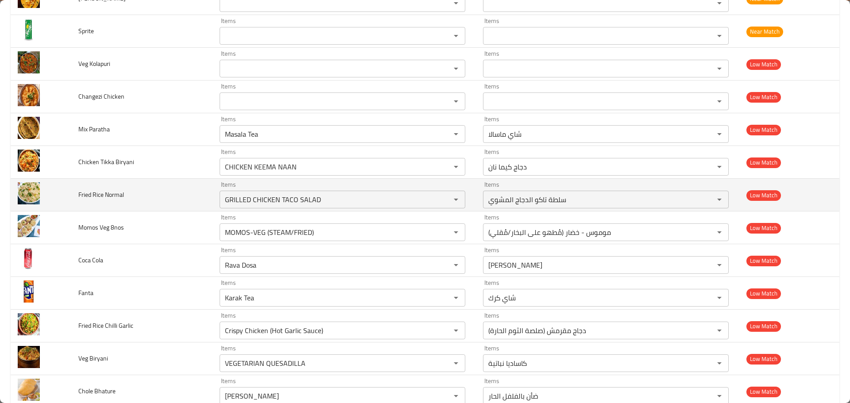
click at [142, 180] on td "Fried Rice Normal" at bounding box center [141, 195] width 141 height 33
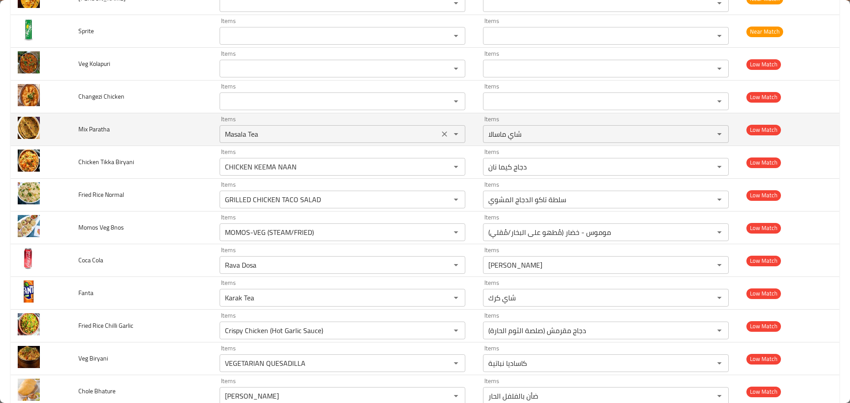
click at [442, 137] on icon "Clear" at bounding box center [444, 134] width 9 height 9
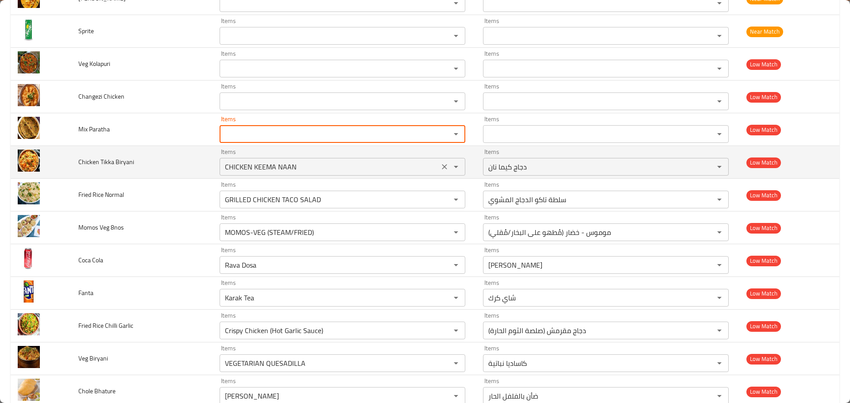
click at [442, 166] on icon "Clear" at bounding box center [444, 166] width 5 height 5
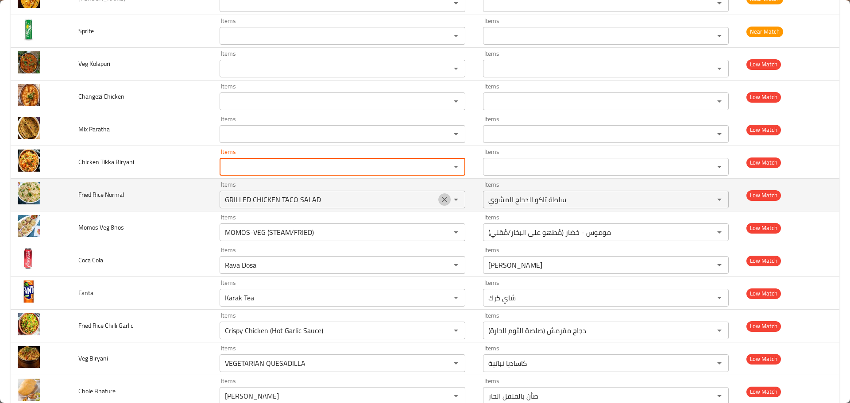
click at [442, 196] on icon "Clear" at bounding box center [444, 199] width 9 height 9
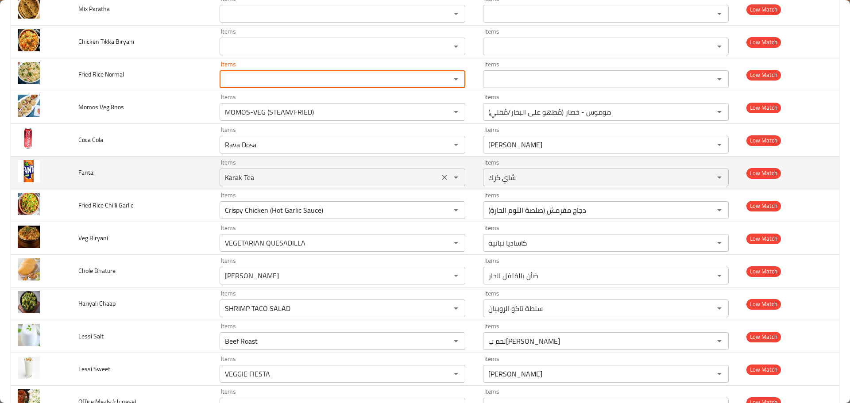
scroll to position [2613, 0]
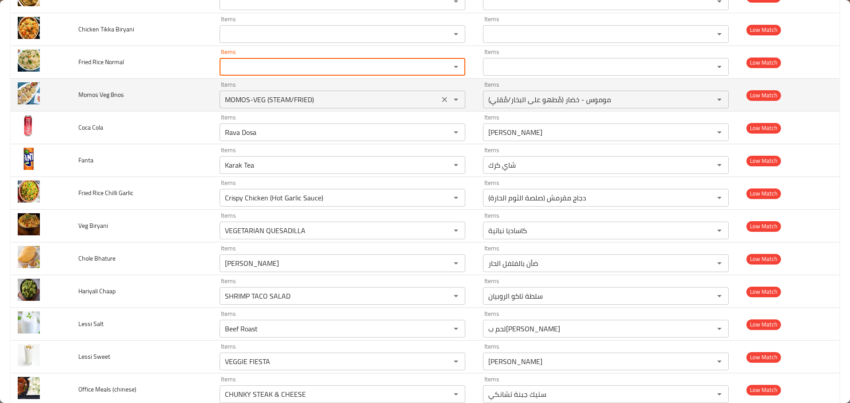
click at [442, 101] on icon "Clear" at bounding box center [444, 99] width 5 height 5
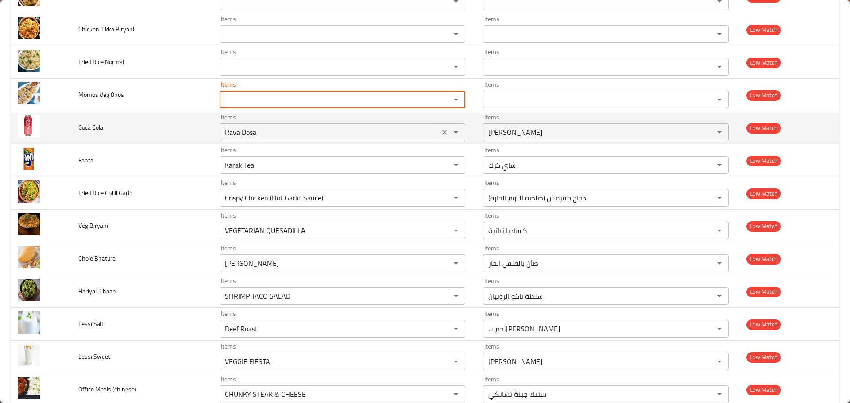
click at [442, 132] on icon "Clear" at bounding box center [444, 132] width 5 height 5
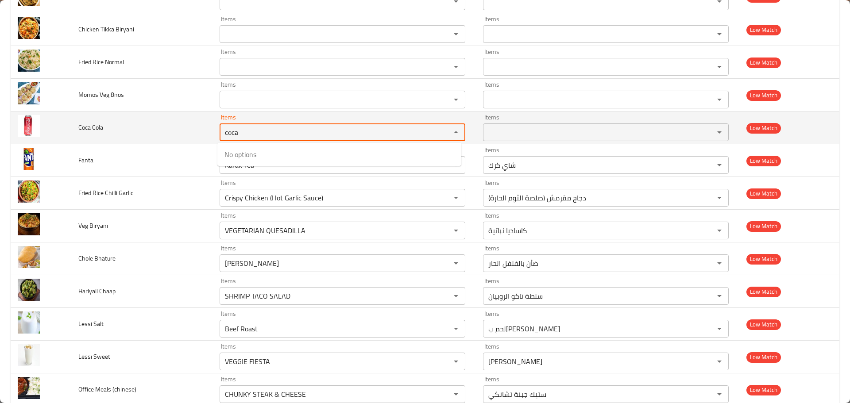
click at [438, 134] on div "enhanced table" at bounding box center [449, 132] width 23 height 12
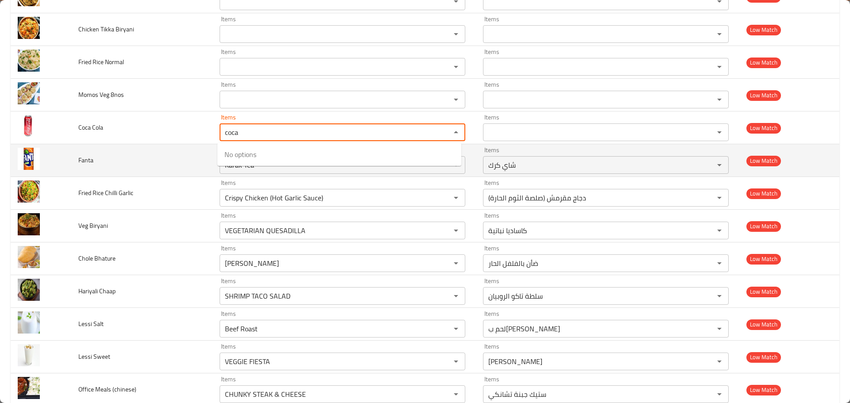
type Cola "coca"
click at [115, 161] on td "Fanta" at bounding box center [141, 160] width 141 height 33
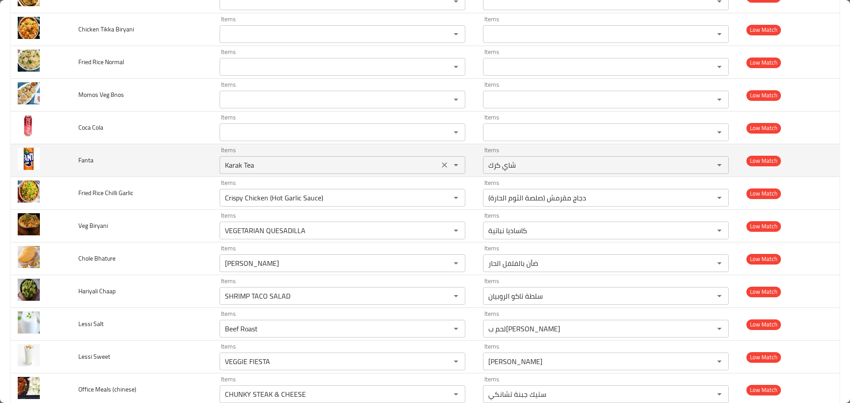
click at [290, 167] on input "Karak Tea" at bounding box center [329, 165] width 214 height 12
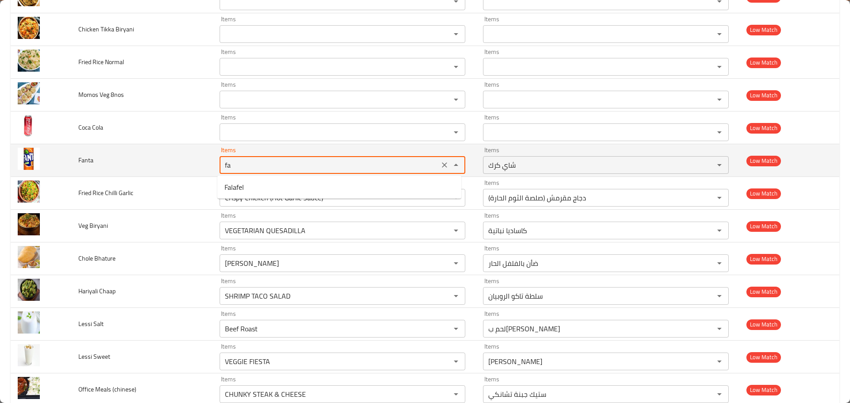
type input "fan"
click at [442, 164] on icon "Clear" at bounding box center [444, 165] width 5 height 5
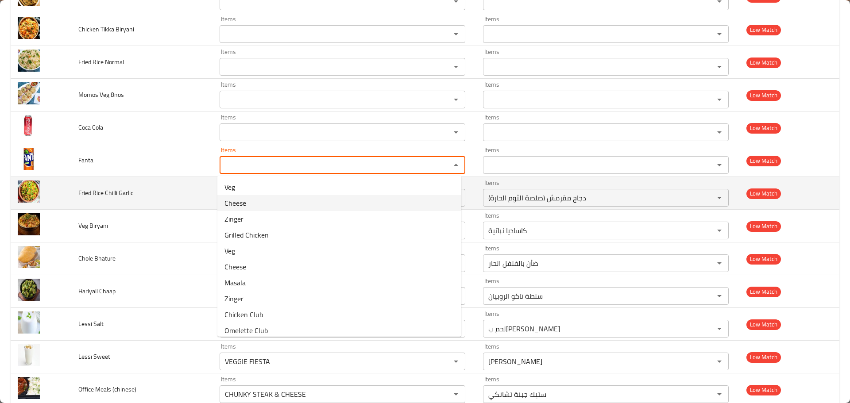
click at [135, 198] on td "Fried Rice Chilli Garlic" at bounding box center [141, 193] width 141 height 33
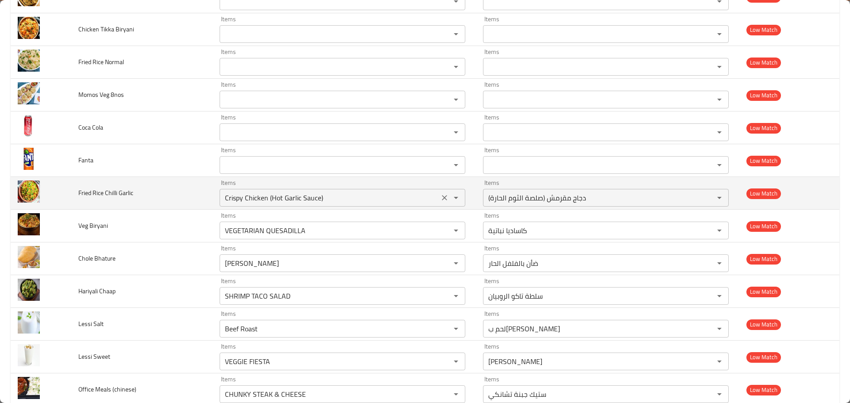
click at [441, 202] on icon "Clear" at bounding box center [444, 198] width 9 height 9
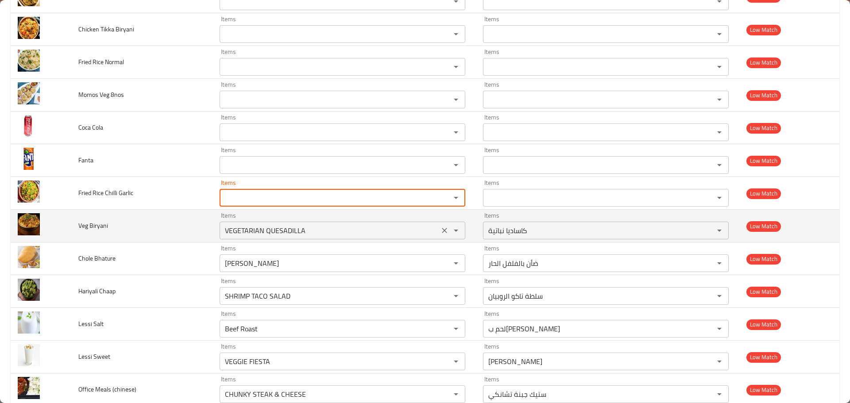
click at [377, 233] on Biryani "VEGETARIAN QUESADILLA" at bounding box center [329, 231] width 214 height 12
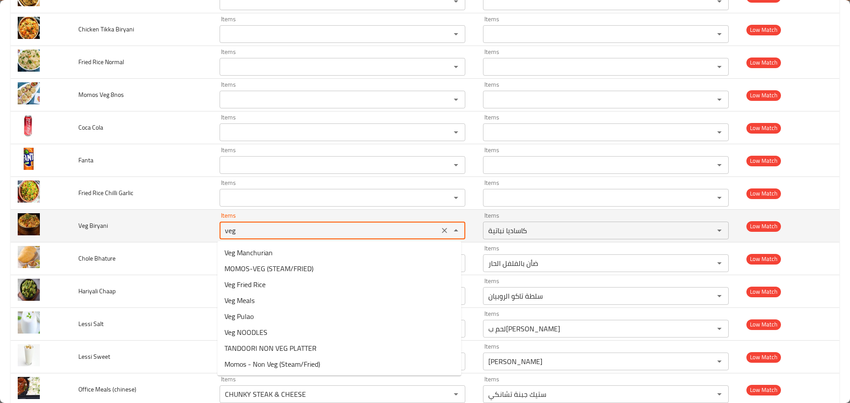
type Biryani "veg b"
click at [442, 229] on icon "Clear" at bounding box center [444, 230] width 9 height 9
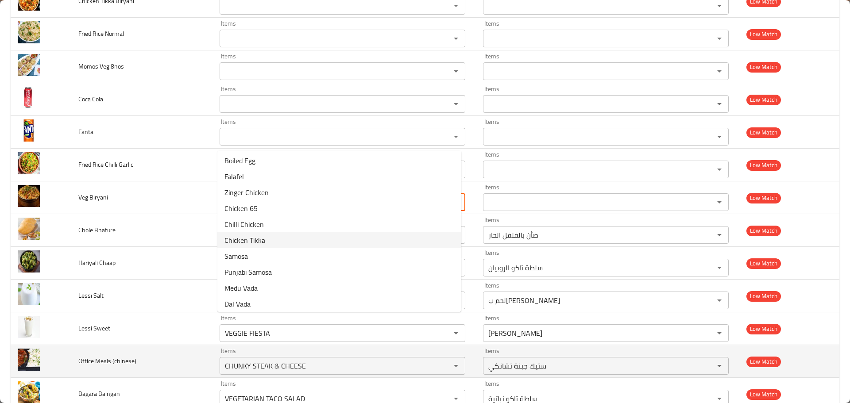
scroll to position [2790, 0]
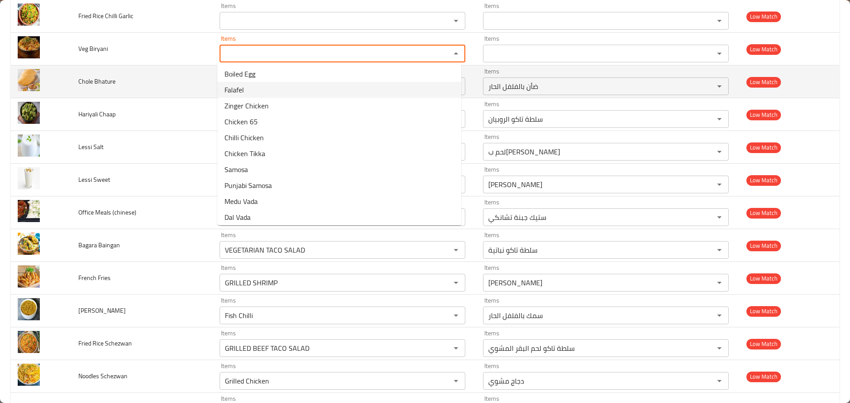
click at [188, 83] on td "Chole Bhature" at bounding box center [141, 82] width 141 height 33
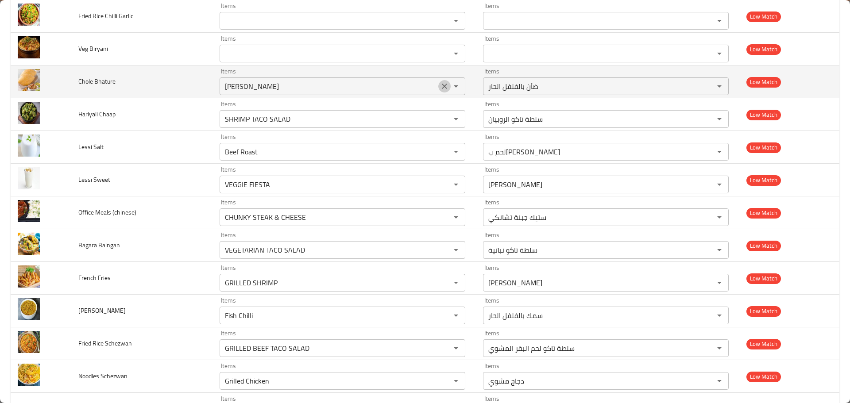
click at [442, 89] on icon "Clear" at bounding box center [444, 86] width 9 height 9
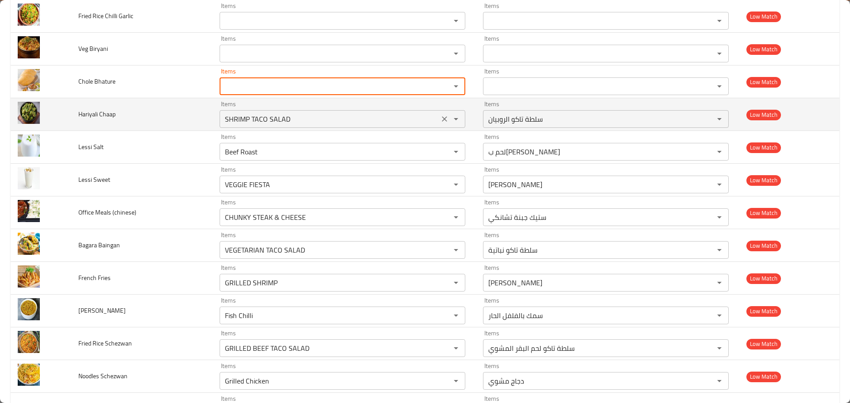
click at [442, 118] on icon "Clear" at bounding box center [444, 118] width 5 height 5
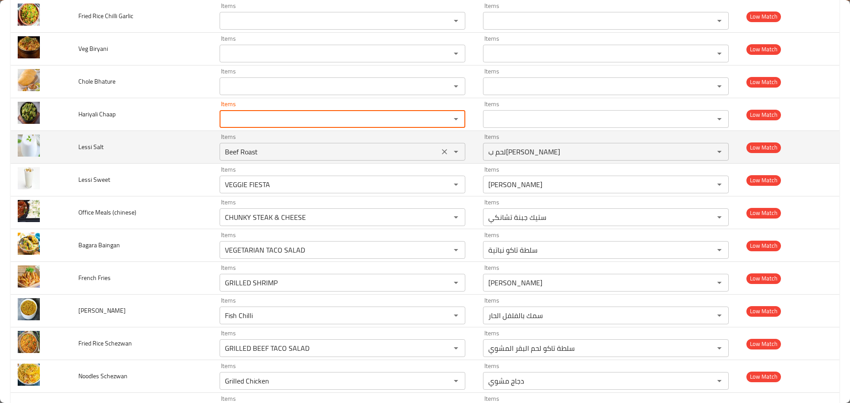
click at [438, 146] on button "Clear" at bounding box center [444, 152] width 12 height 12
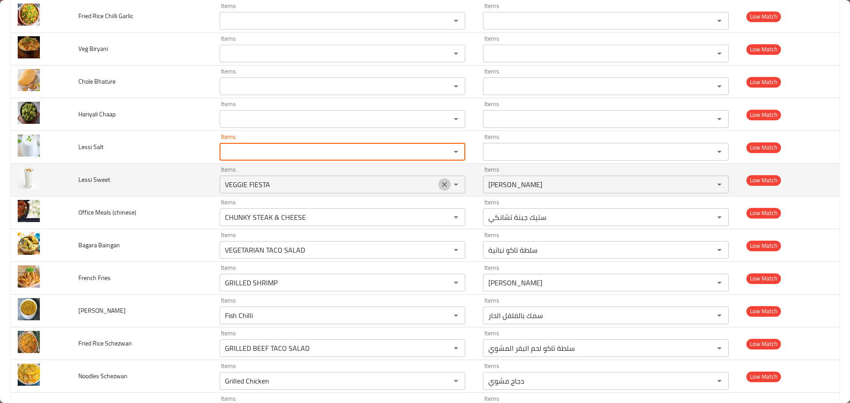
click at [440, 182] on icon "Clear" at bounding box center [444, 184] width 9 height 9
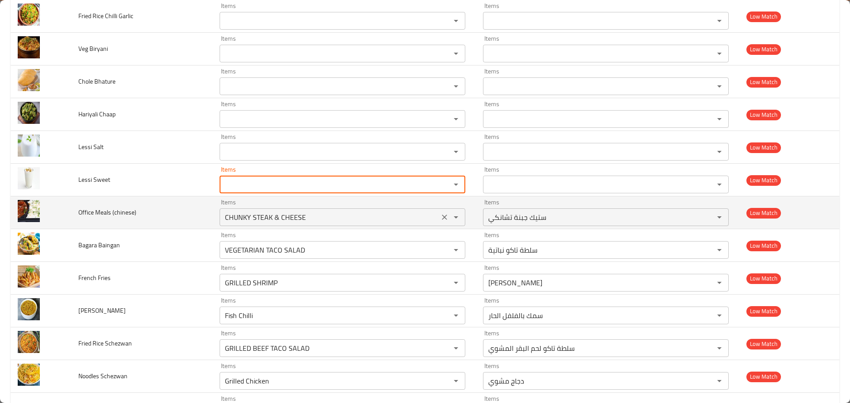
click at [442, 217] on icon "Clear" at bounding box center [444, 217] width 9 height 9
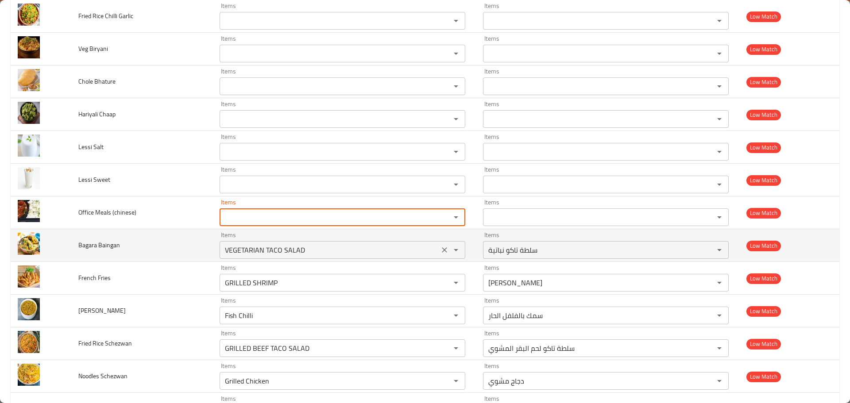
click at [440, 249] on icon "Clear" at bounding box center [444, 250] width 9 height 9
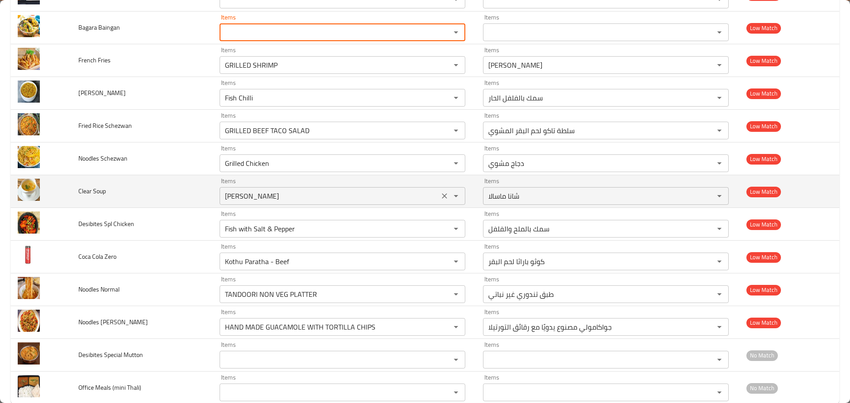
scroll to position [3012, 0]
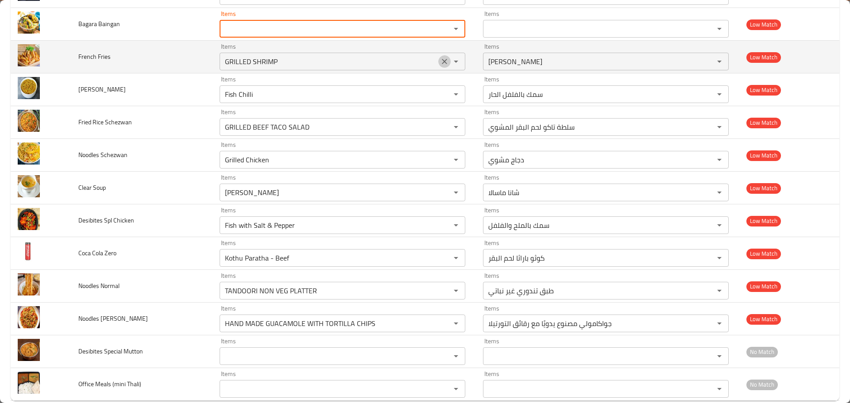
click at [443, 62] on icon "Clear" at bounding box center [444, 61] width 9 height 9
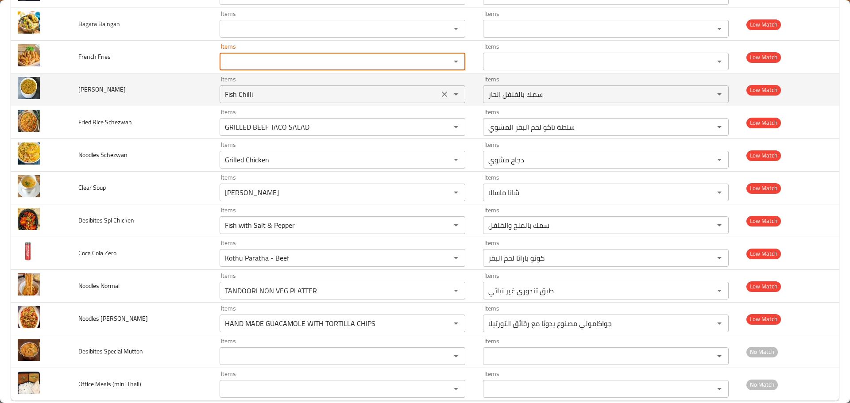
click at [444, 98] on icon "Clear" at bounding box center [444, 94] width 9 height 9
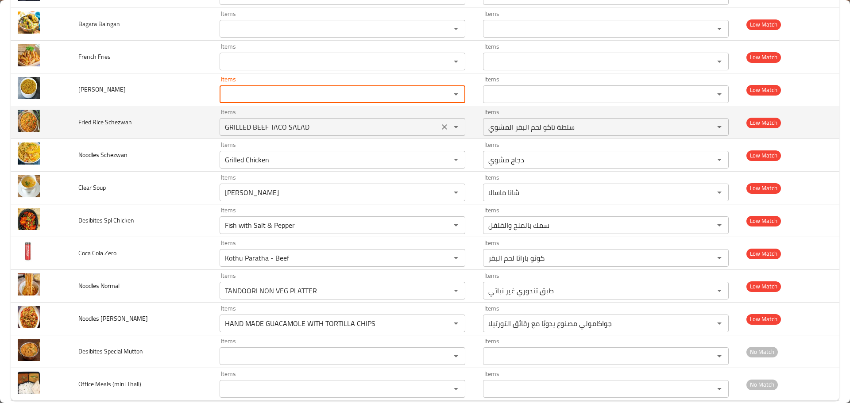
click at [440, 128] on icon "Clear" at bounding box center [444, 127] width 9 height 9
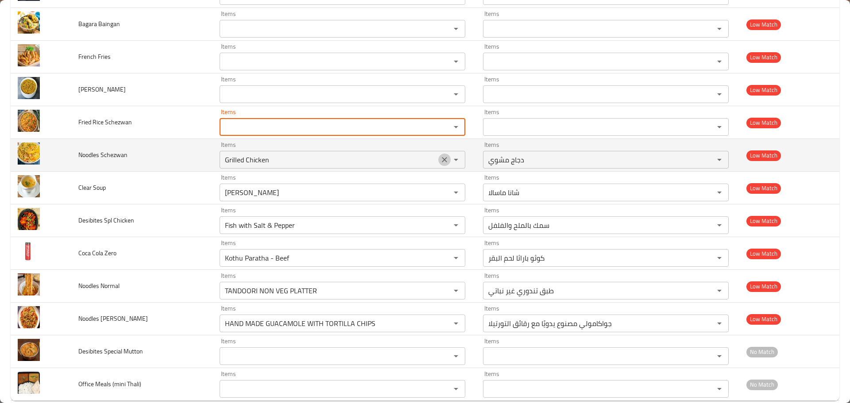
click at [443, 159] on icon "Clear" at bounding box center [444, 159] width 9 height 9
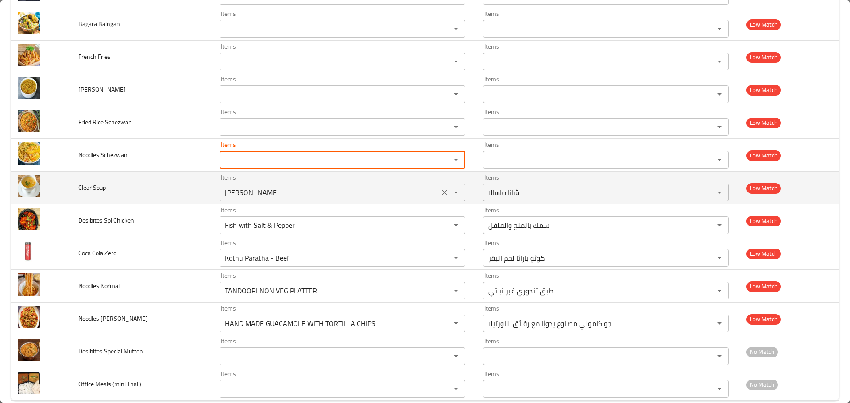
click at [440, 192] on icon "Clear" at bounding box center [444, 192] width 9 height 9
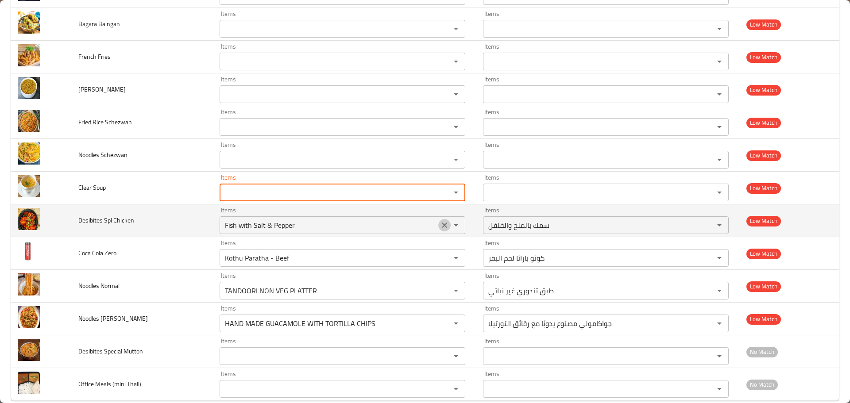
click at [442, 225] on icon "Clear" at bounding box center [444, 225] width 5 height 5
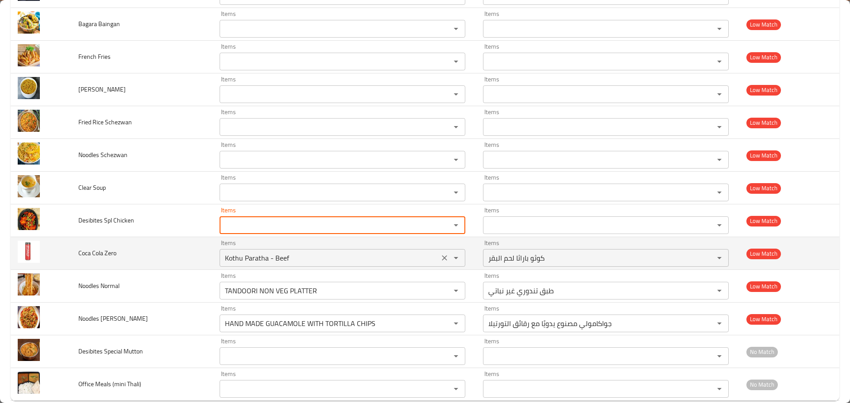
click at [440, 252] on button "Clear" at bounding box center [444, 258] width 12 height 12
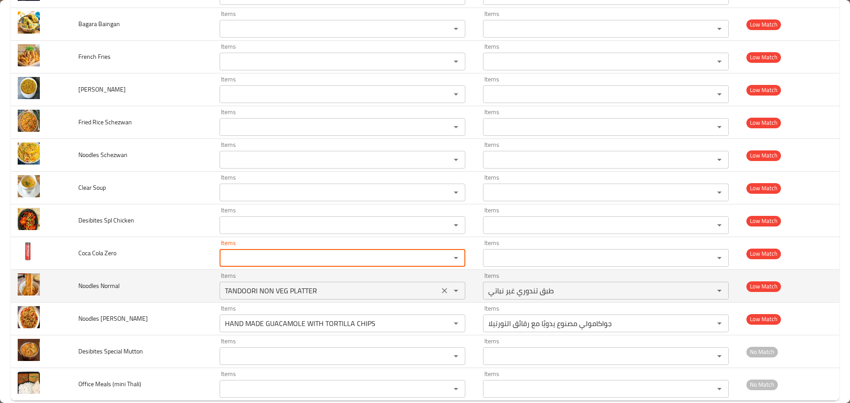
click at [443, 286] on button "Clear" at bounding box center [444, 291] width 12 height 12
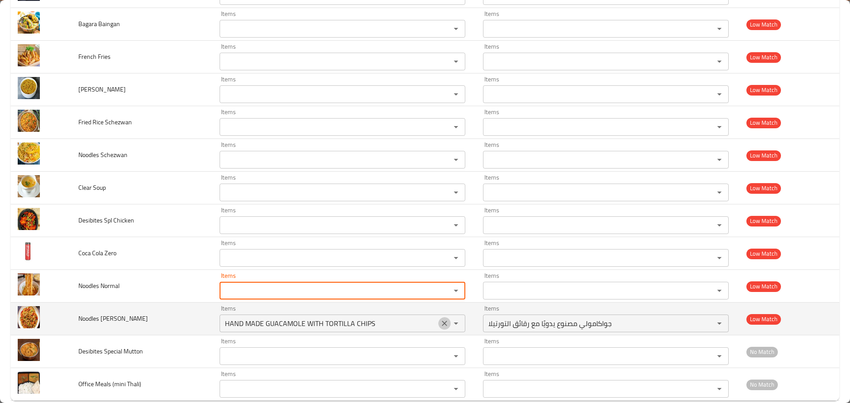
click at [443, 319] on button "Clear" at bounding box center [444, 324] width 12 height 12
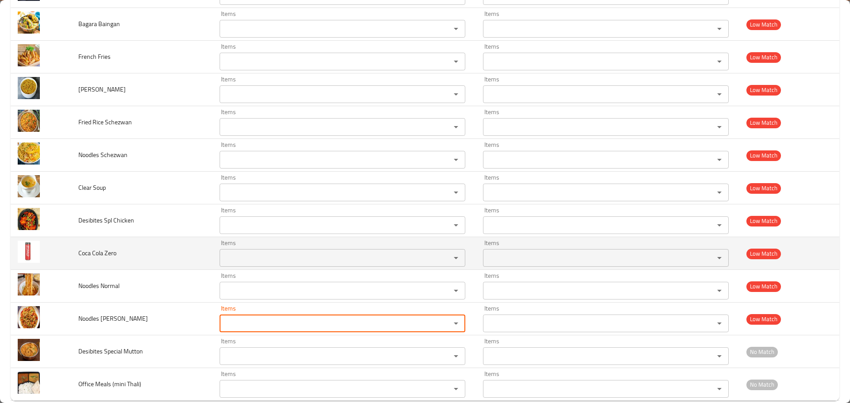
click at [237, 260] on Zero "Items" at bounding box center [329, 258] width 214 height 12
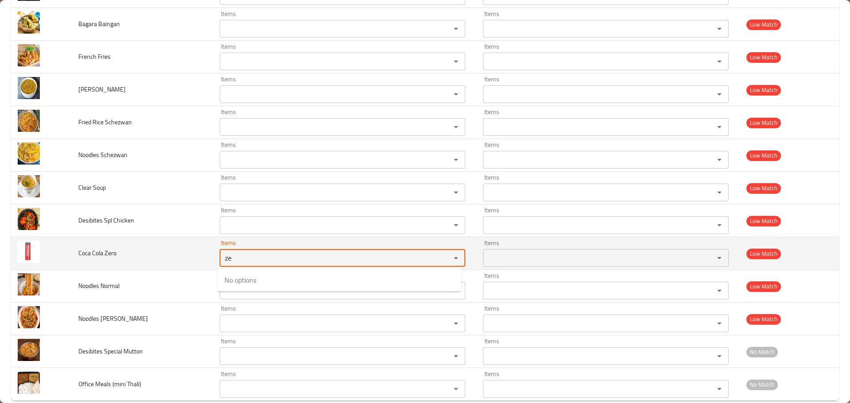
drag, startPoint x: 224, startPoint y: 257, endPoint x: 150, endPoint y: 250, distance: 74.3
click at [159, 250] on tr "Coca Cola Zero Items ze Items Items Items Low Match" at bounding box center [425, 253] width 829 height 33
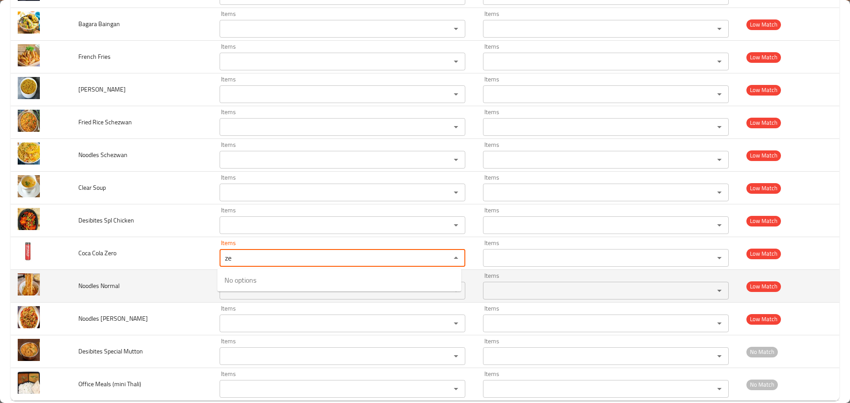
type Zero "ze"
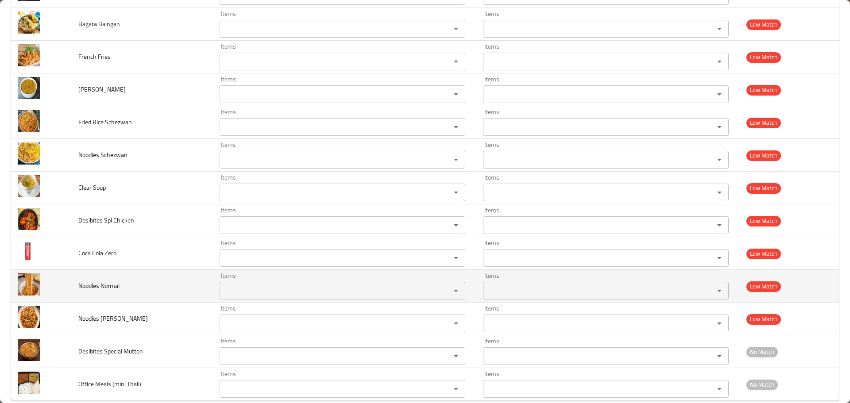
drag, startPoint x: 166, startPoint y: 276, endPoint x: 214, endPoint y: 278, distance: 47.9
click at [165, 276] on td "Noodles Normal" at bounding box center [141, 286] width 141 height 33
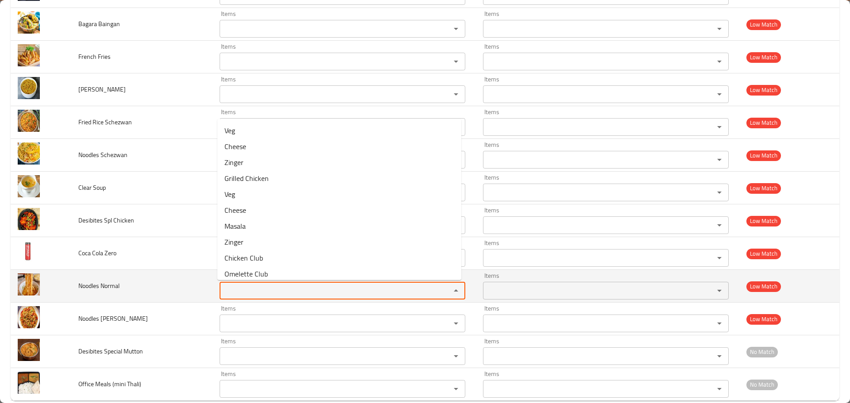
click at [257, 288] on Normal "Items" at bounding box center [329, 291] width 214 height 12
type Normal "noo"
click at [167, 288] on td "Noodles Normal" at bounding box center [141, 286] width 141 height 33
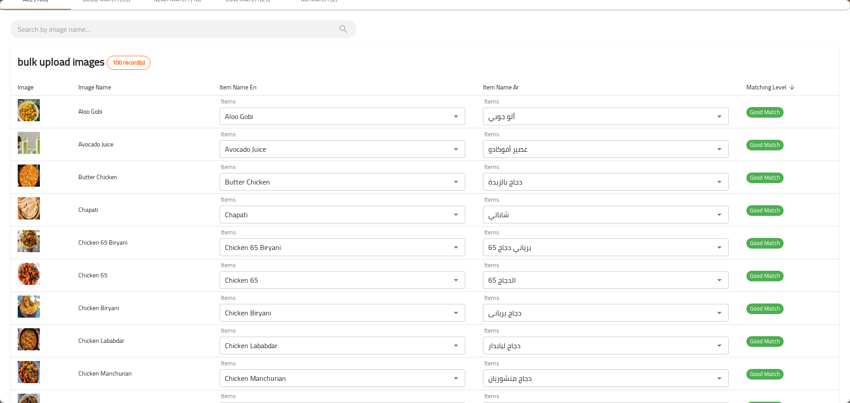
scroll to position [0, 0]
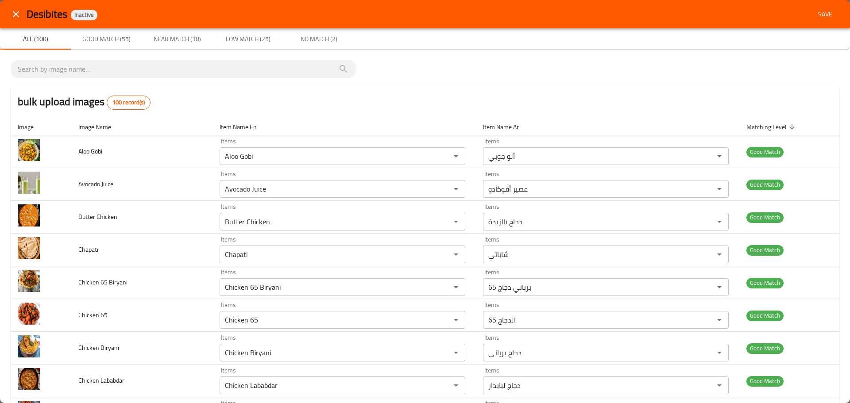
click at [815, 17] on span "Save" at bounding box center [825, 14] width 21 height 11
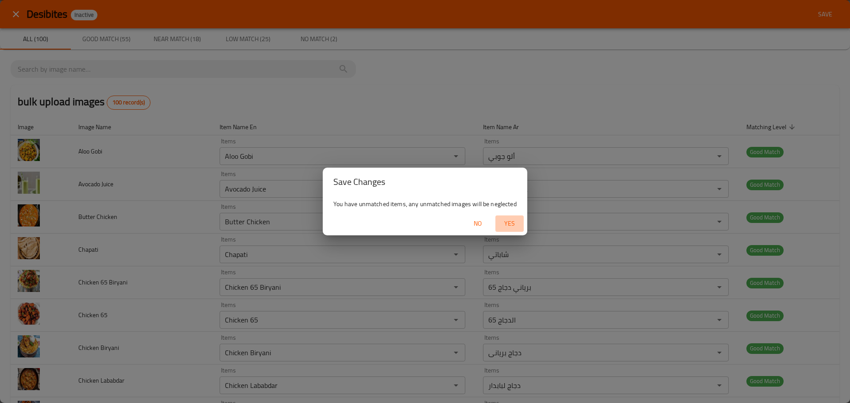
click at [515, 221] on span "Yes" at bounding box center [509, 223] width 21 height 11
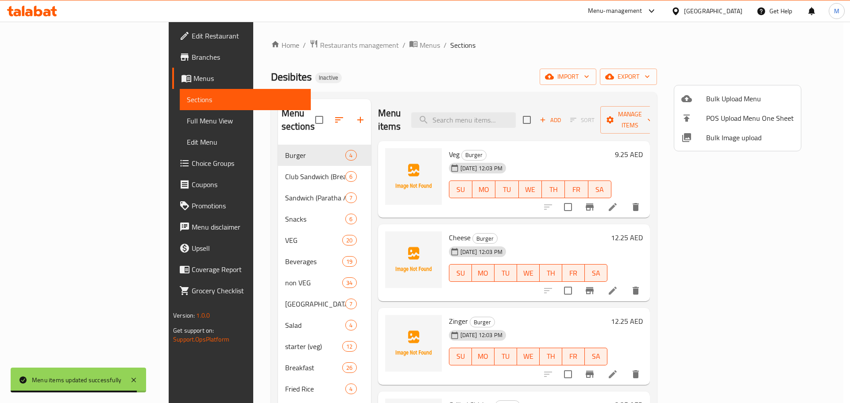
click at [206, 157] on div at bounding box center [425, 201] width 850 height 403
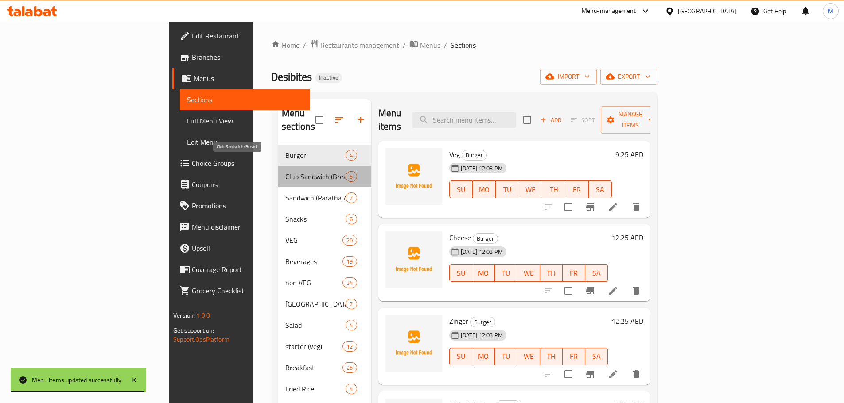
click at [285, 171] on span "Club Sandwich (Bread)" at bounding box center [315, 176] width 61 height 11
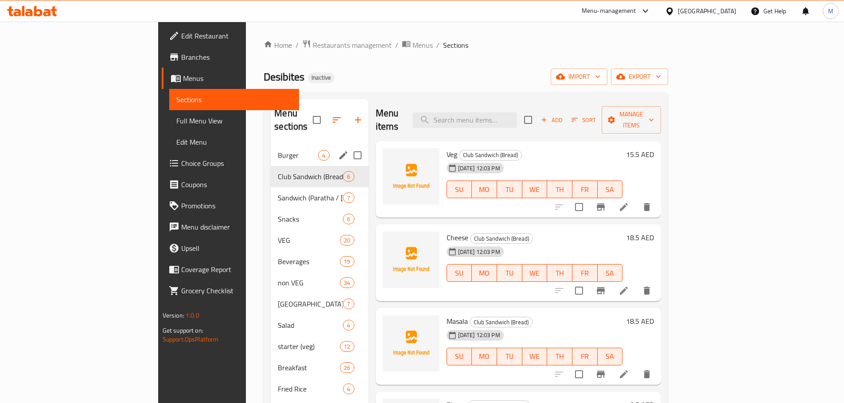
click at [271, 148] on div "Burger 4" at bounding box center [319, 155] width 97 height 21
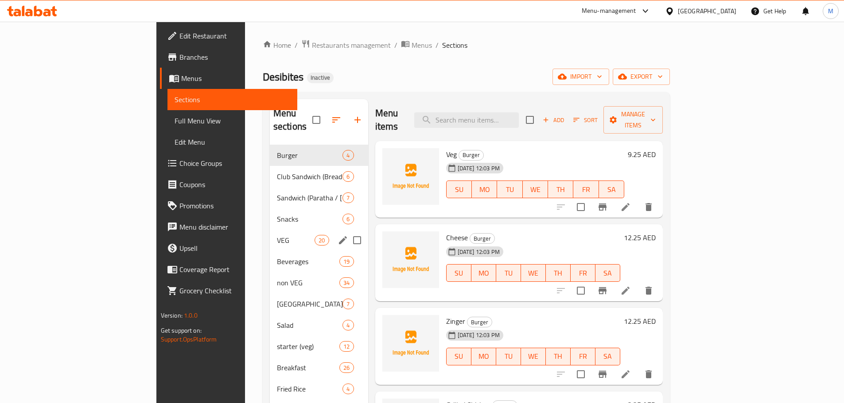
click at [270, 233] on div "VEG 20" at bounding box center [319, 240] width 98 height 21
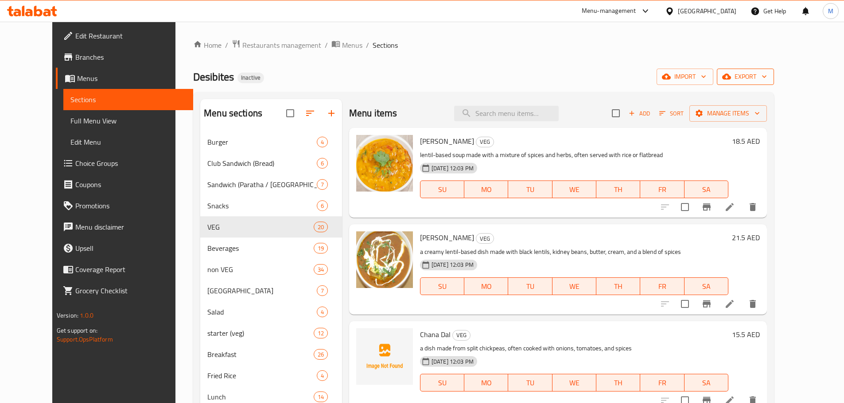
click at [774, 84] on button "export" at bounding box center [745, 77] width 57 height 16
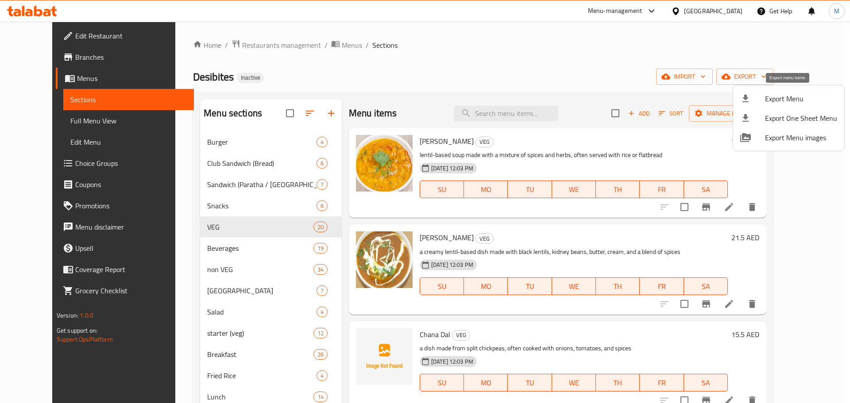
click at [784, 97] on span "Export Menu" at bounding box center [801, 98] width 72 height 11
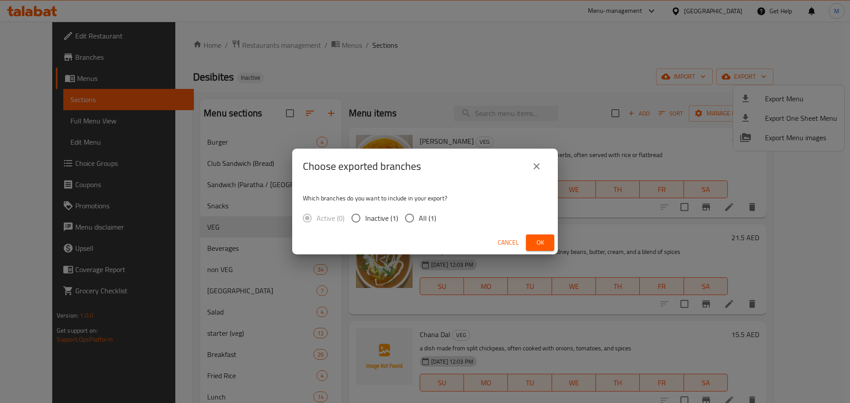
click at [425, 214] on span "All (1)" at bounding box center [427, 218] width 17 height 11
click at [419, 214] on input "All (1)" at bounding box center [409, 218] width 19 height 19
radio input "true"
click at [543, 241] on span "Ok" at bounding box center [540, 242] width 14 height 11
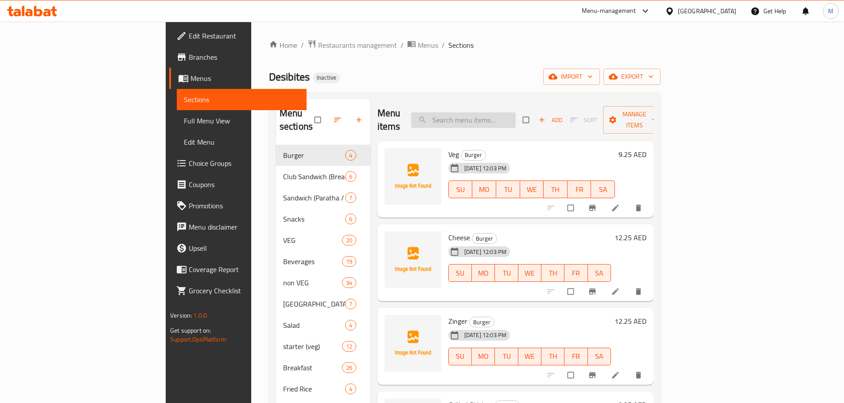
click at [506, 112] on input "search" at bounding box center [463, 120] width 105 height 16
paste input "TANDOORI CHICKEN"
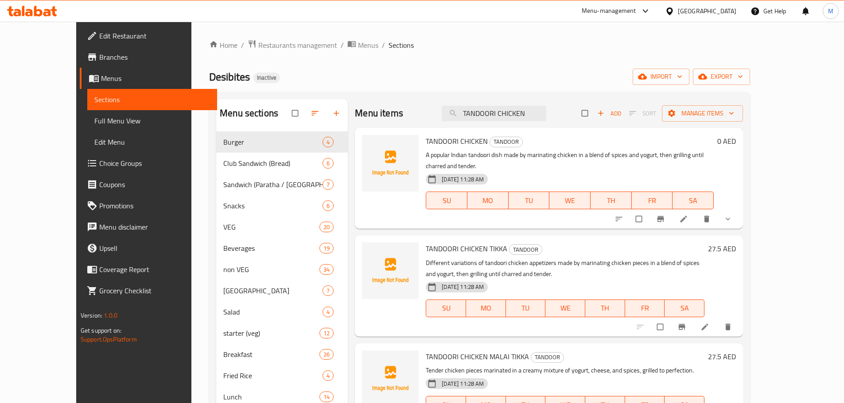
click at [739, 209] on button "show more" at bounding box center [728, 218] width 21 height 19
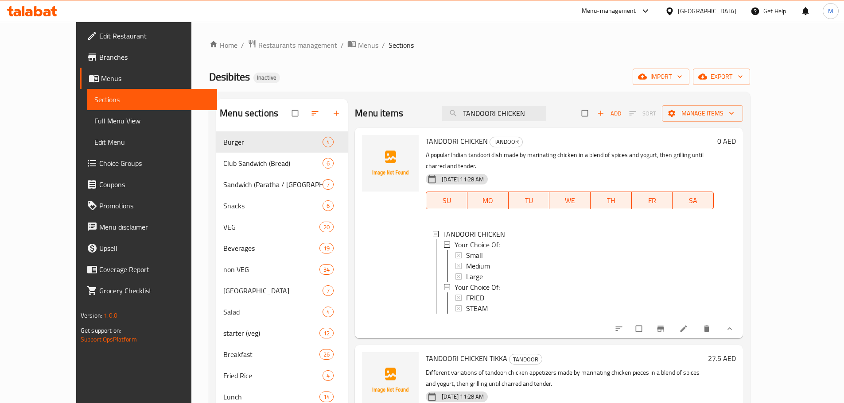
drag, startPoint x: 563, startPoint y: 111, endPoint x: 371, endPoint y: 94, distance: 193.0
click at [373, 94] on div "Menu sections Burger 4 Club Sandwich (Bread) 6 Sandwich (Paratha / [GEOGRAPHIC_…" at bounding box center [479, 383] width 541 height 582
paste input "[PERSON_NAME]"
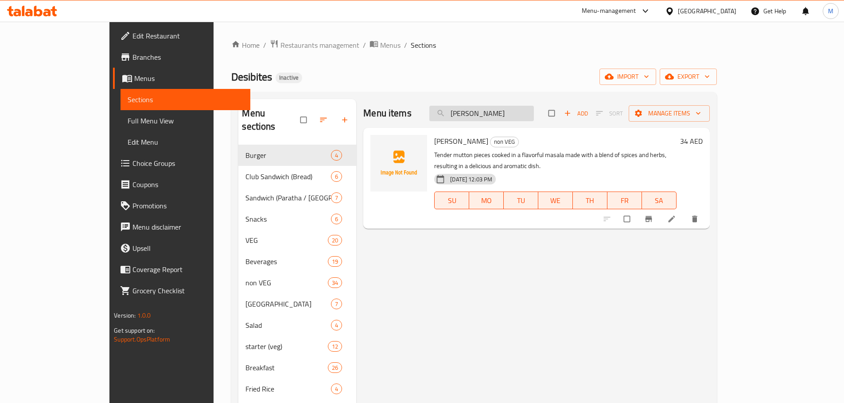
click at [527, 114] on input "[PERSON_NAME]" at bounding box center [481, 114] width 105 height 16
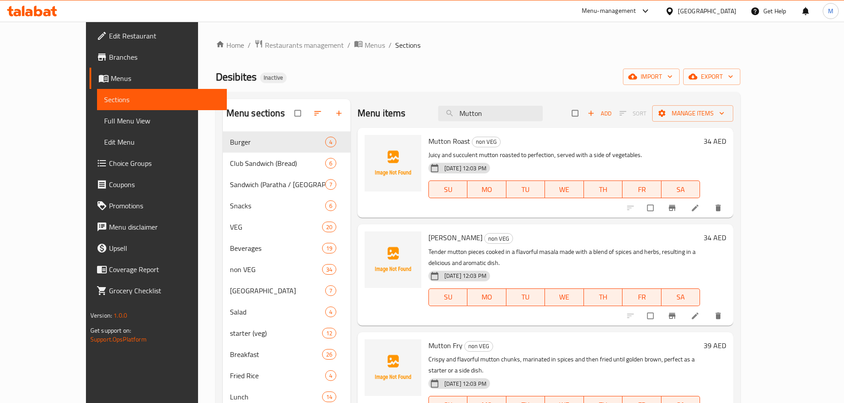
drag, startPoint x: 530, startPoint y: 117, endPoint x: 379, endPoint y: 110, distance: 151.2
click at [389, 112] on div "Menu items Mutton Add Sort Manage items" at bounding box center [545, 113] width 376 height 29
paste input "Buna"
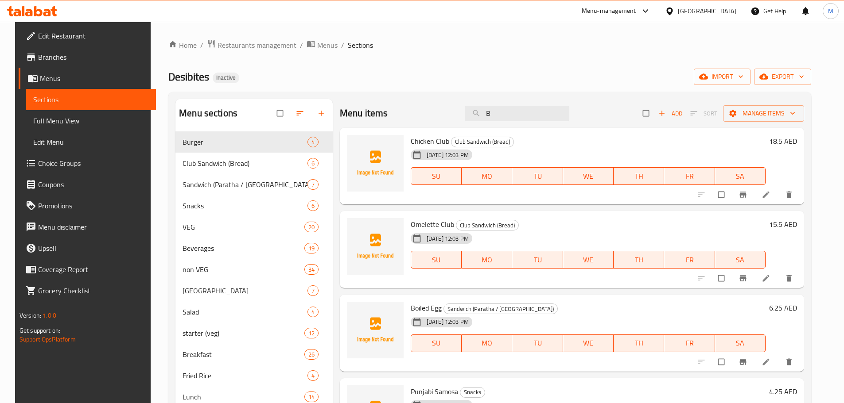
drag, startPoint x: 505, startPoint y: 109, endPoint x: 450, endPoint y: 110, distance: 54.9
click at [450, 110] on div "Menu items B Add Sort Manage items" at bounding box center [572, 113] width 464 height 29
paste input "Cheese & Corn"
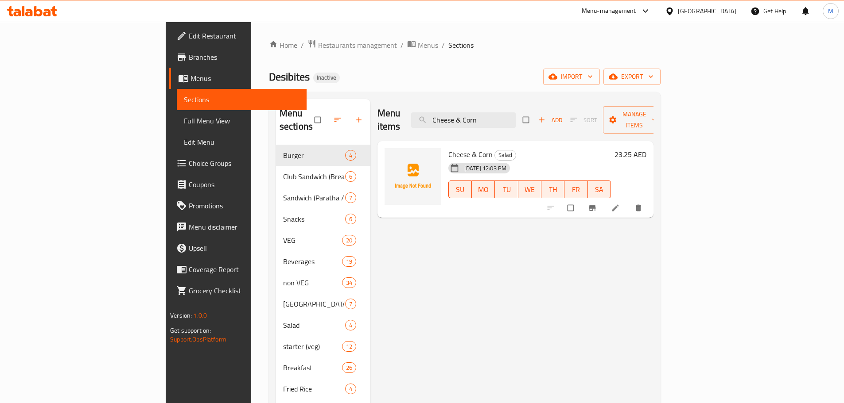
drag, startPoint x: 520, startPoint y: 112, endPoint x: 357, endPoint y: 98, distance: 163.2
click at [357, 98] on div "Menu sections Burger 4 Club Sandwich (Bread) 6 Sandwich (Paratha / [GEOGRAPHIC_…" at bounding box center [465, 389] width 392 height 595
paste input "Sweet Corn Soup Chicken/Veg"
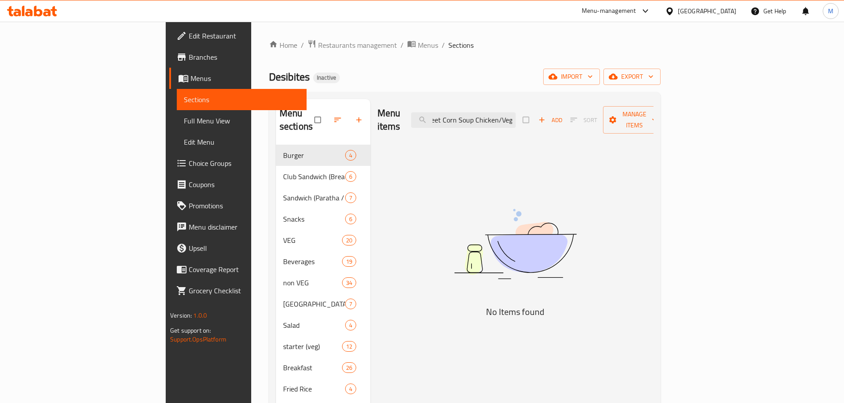
paste input "search"
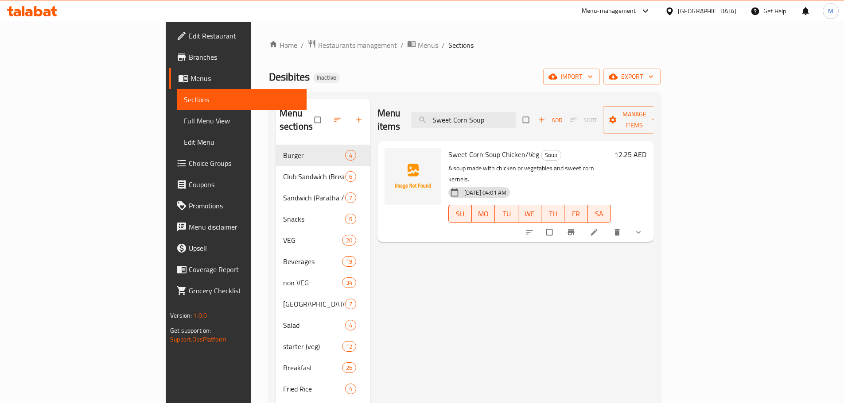
type input "Sweet Corn Soup"
